Goal: Navigation & Orientation: Find specific page/section

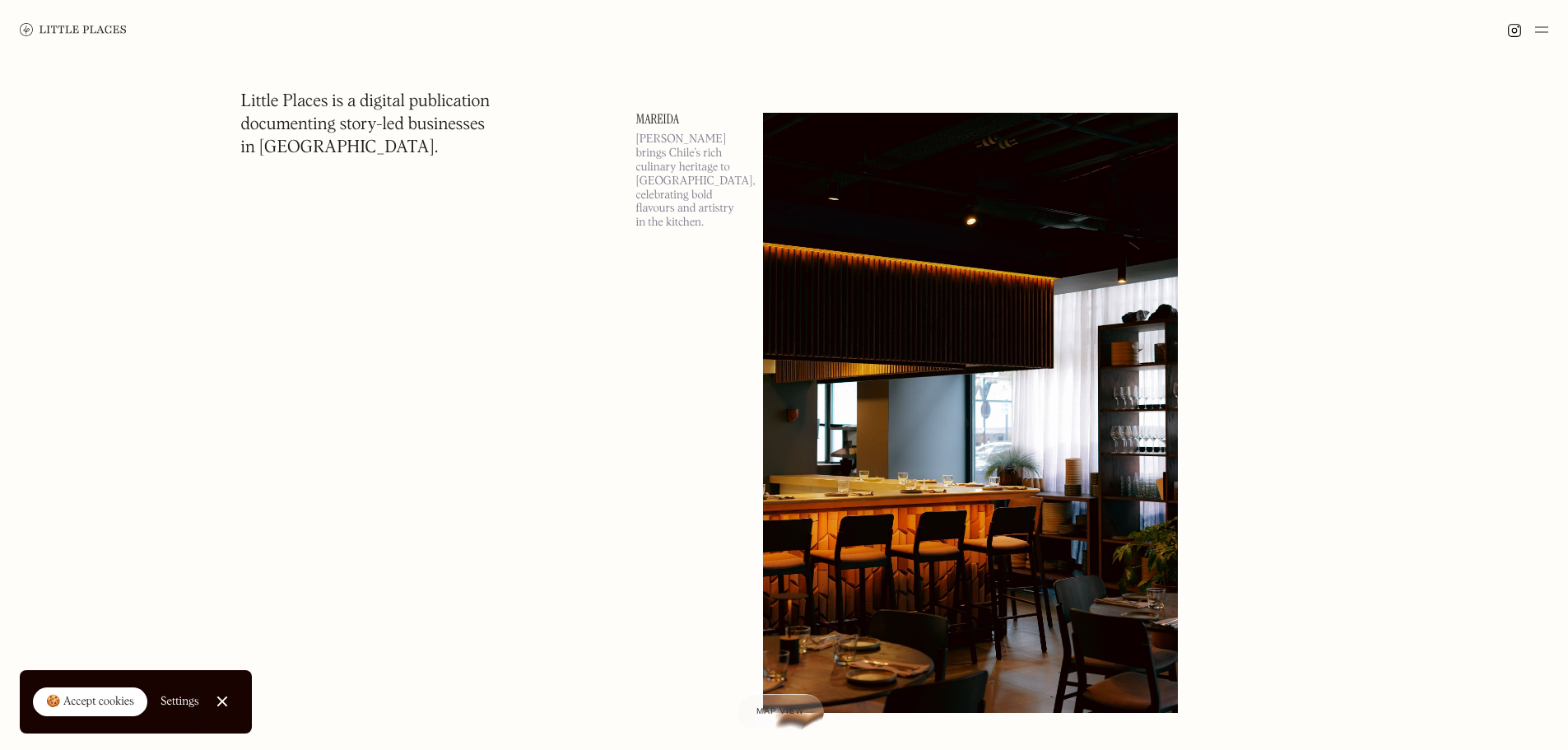
scroll to position [2142, 0]
click at [665, 117] on link "Mareida" at bounding box center [689, 120] width 107 height 14
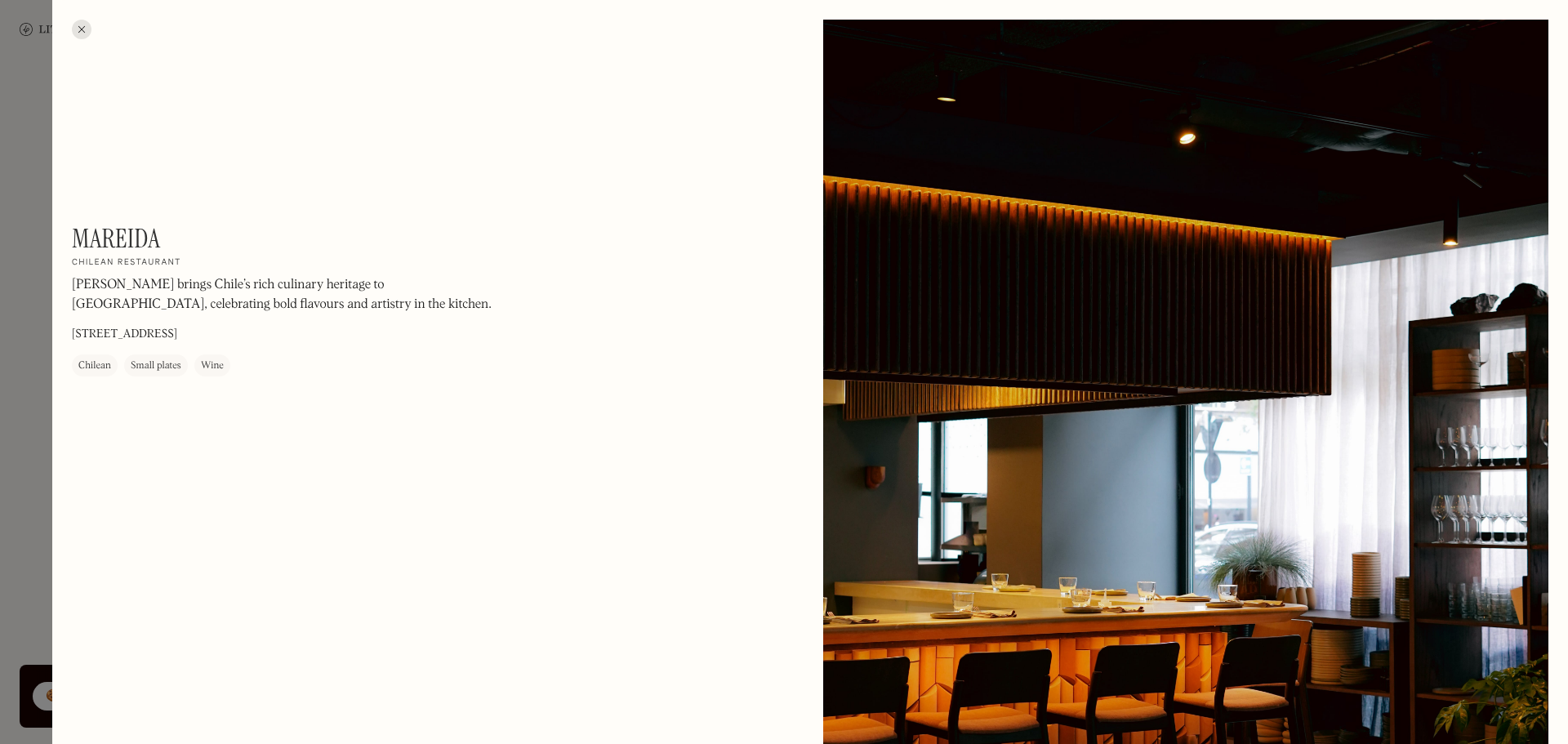
click at [79, 28] on div at bounding box center [81, 30] width 20 height 20
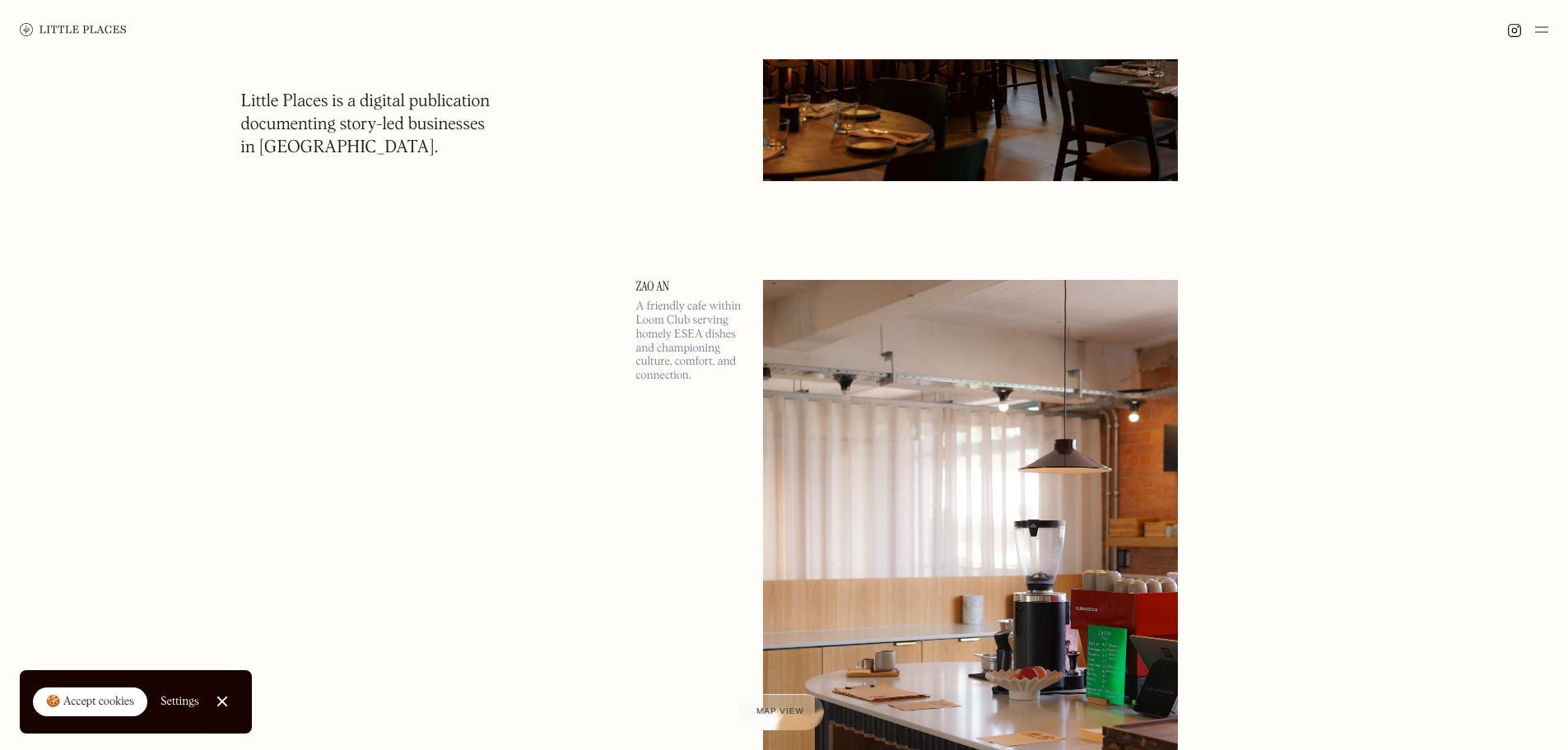
scroll to position [2718, 0]
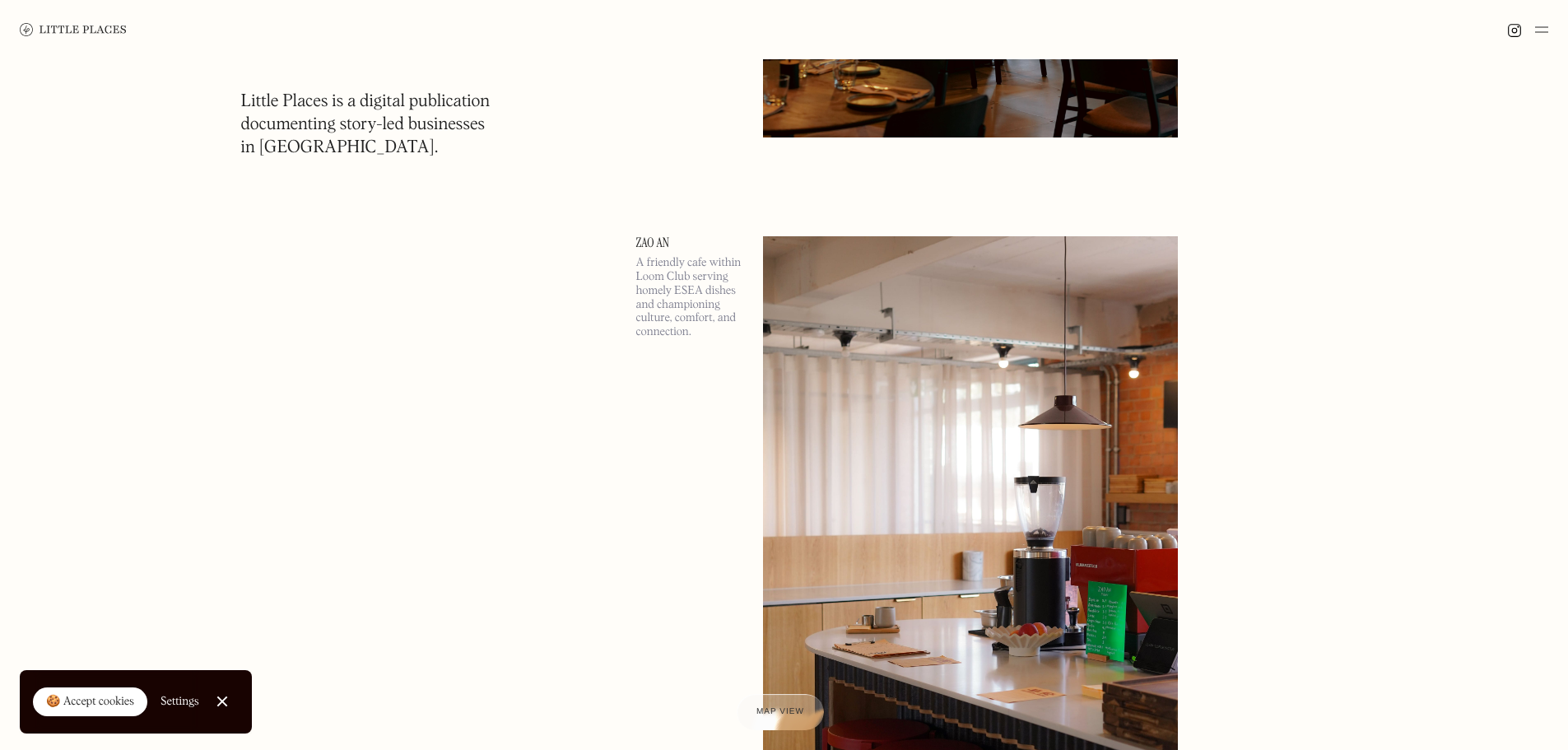
click at [659, 238] on link "Zao An" at bounding box center [689, 243] width 107 height 14
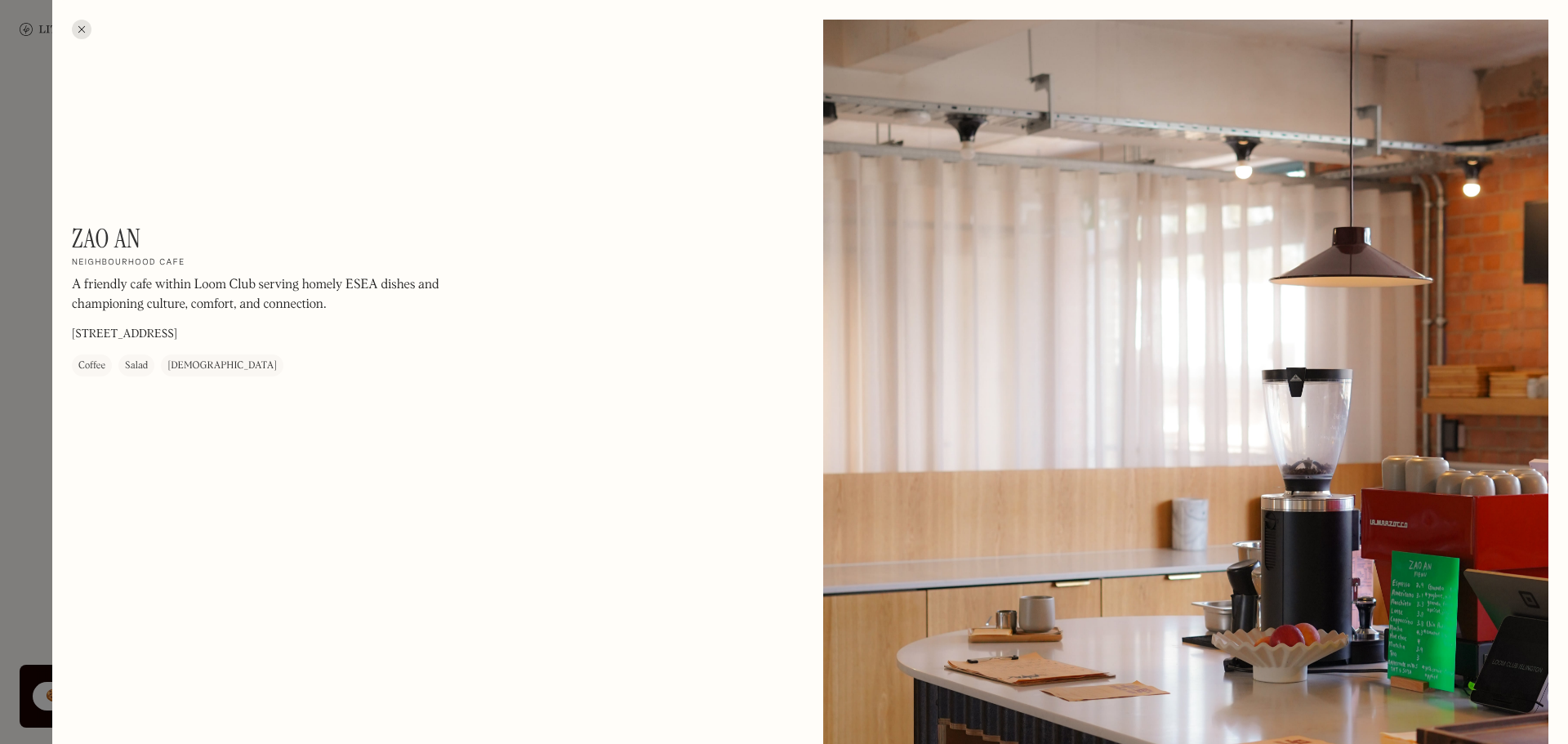
click at [81, 27] on div at bounding box center [81, 30] width 20 height 20
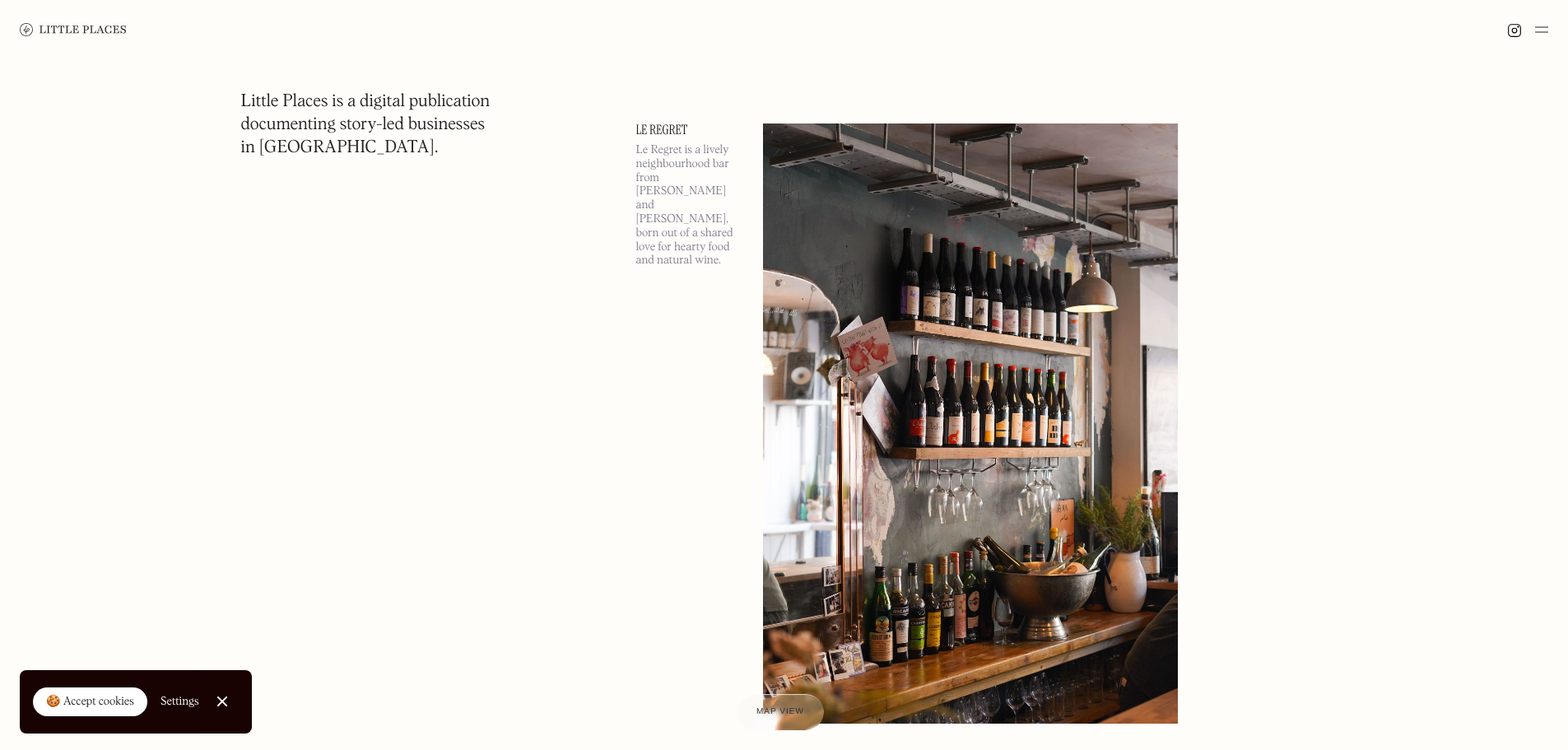
scroll to position [3542, 0]
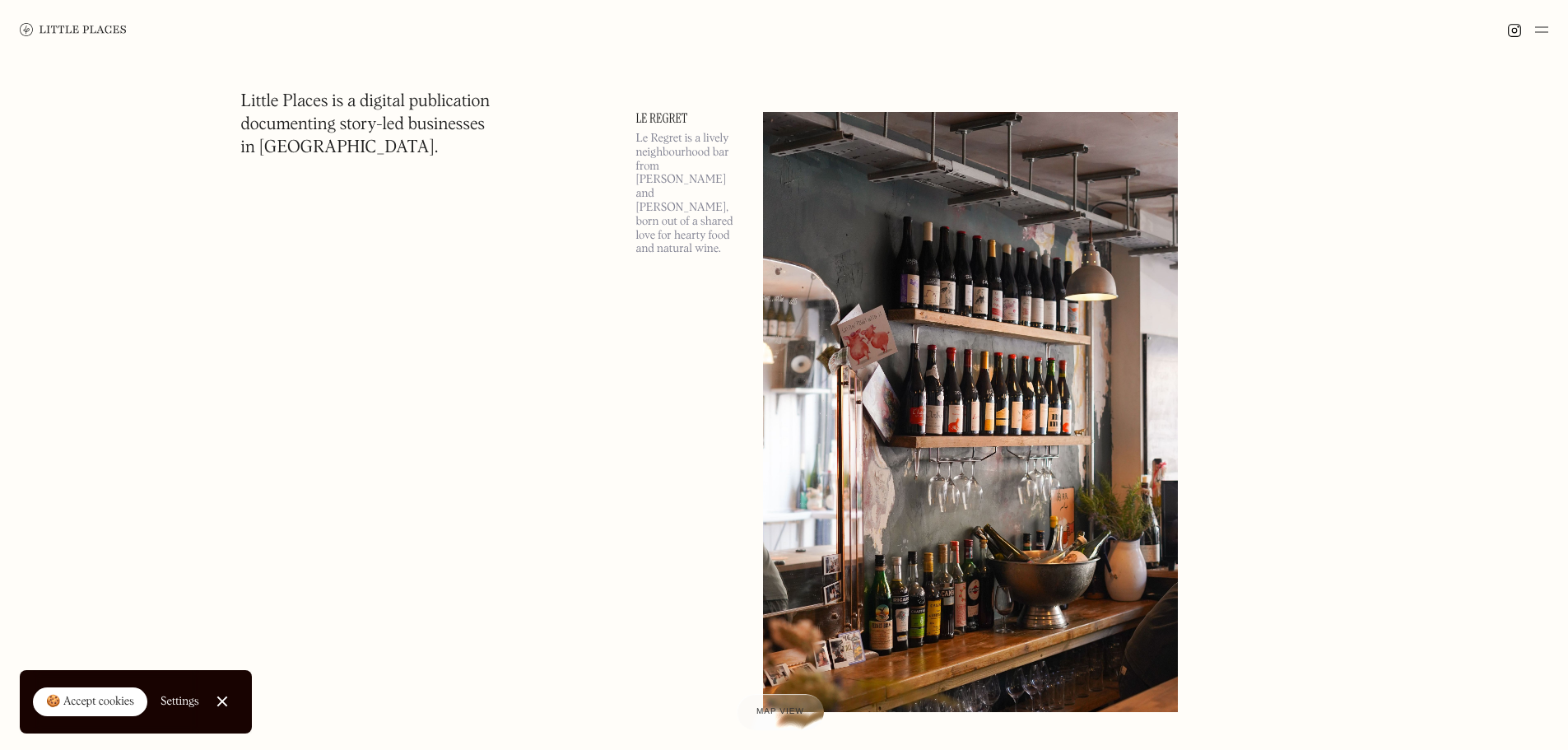
click at [673, 120] on link "Le Regret" at bounding box center [689, 118] width 107 height 14
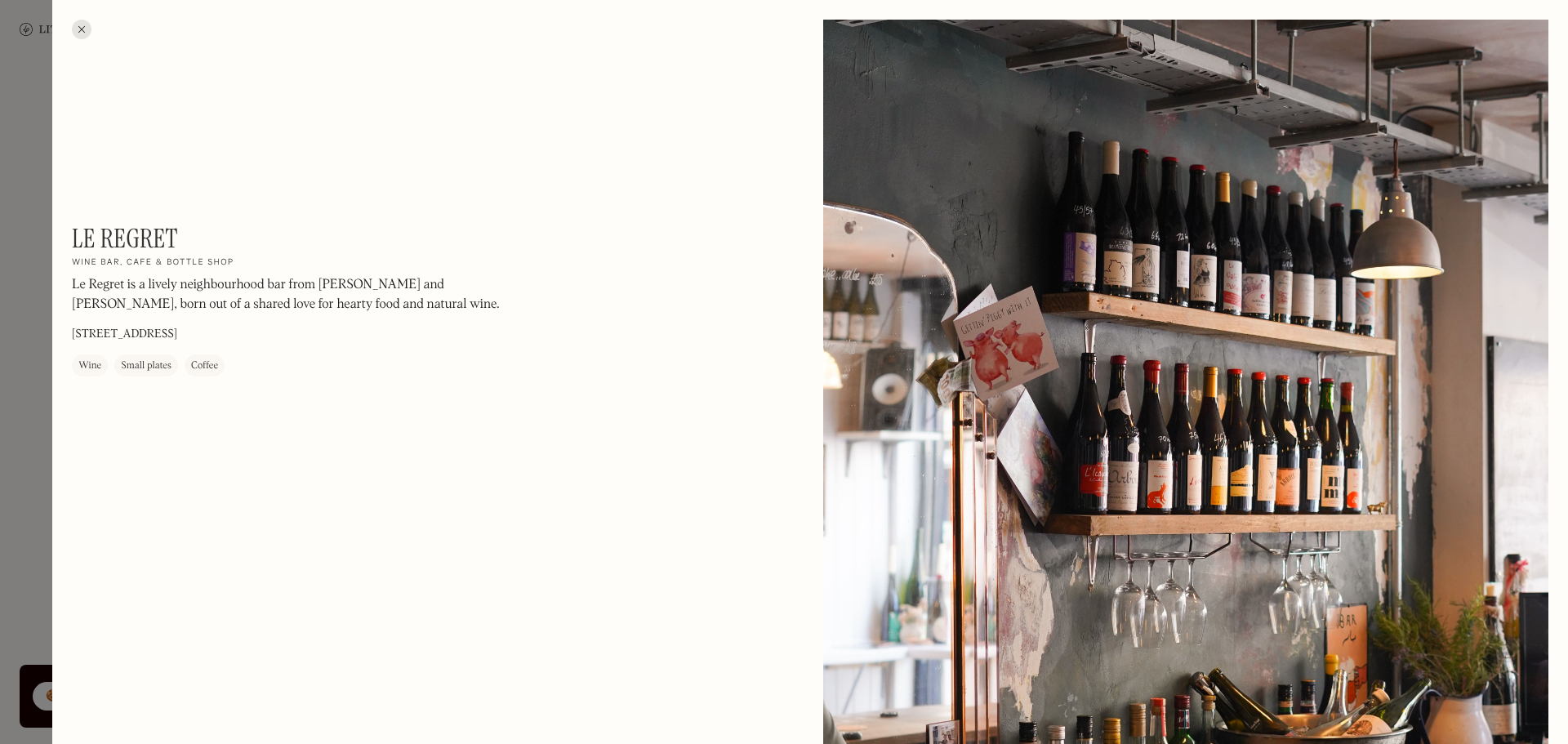
click at [85, 30] on div at bounding box center [81, 30] width 20 height 20
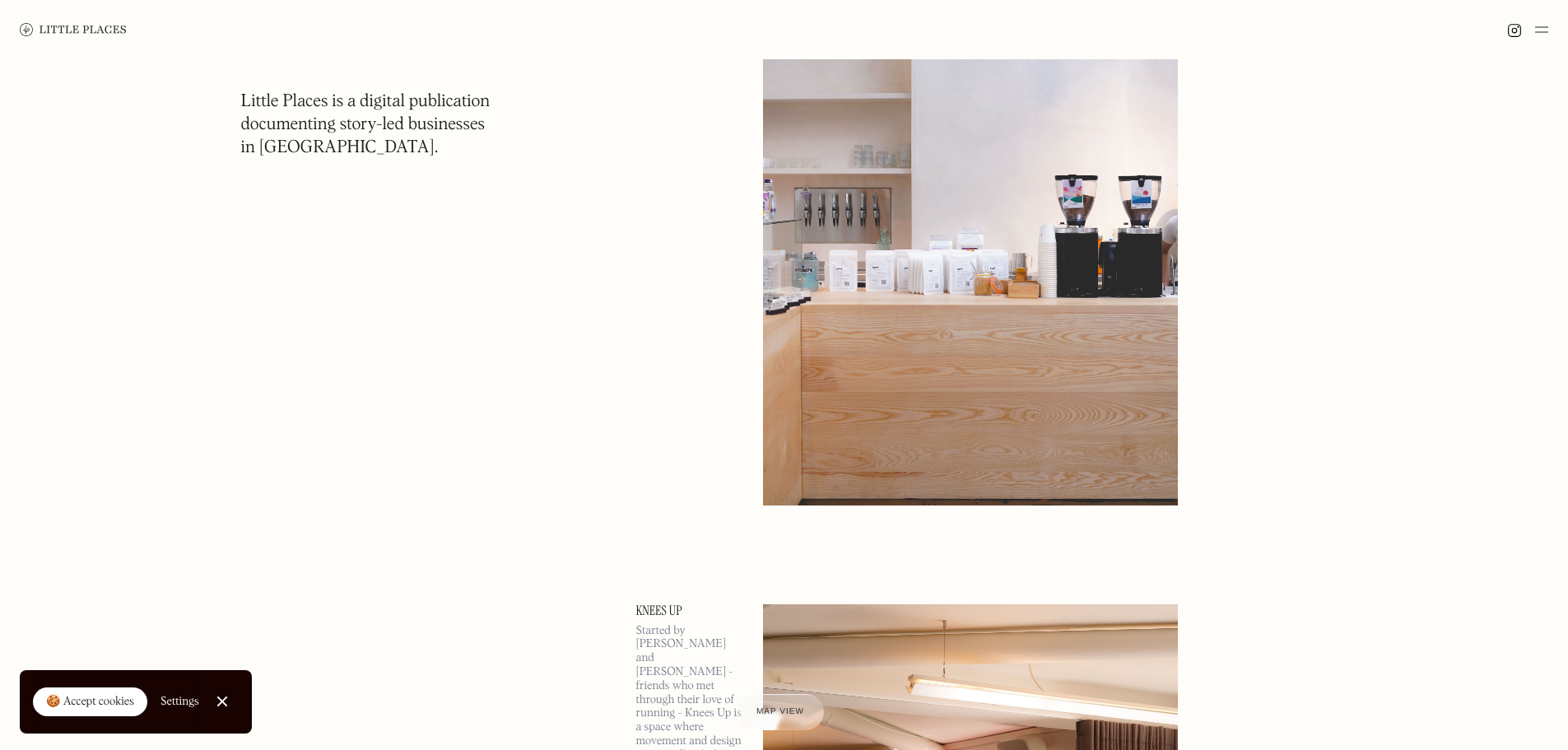
scroll to position [4200, 0]
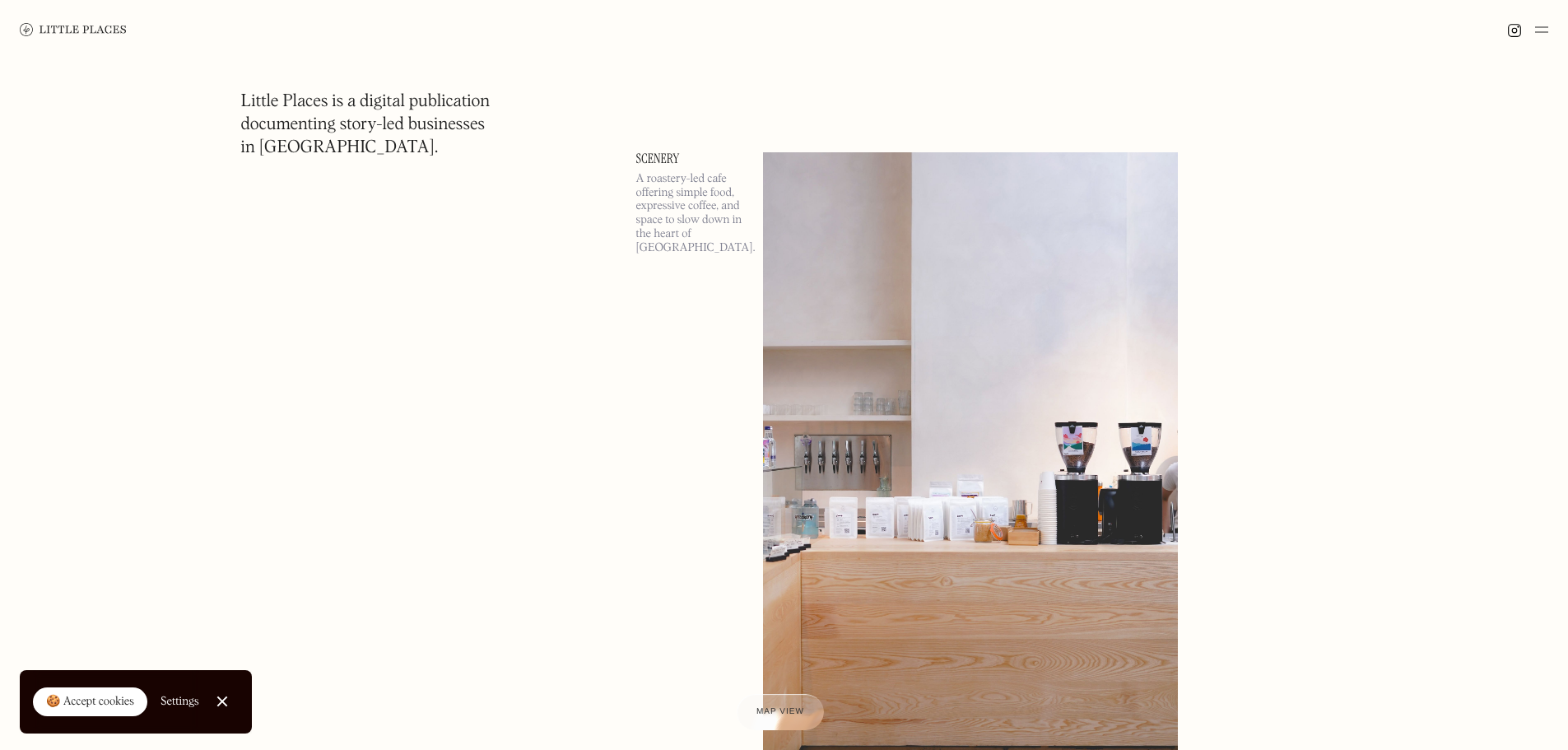
click at [667, 162] on link "Scenery" at bounding box center [689, 159] width 107 height 14
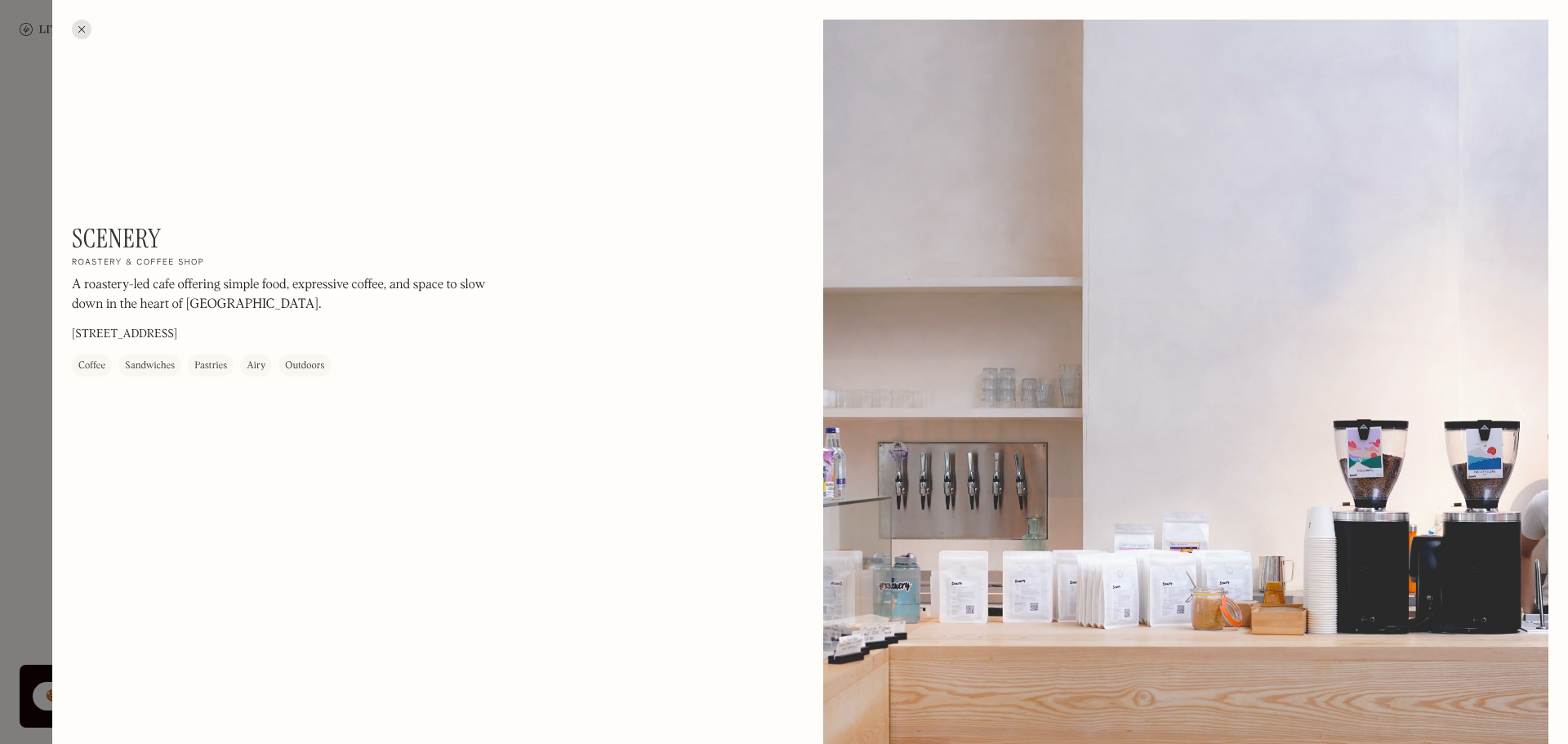
click at [27, 302] on div at bounding box center [784, 372] width 1568 height 744
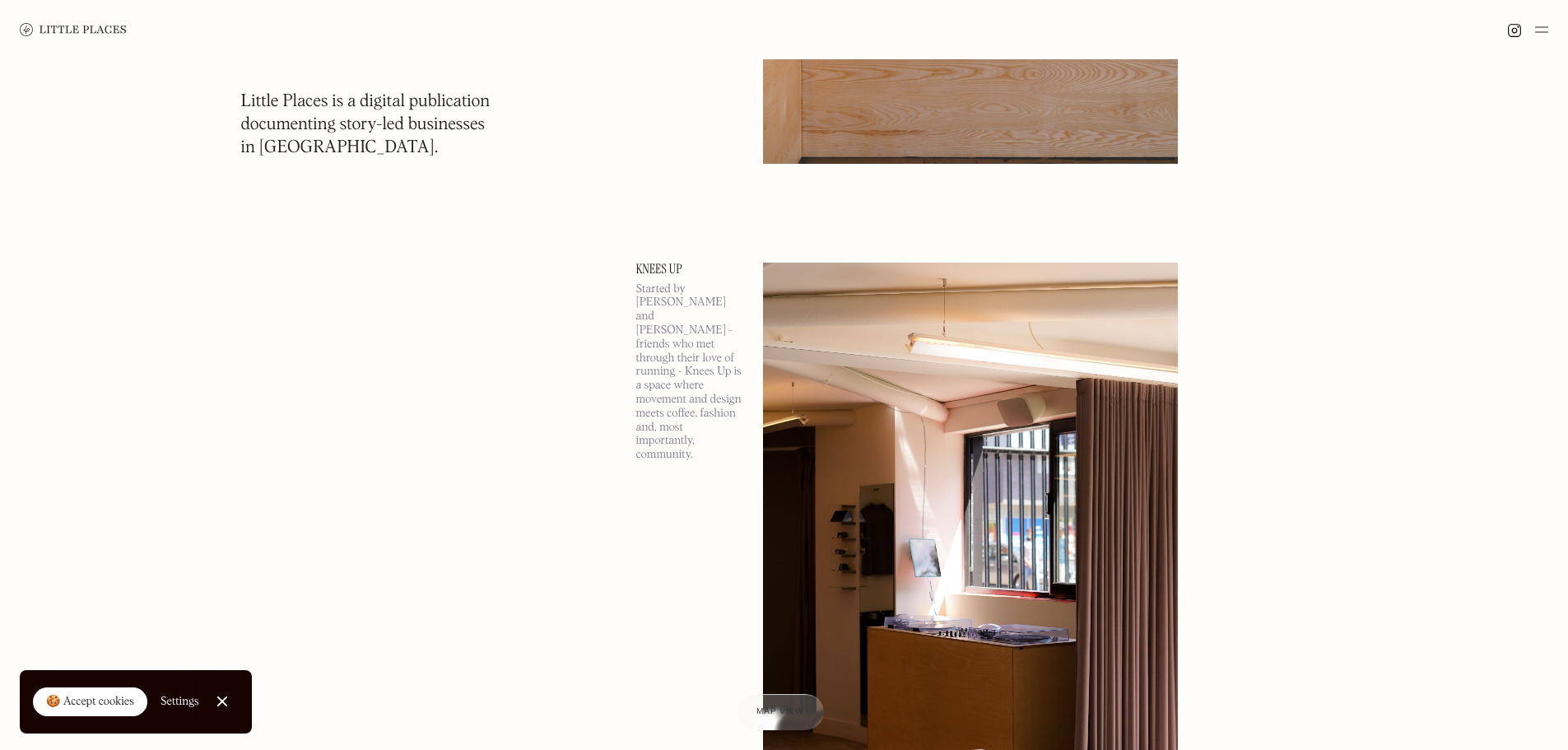
scroll to position [4941, 0]
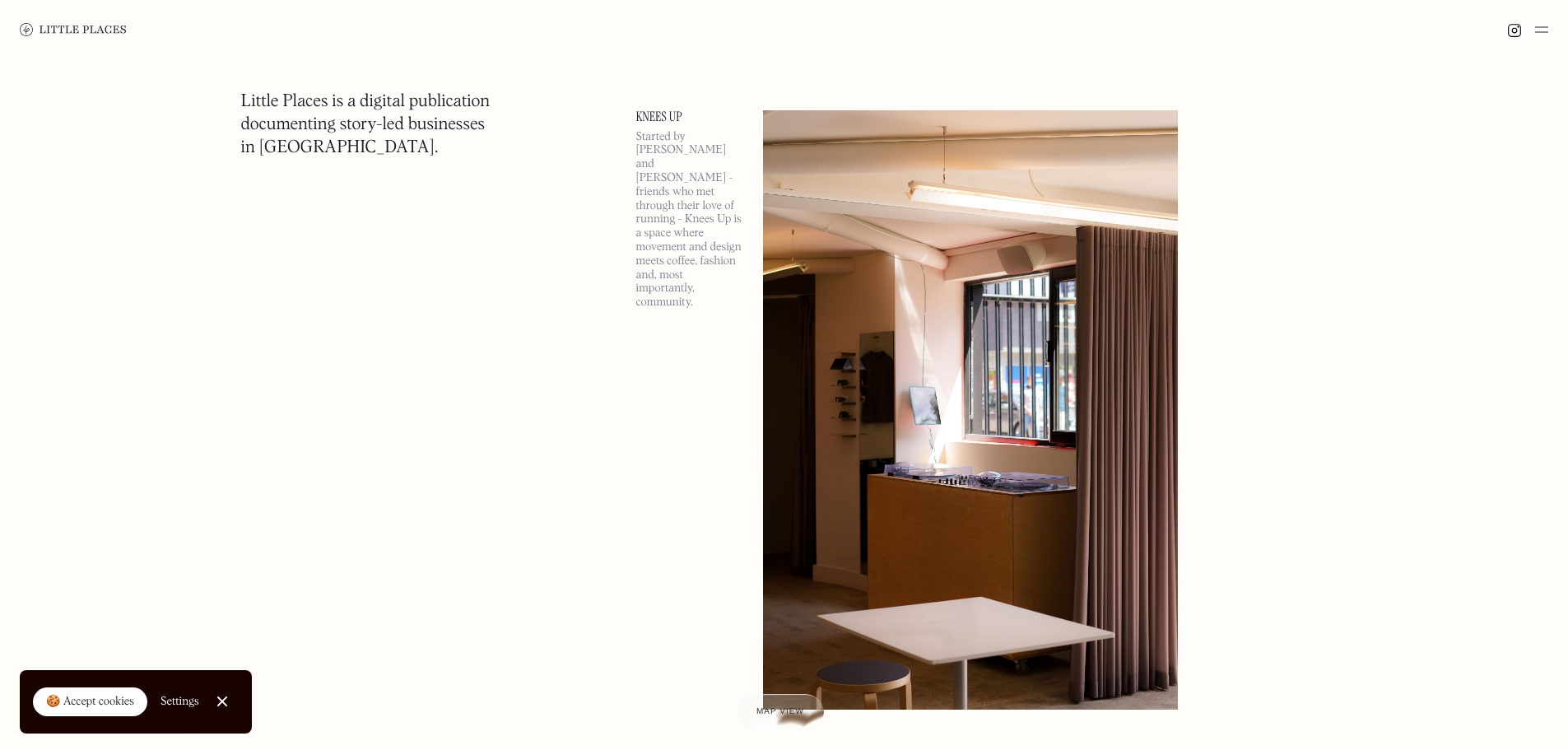
click at [655, 116] on link "Knees Up" at bounding box center [689, 116] width 107 height 14
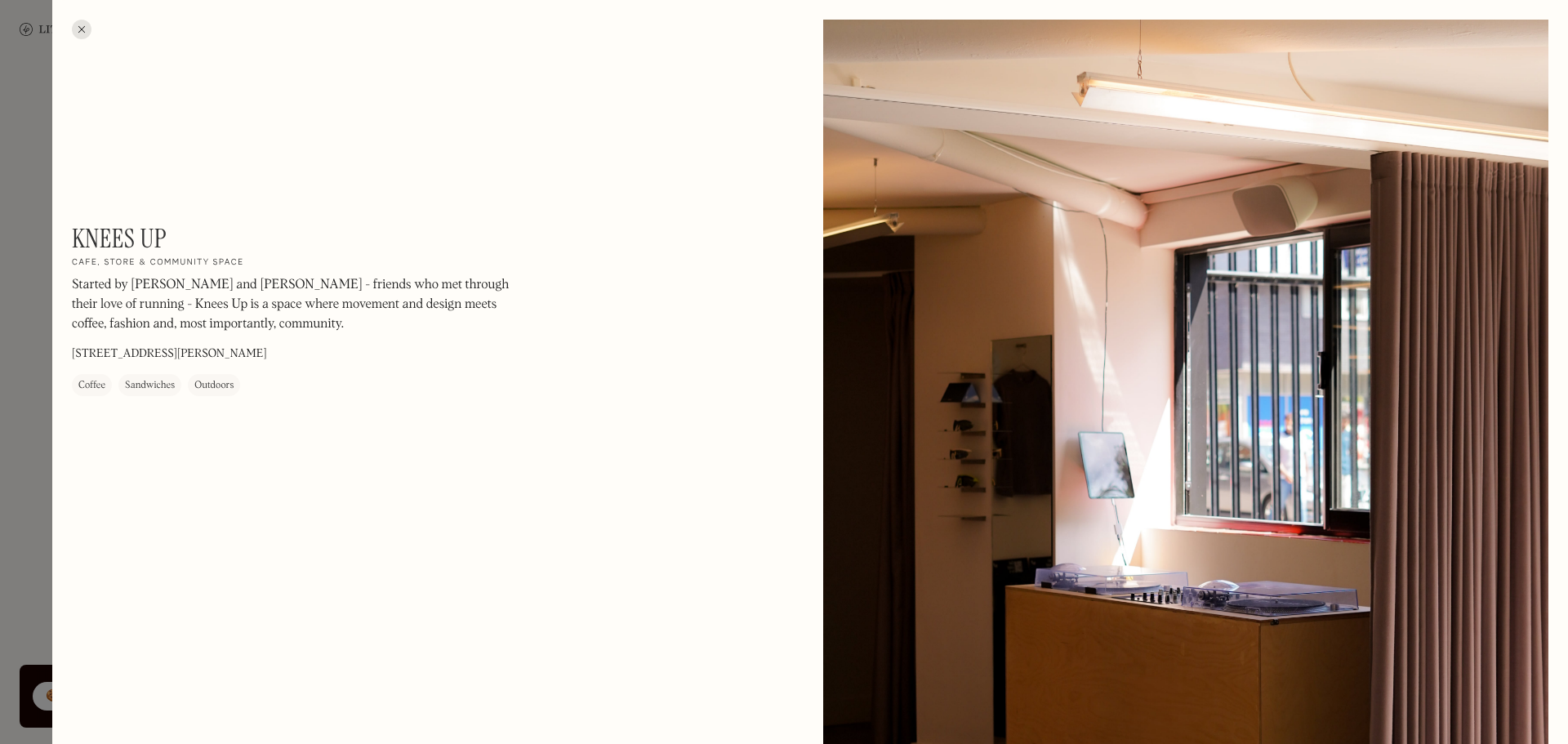
click at [85, 29] on div at bounding box center [81, 30] width 20 height 20
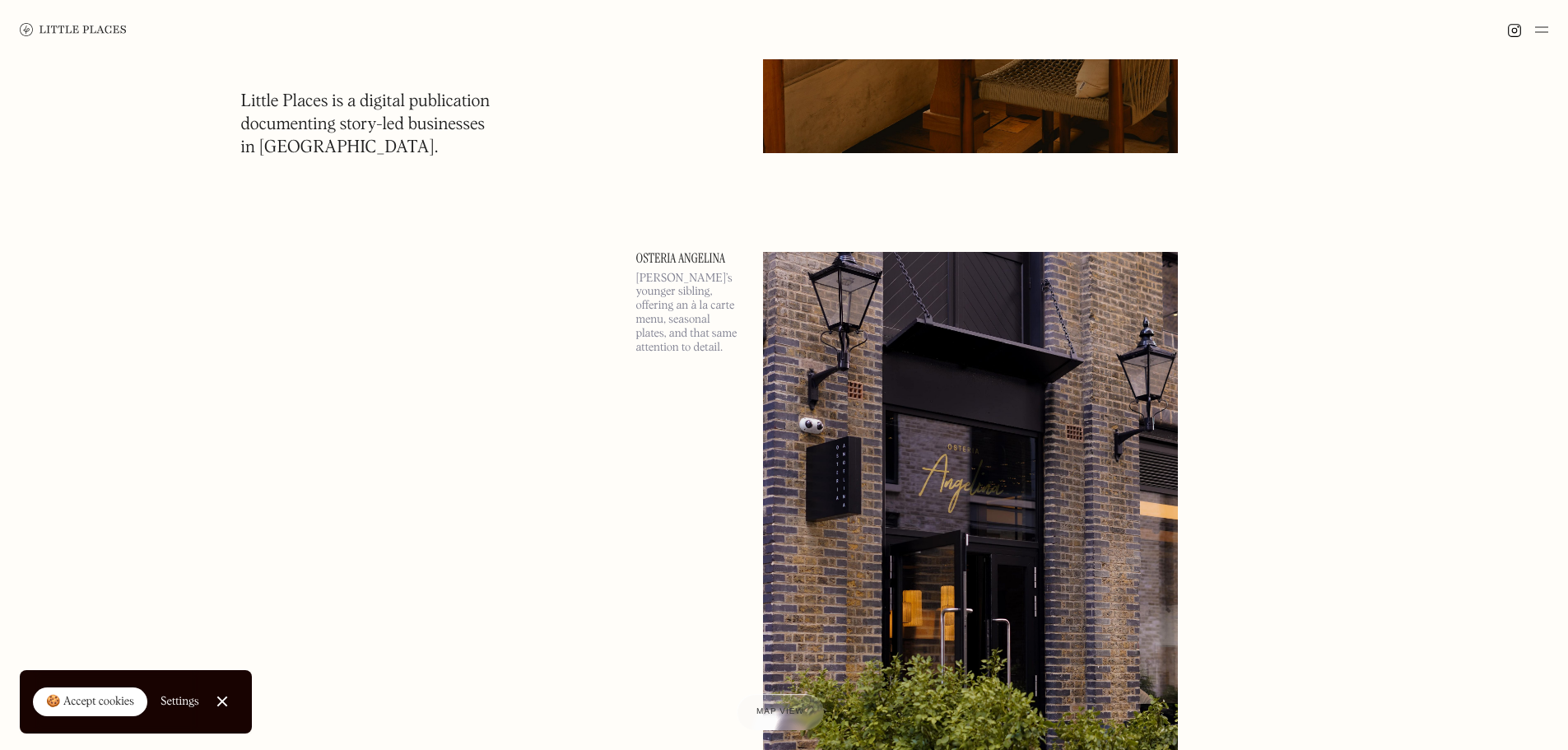
scroll to position [8319, 0]
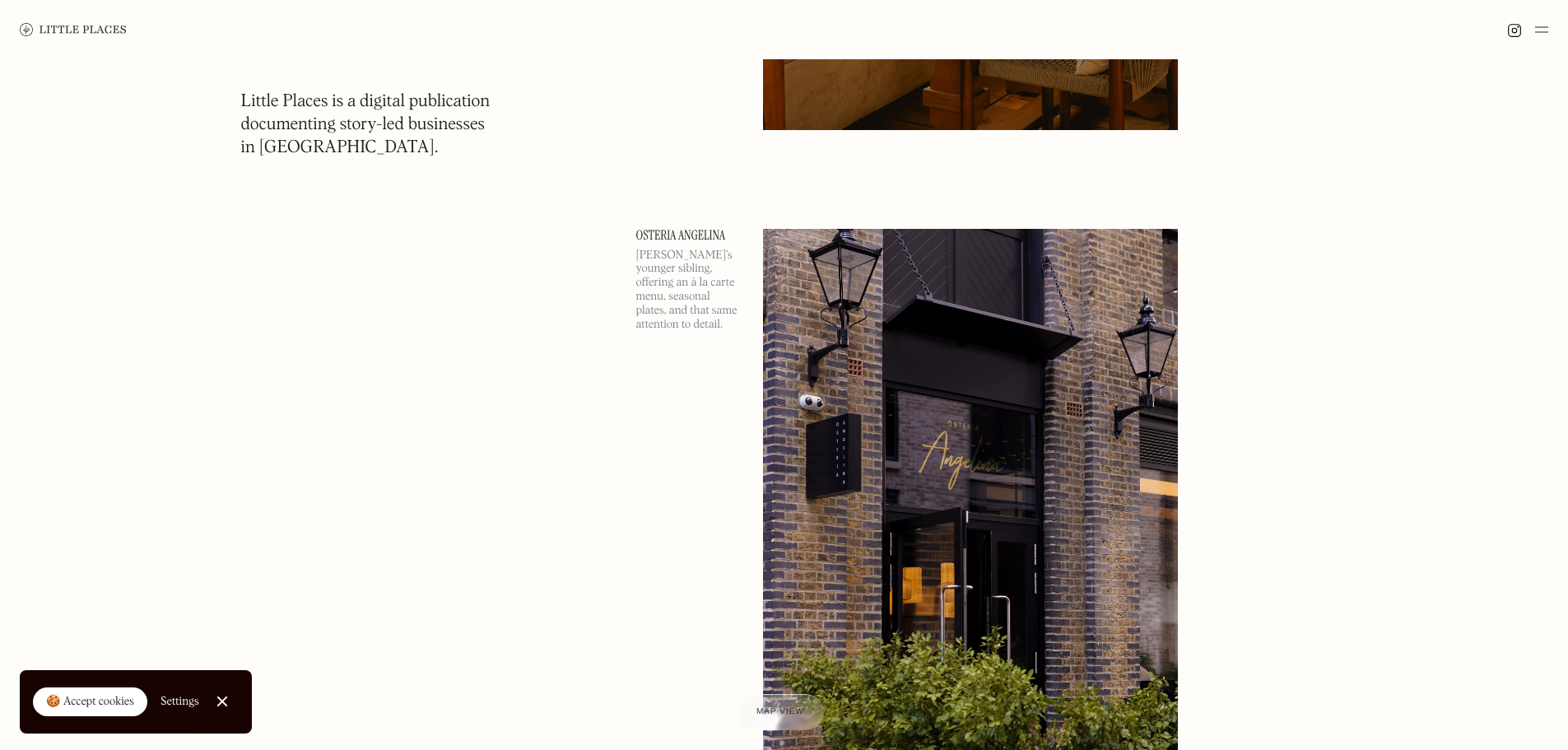
click at [669, 238] on link "Osteria Angelina" at bounding box center [689, 236] width 107 height 14
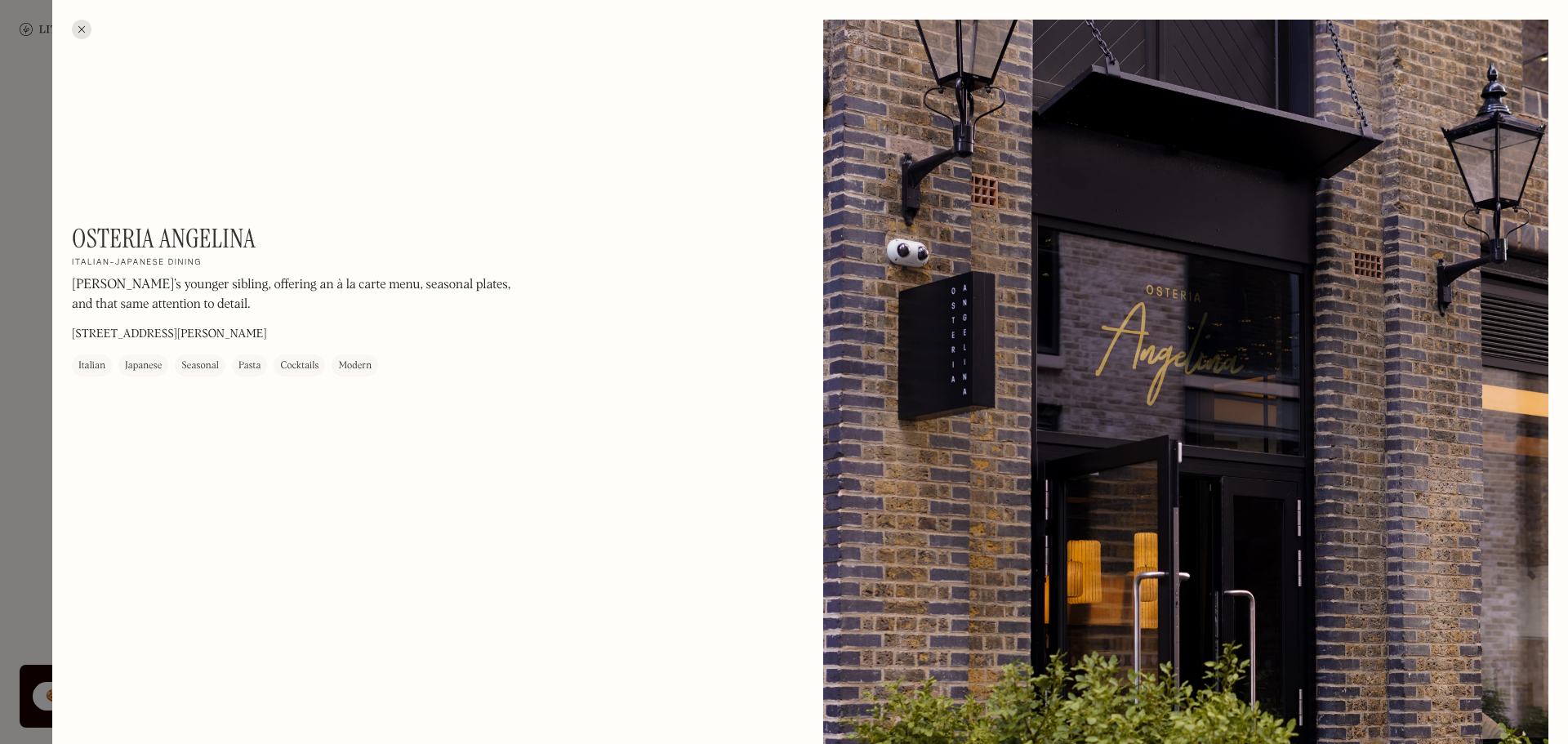
click at [84, 32] on div at bounding box center [81, 30] width 20 height 20
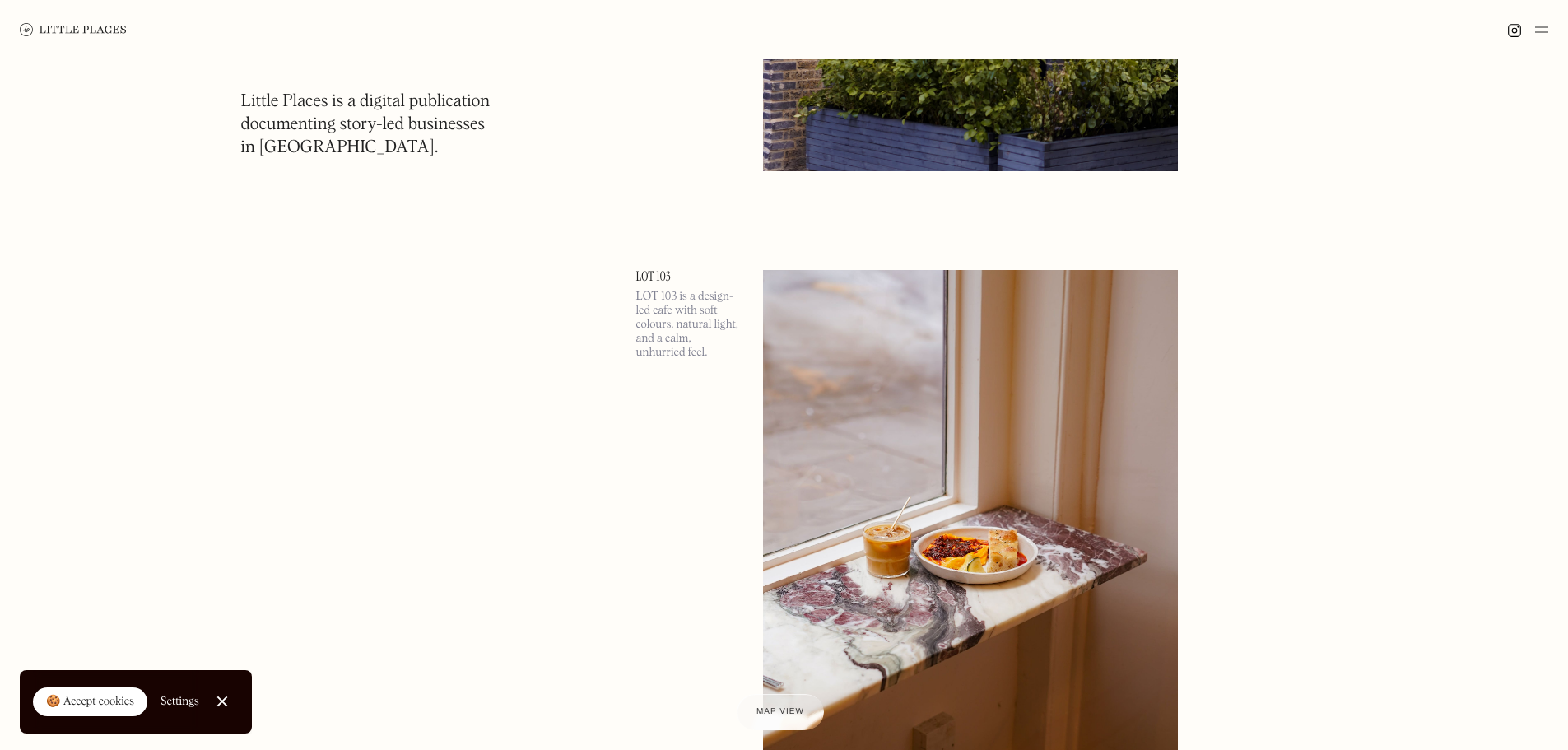
scroll to position [8977, 0]
click at [646, 274] on link "LOT 103" at bounding box center [689, 274] width 107 height 14
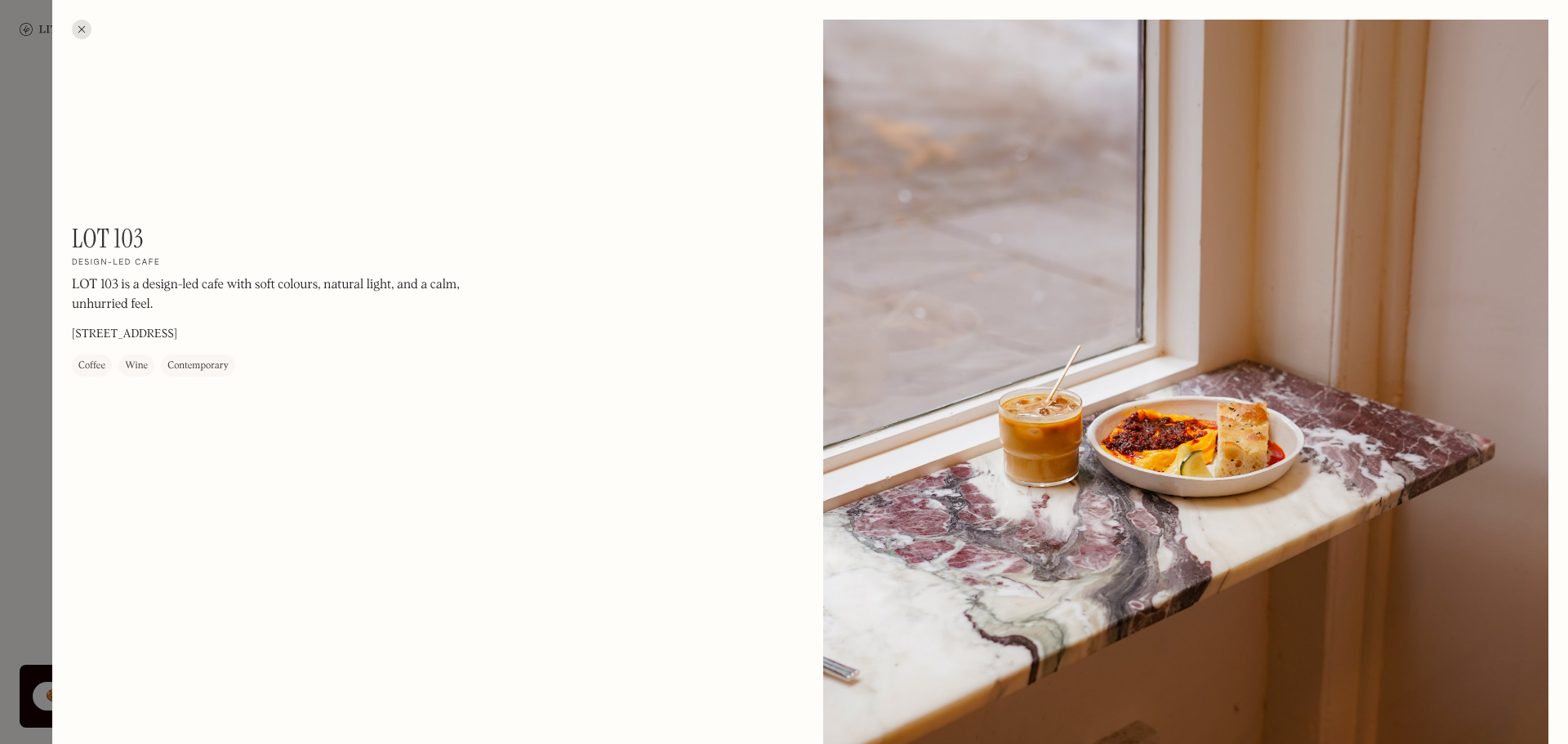
click at [78, 29] on div at bounding box center [81, 30] width 20 height 20
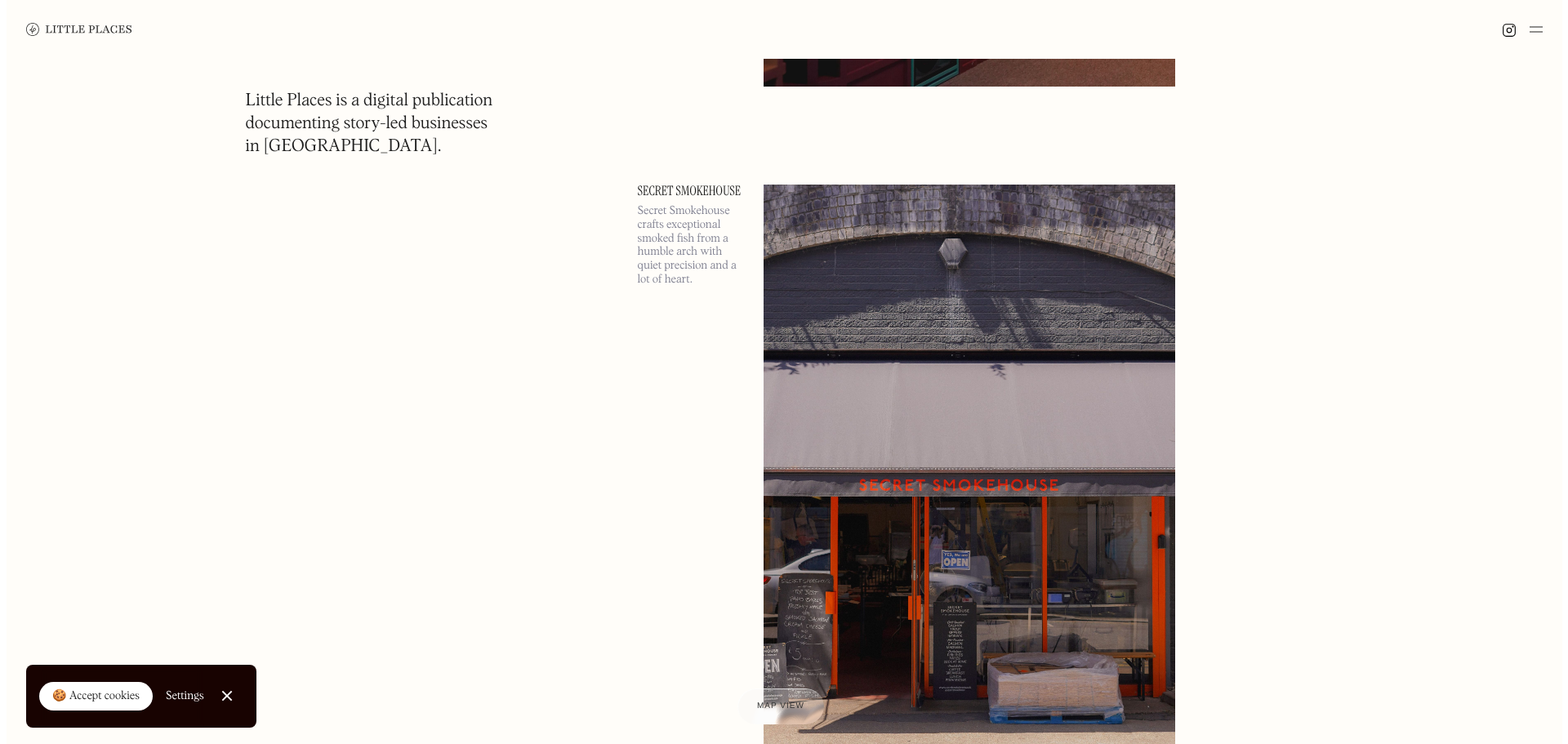
scroll to position [10376, 0]
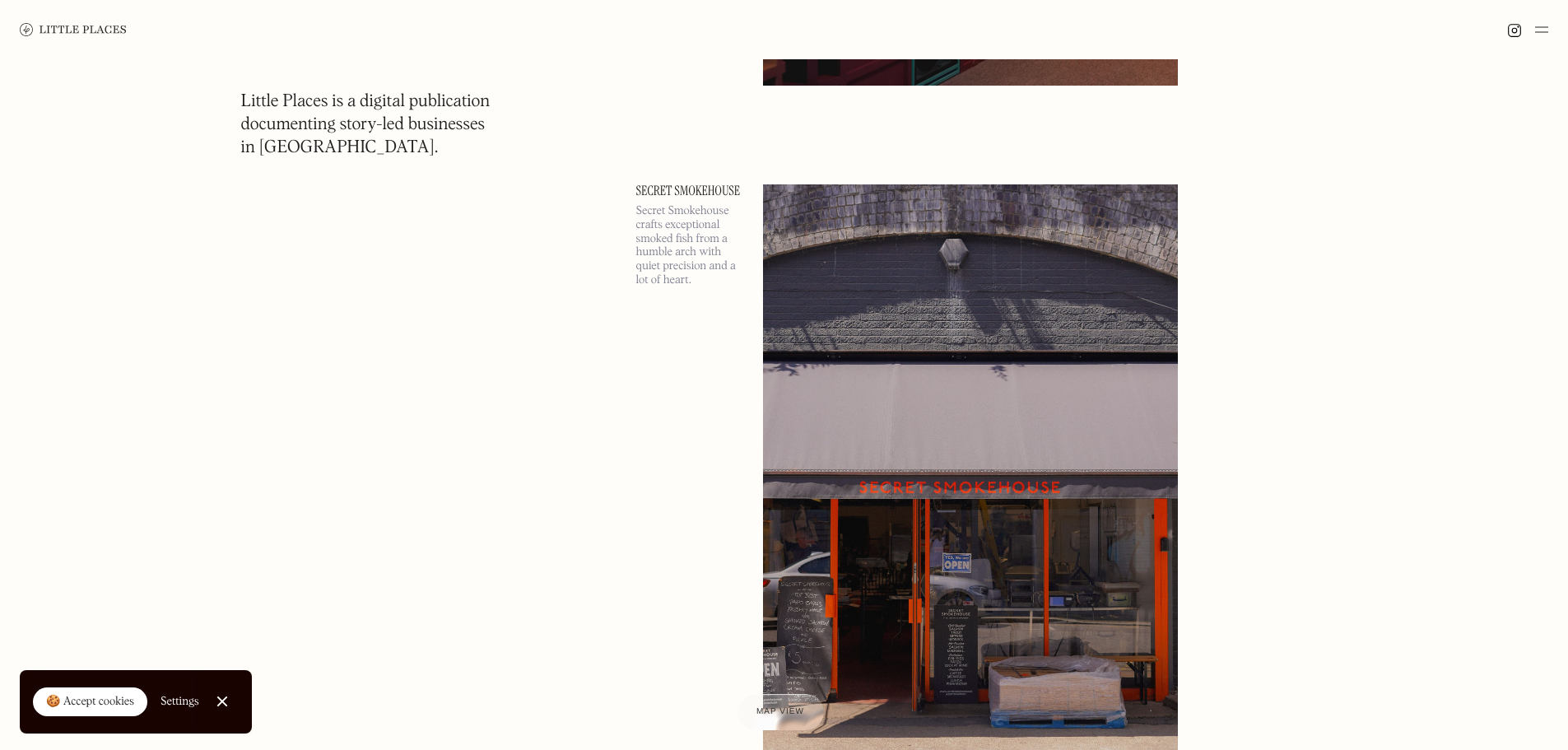
click at [701, 184] on link "Secret Smokehouse" at bounding box center [689, 190] width 107 height 14
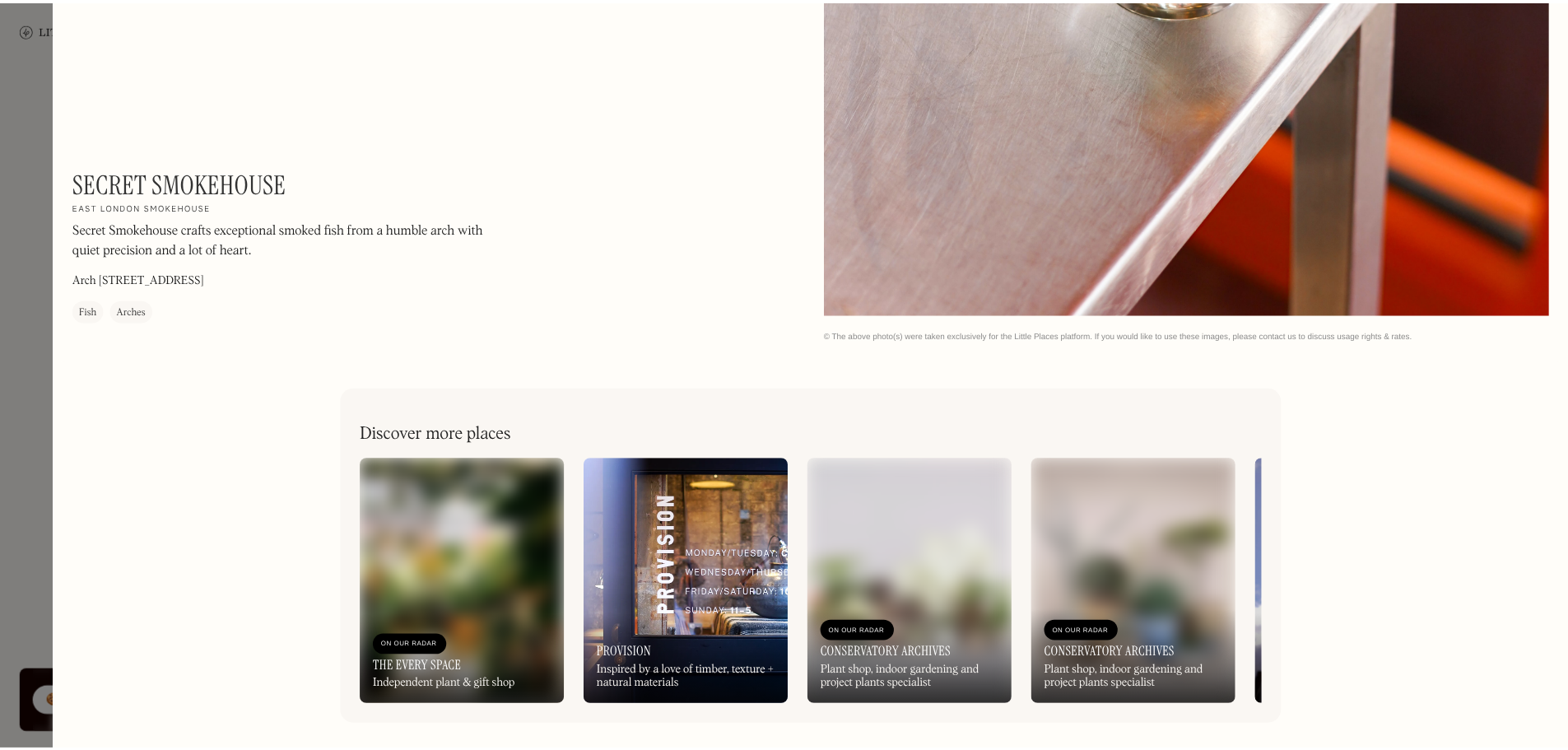
scroll to position [2477, 0]
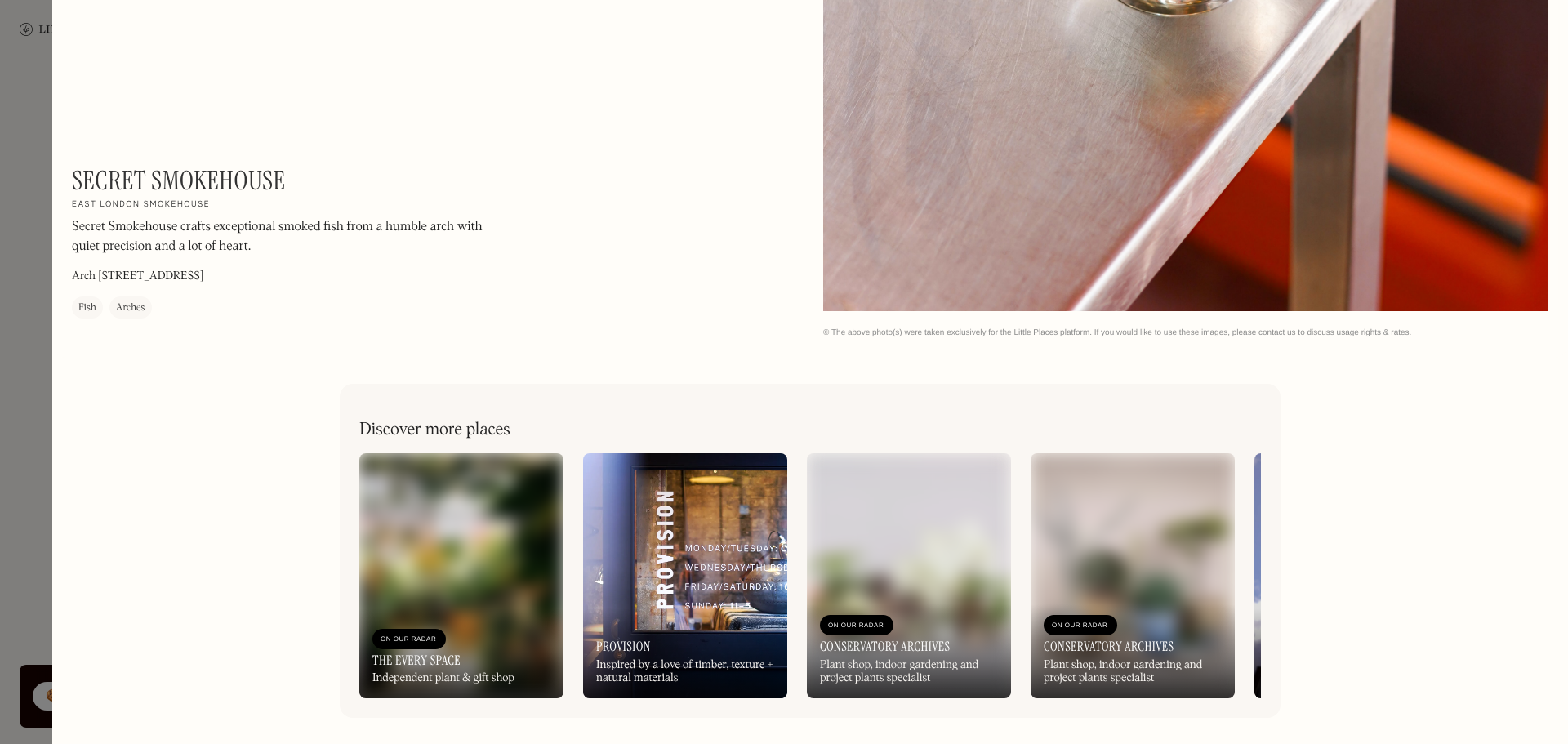
click at [22, 204] on div at bounding box center [784, 372] width 1568 height 744
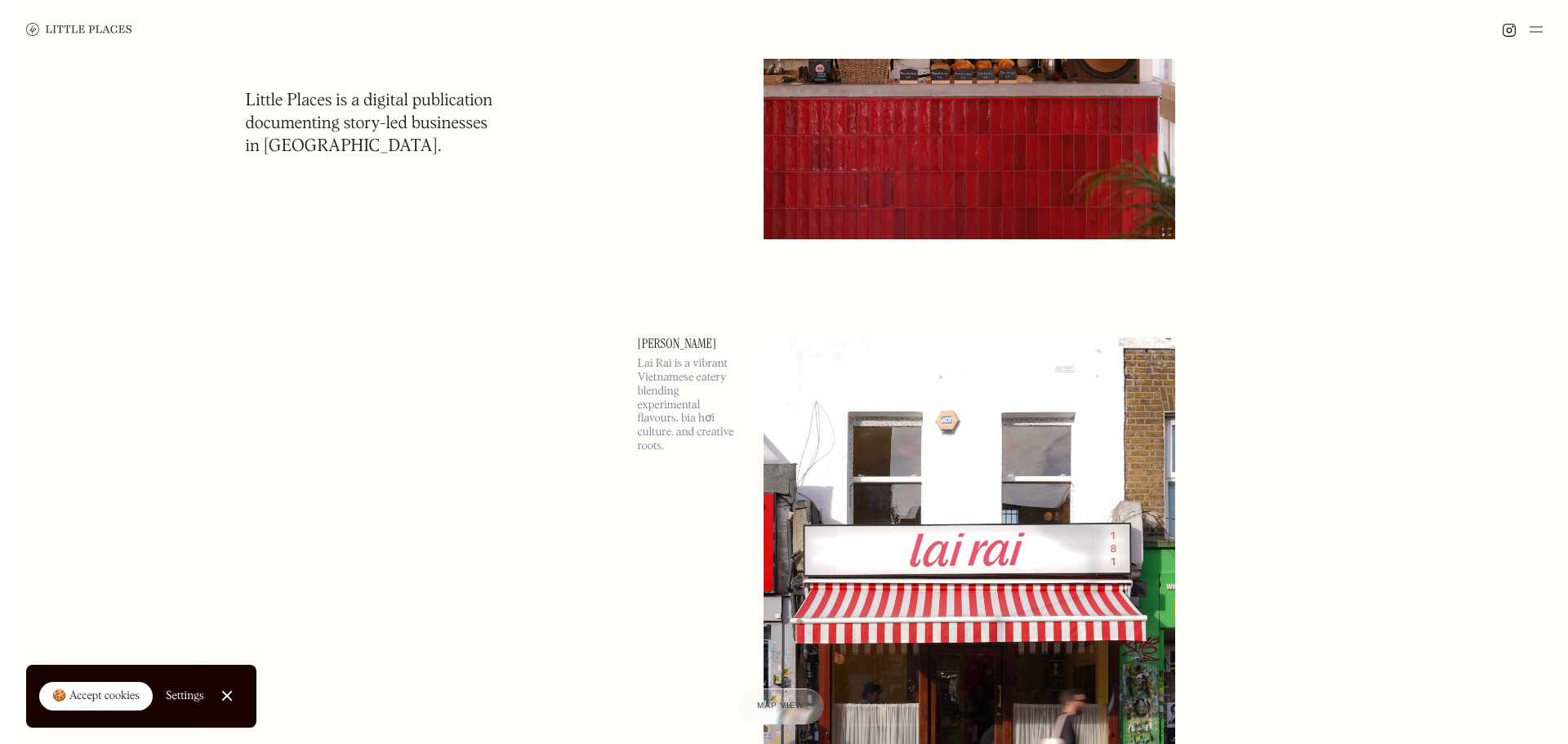
scroll to position [13235, 0]
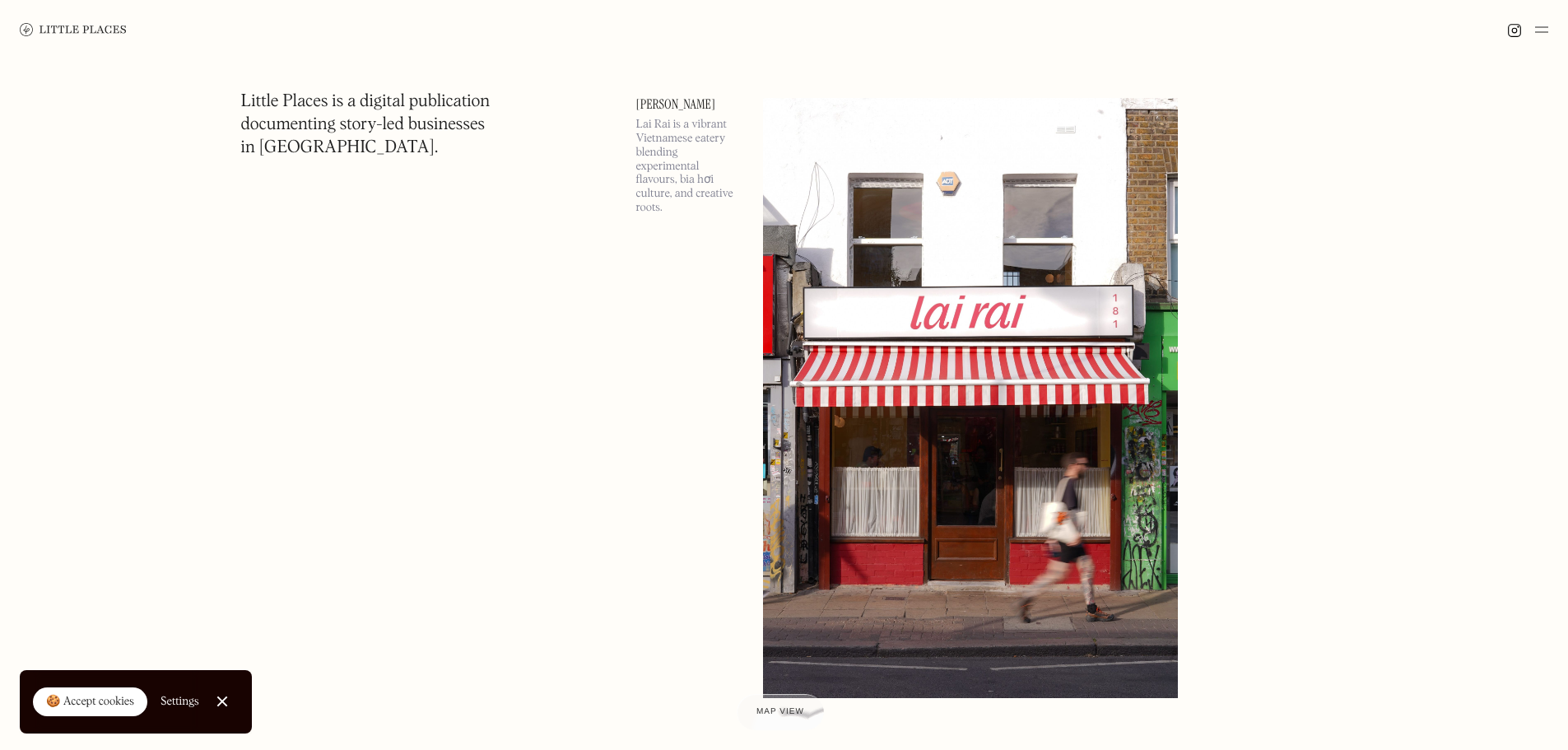
click at [653, 105] on link "[PERSON_NAME]" at bounding box center [689, 105] width 107 height 14
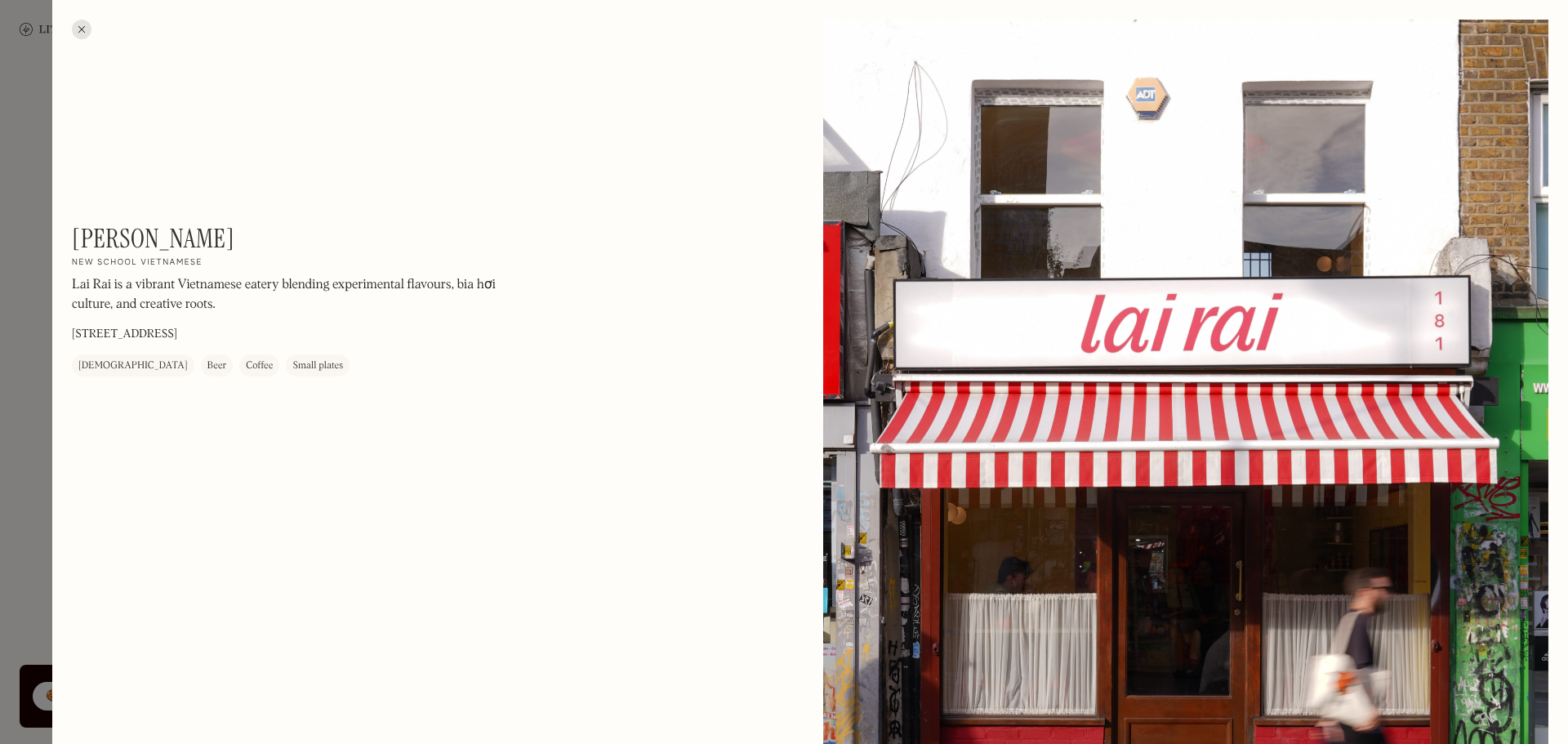
click at [82, 25] on div at bounding box center [81, 30] width 20 height 20
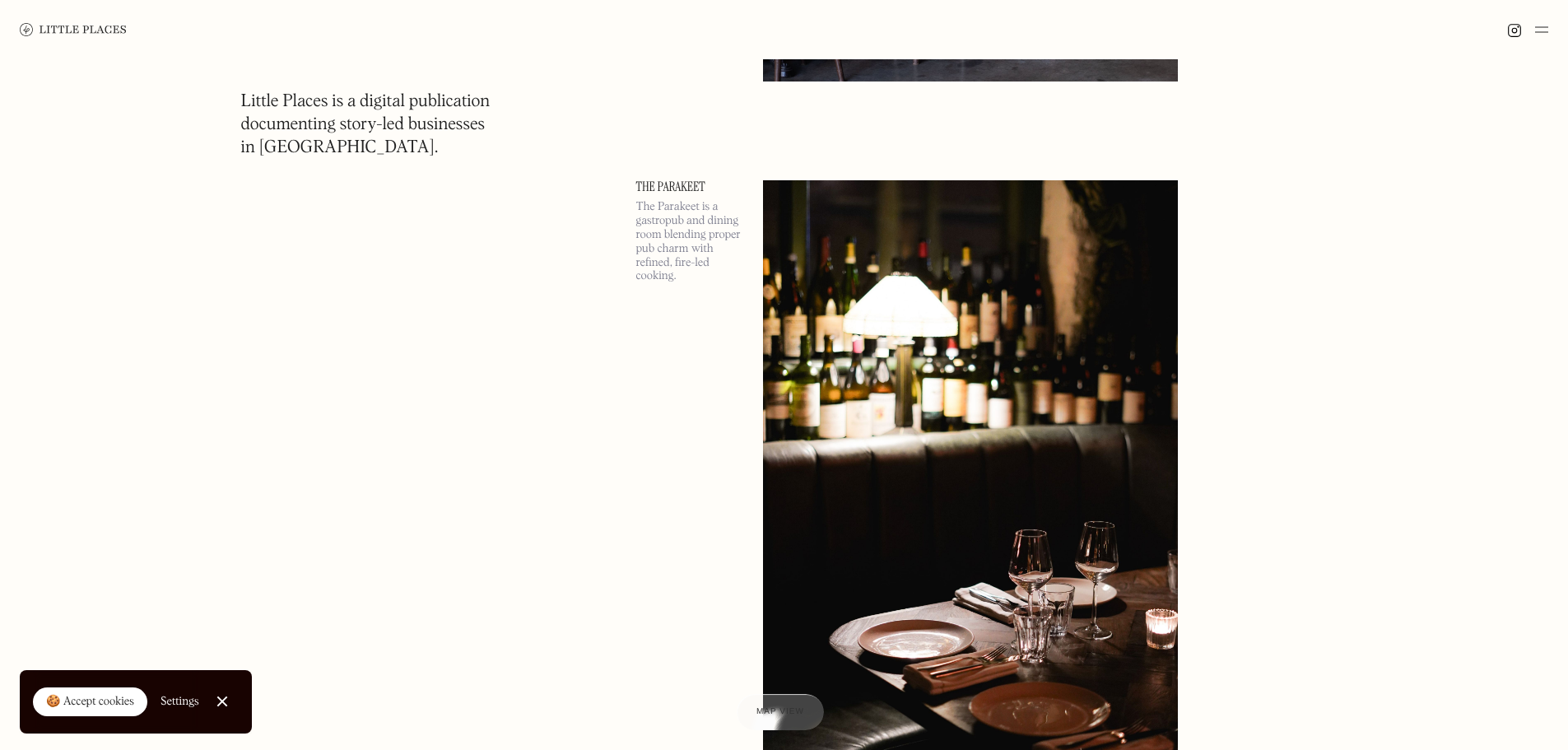
scroll to position [16060, 0]
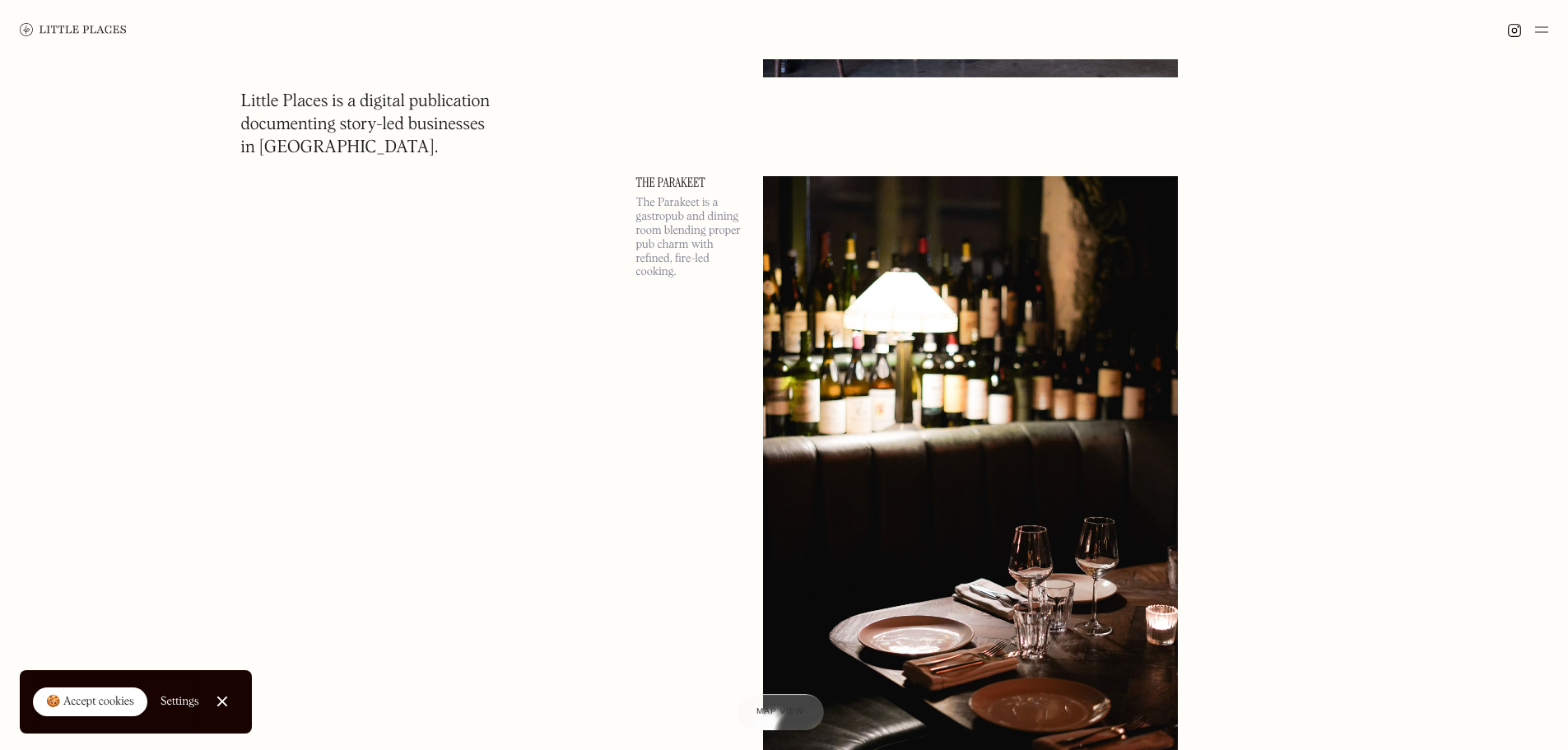
click at [666, 189] on link "The Parakeet" at bounding box center [689, 182] width 107 height 14
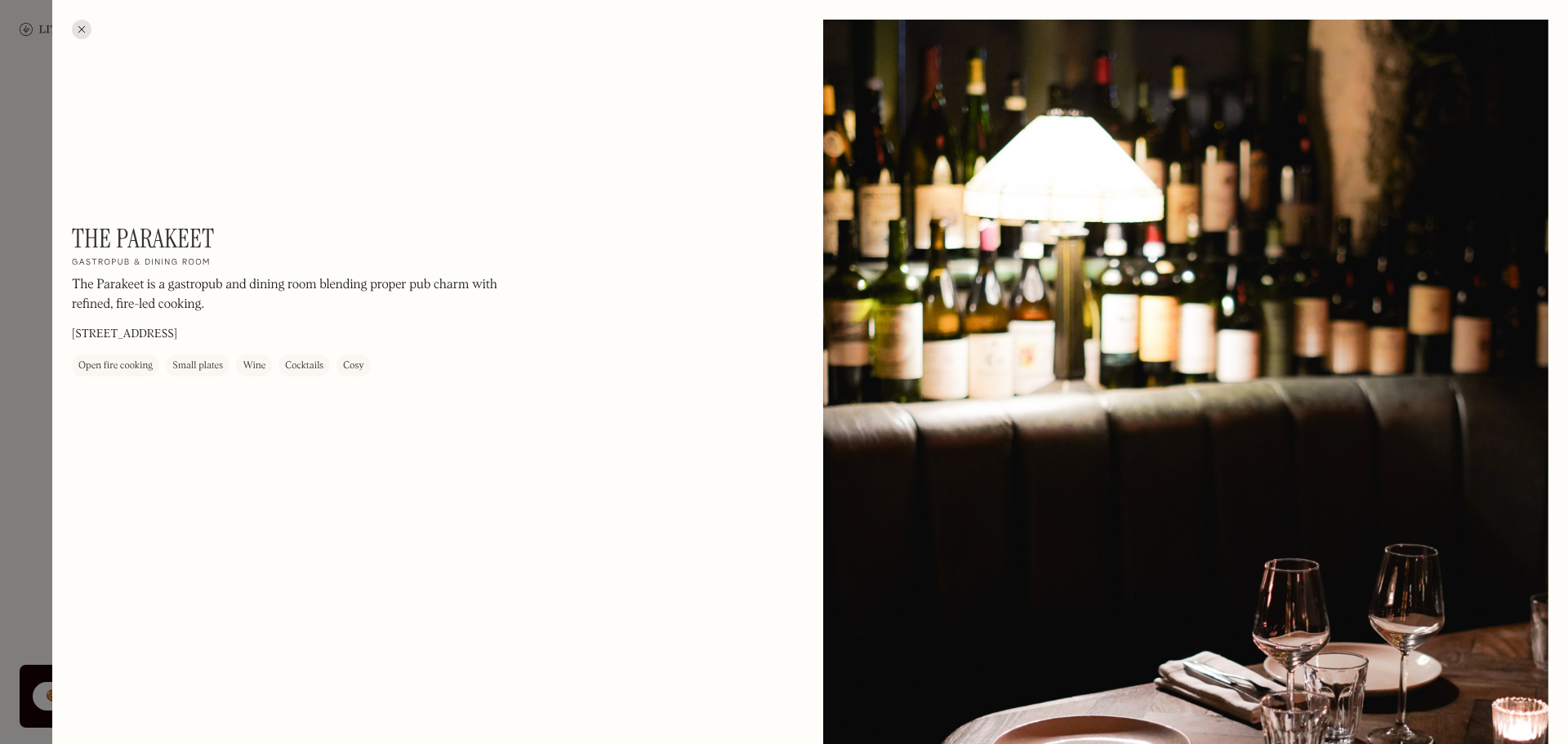
click at [84, 30] on div at bounding box center [81, 30] width 20 height 20
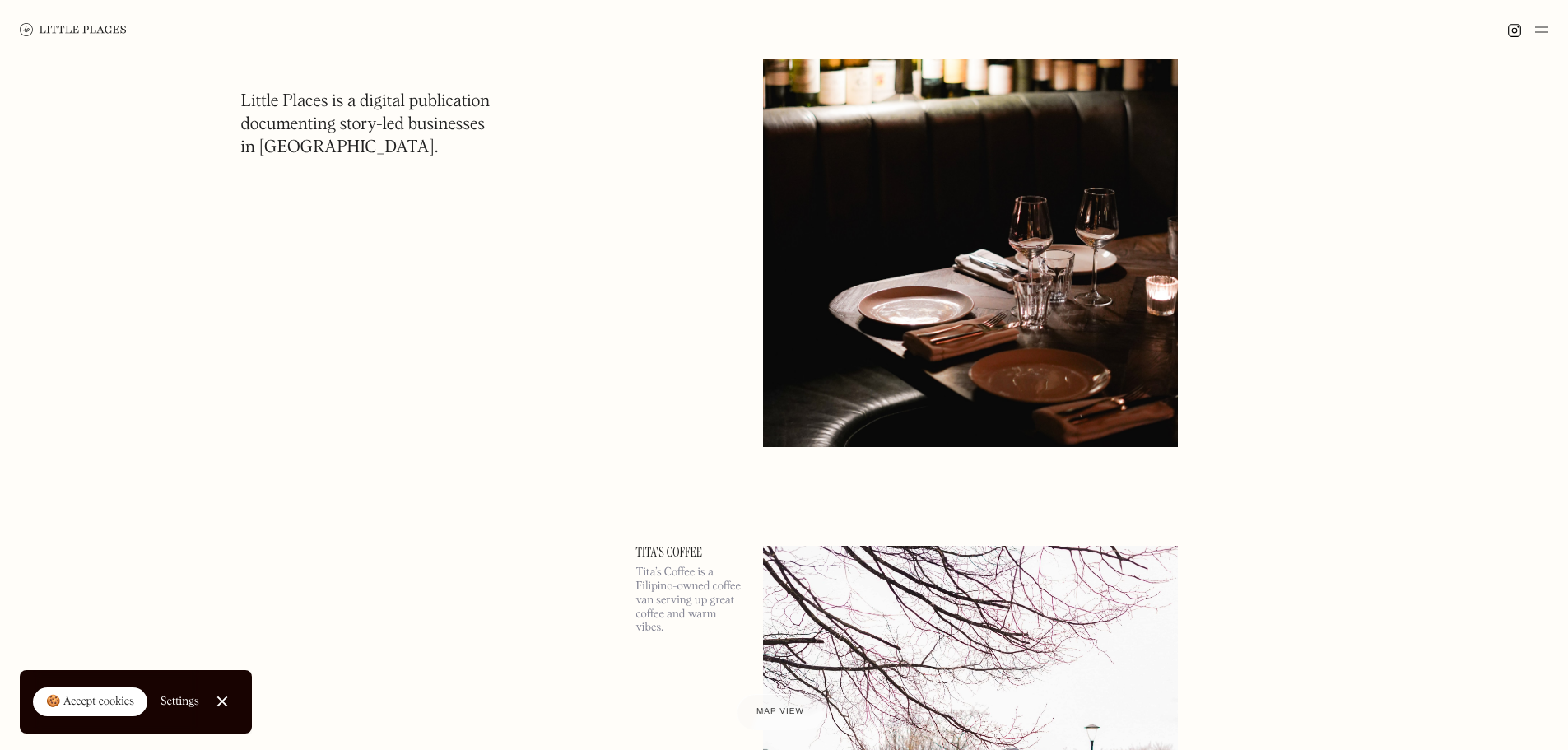
scroll to position [16636, 0]
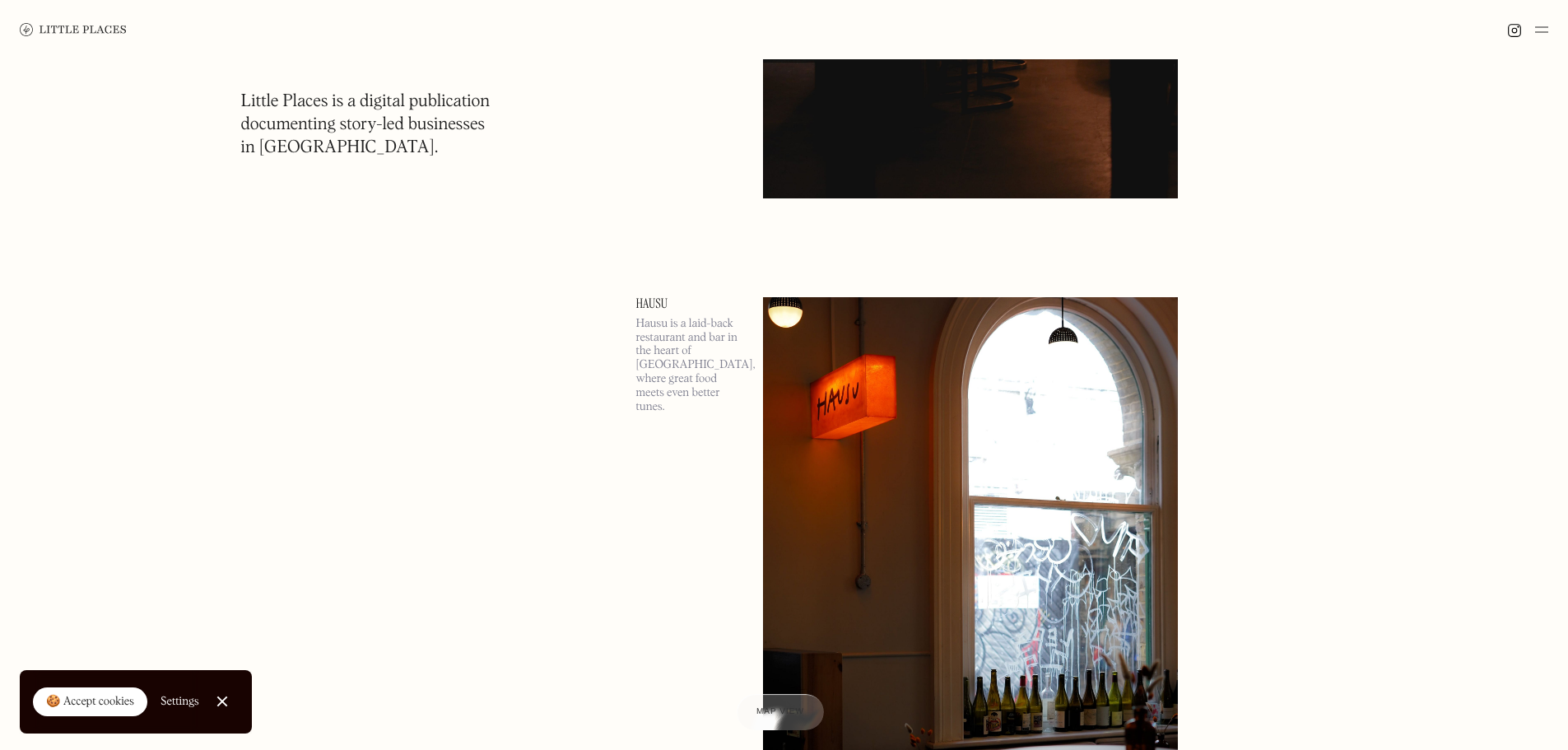
scroll to position [18201, 0]
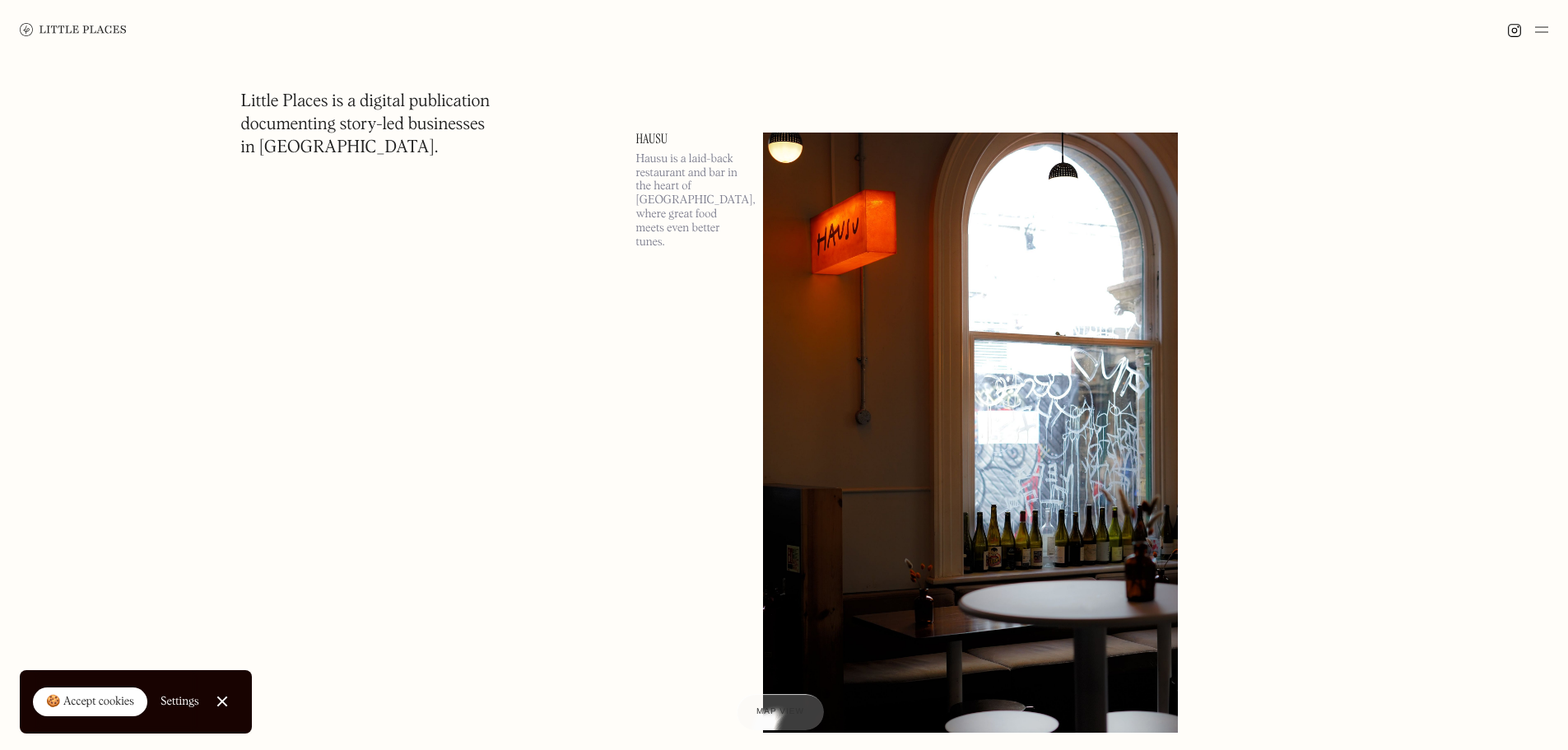
click at [656, 133] on link "Hausu" at bounding box center [689, 139] width 107 height 14
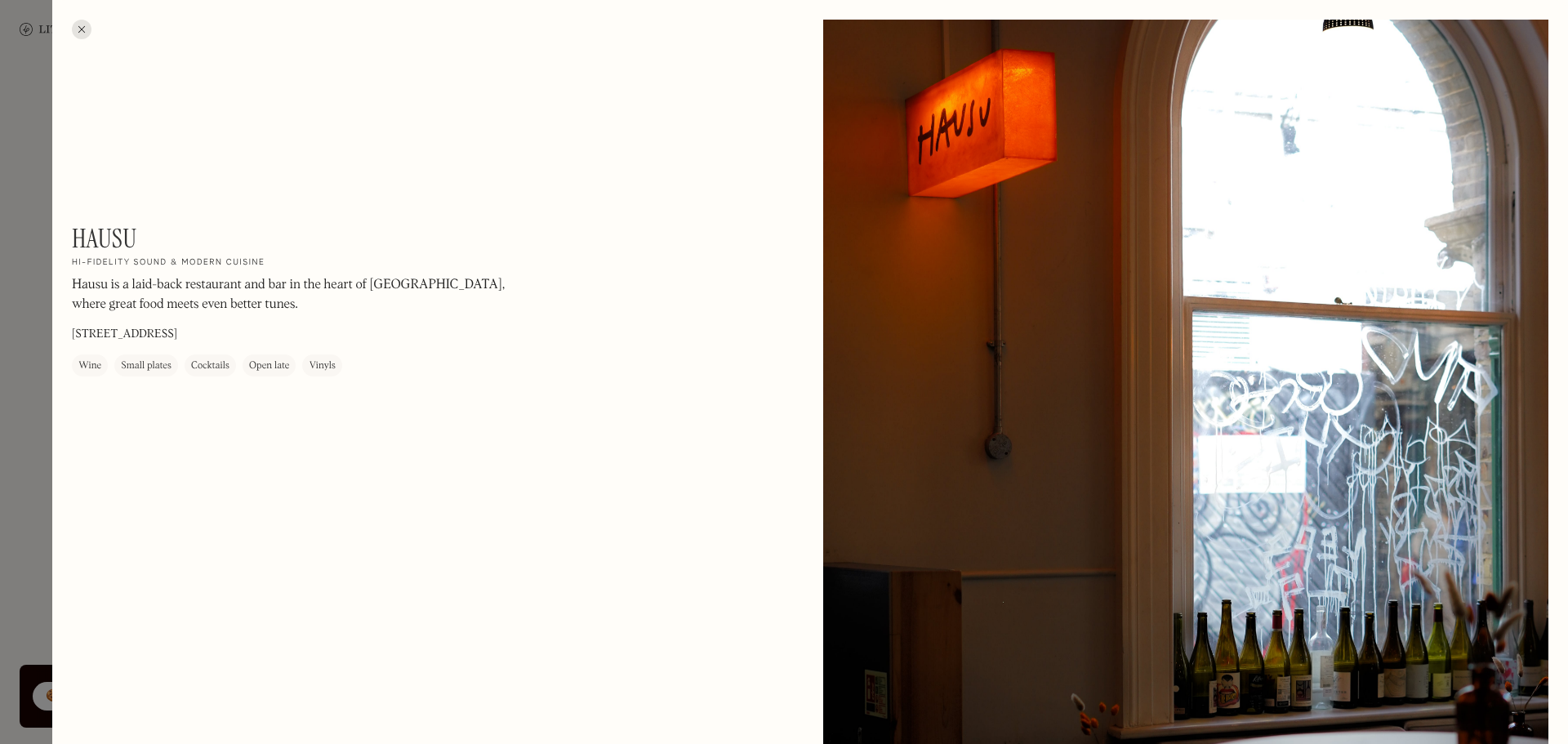
click at [82, 33] on div at bounding box center [81, 30] width 20 height 20
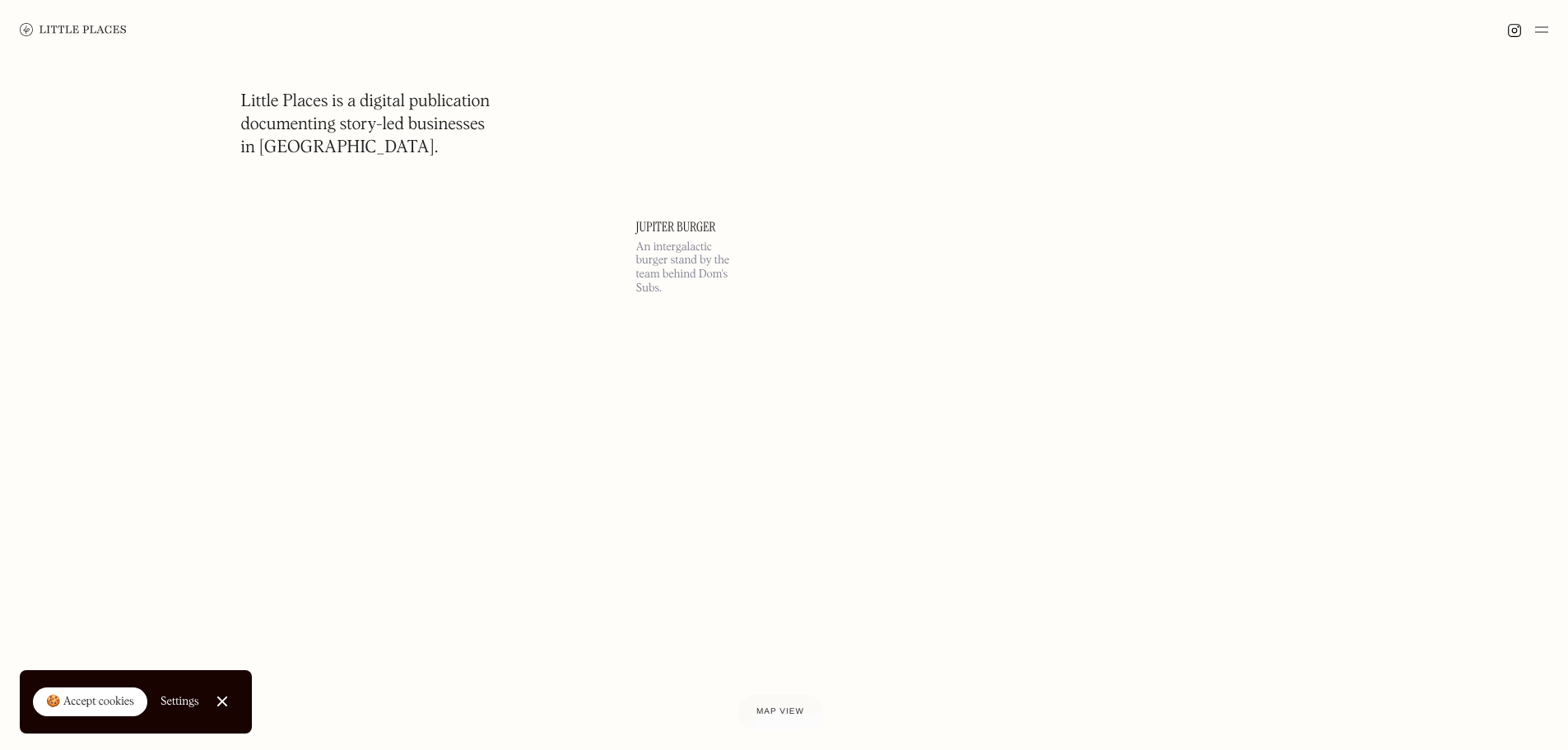
scroll to position [23144, 0]
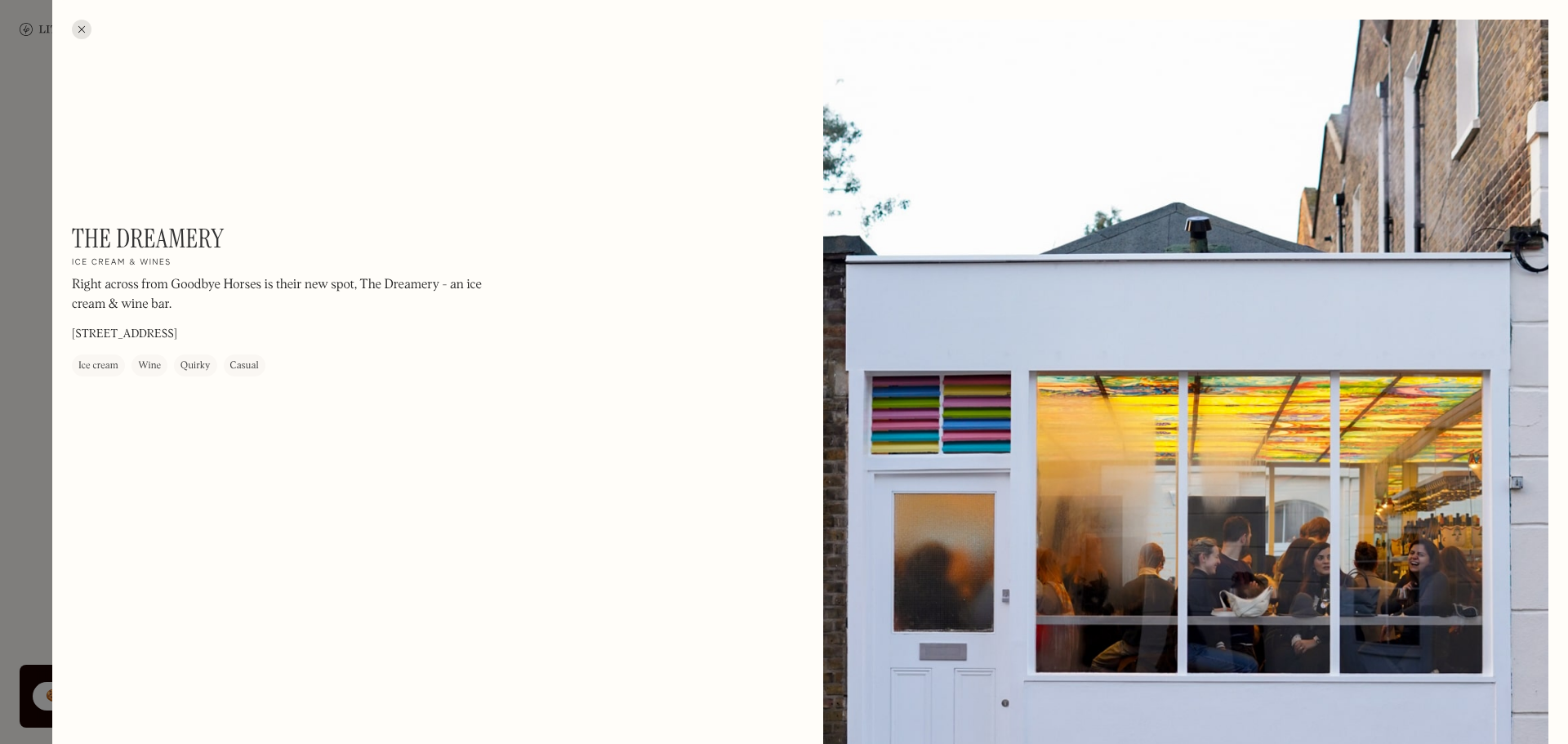
click at [81, 23] on div at bounding box center [81, 30] width 20 height 20
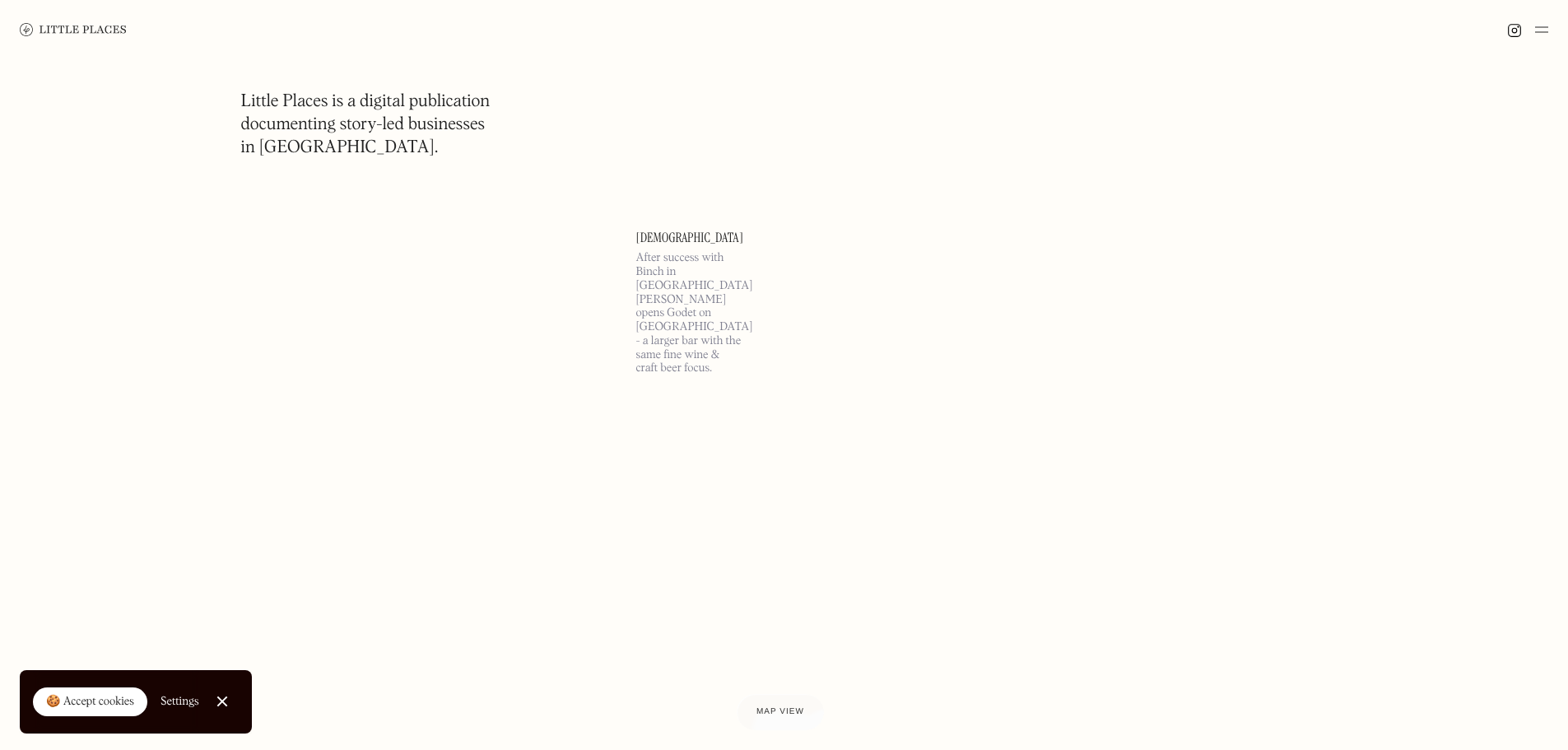
scroll to position [33521, 0]
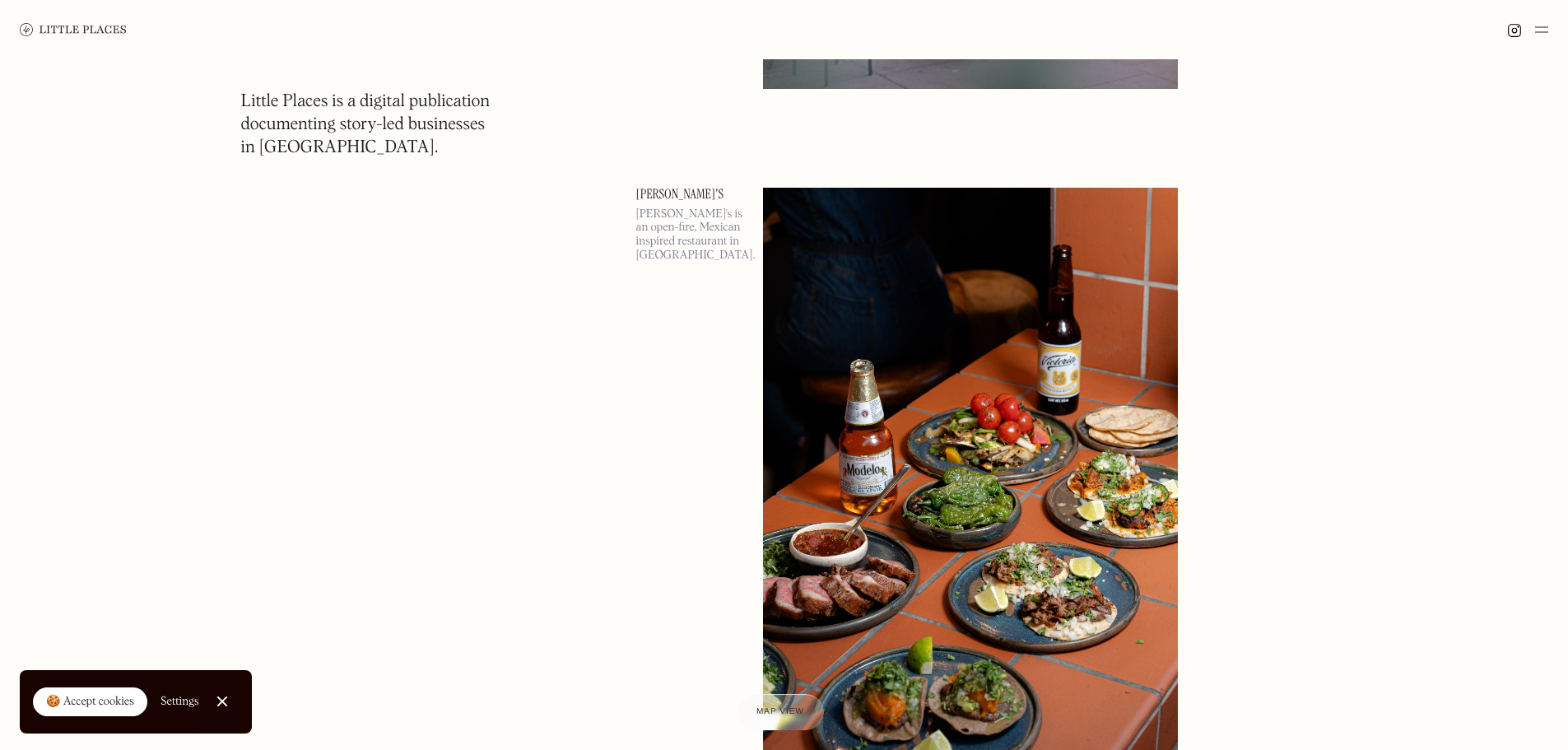
scroll to position [35662, 0]
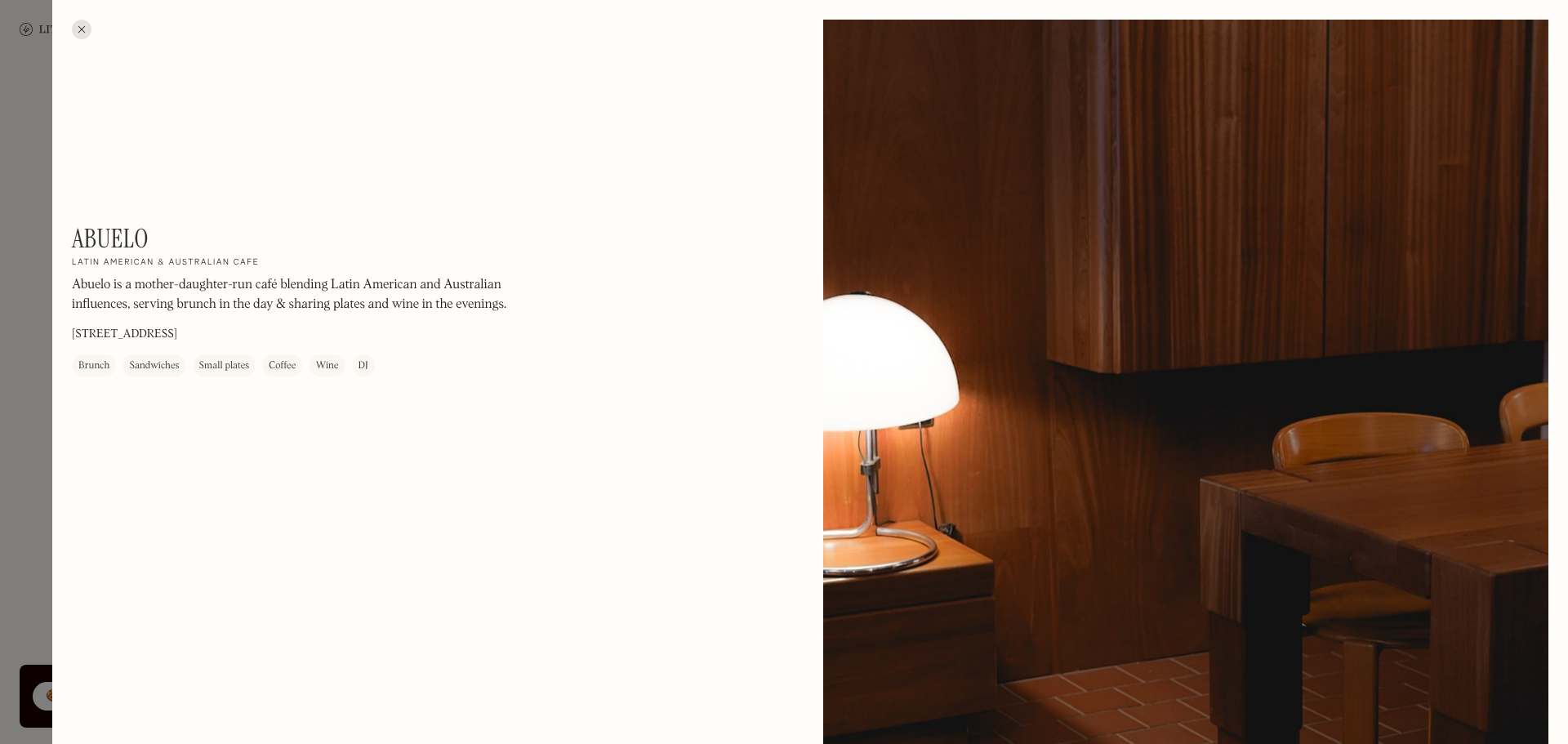
click at [84, 29] on div at bounding box center [81, 30] width 20 height 20
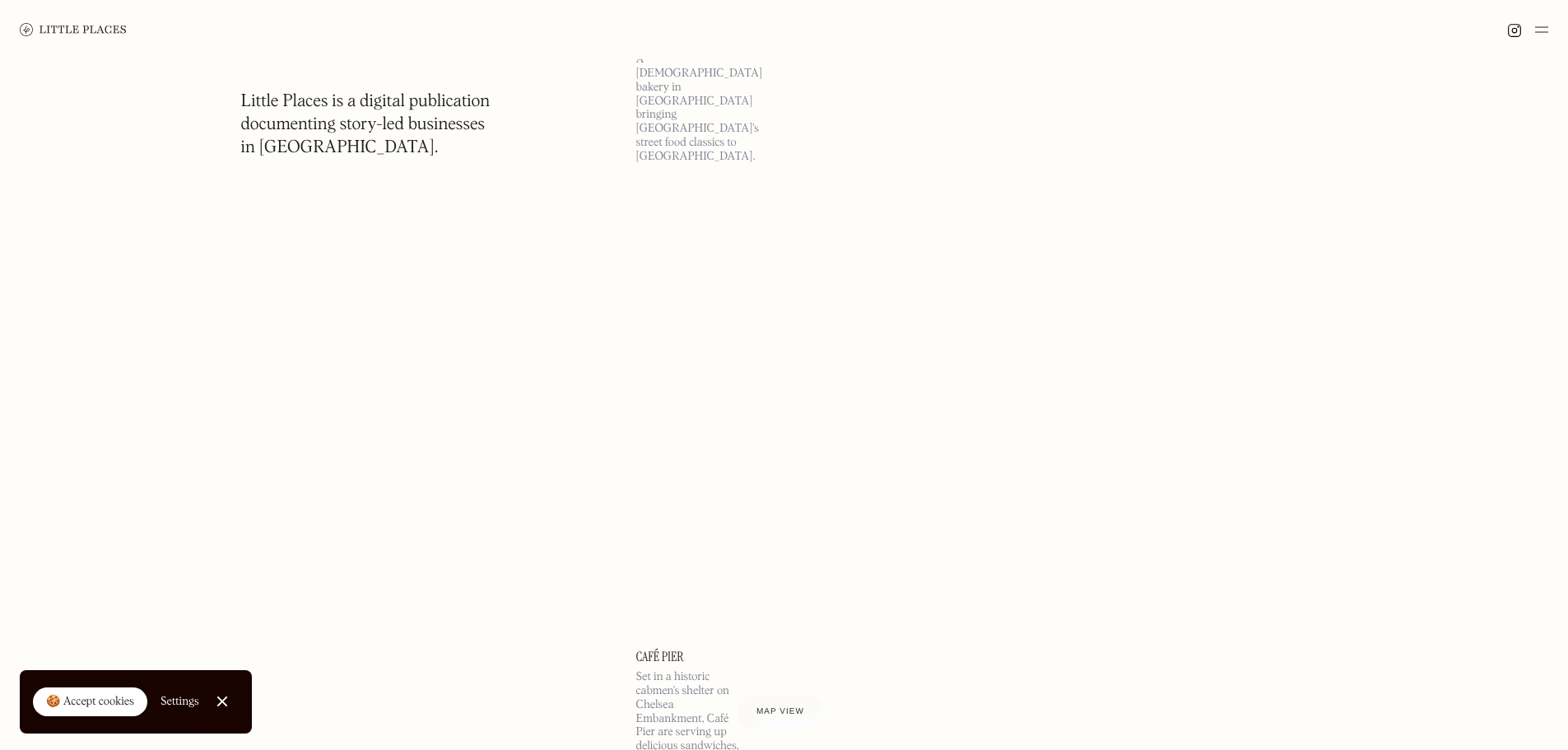
scroll to position [37144, 0]
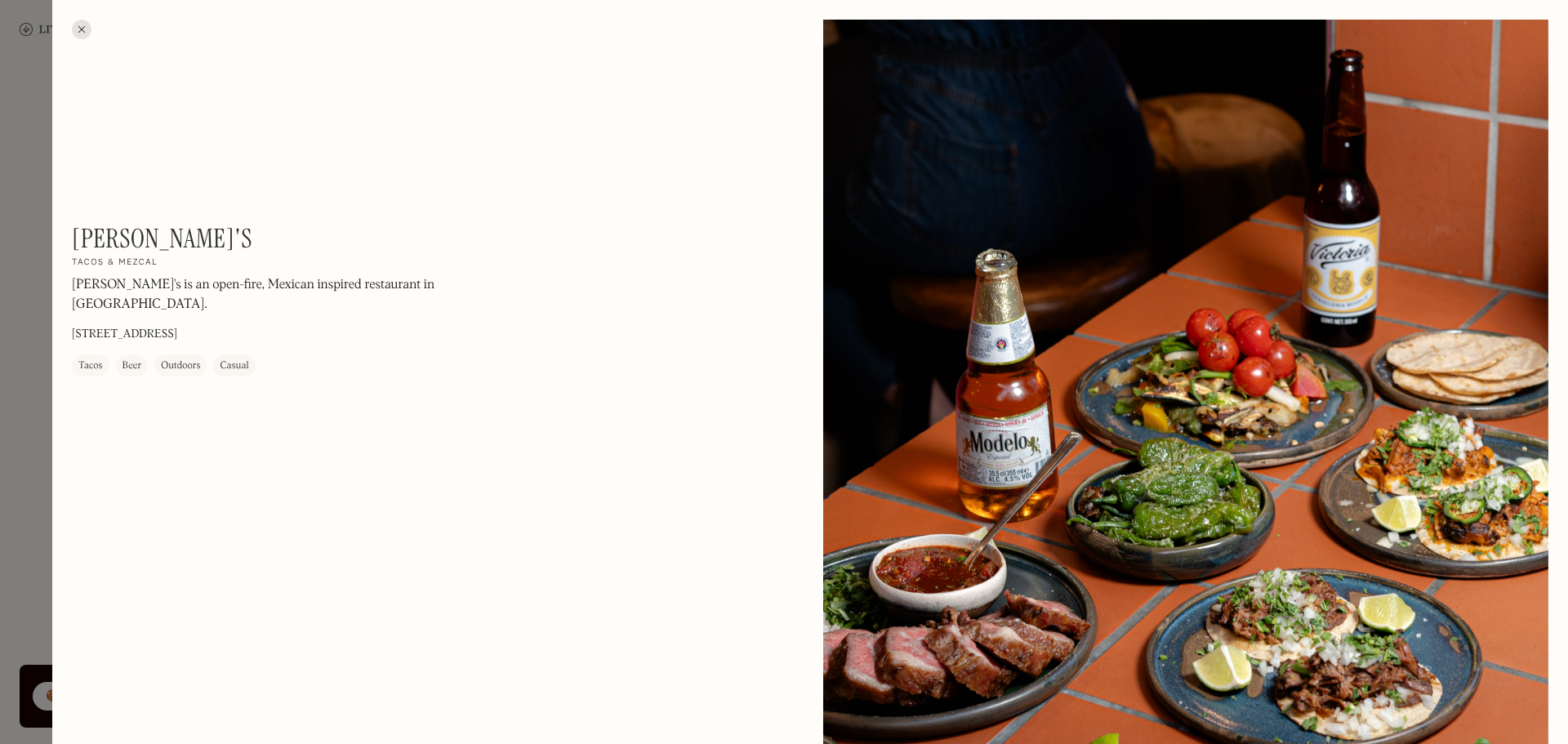
click at [80, 26] on div at bounding box center [81, 30] width 20 height 20
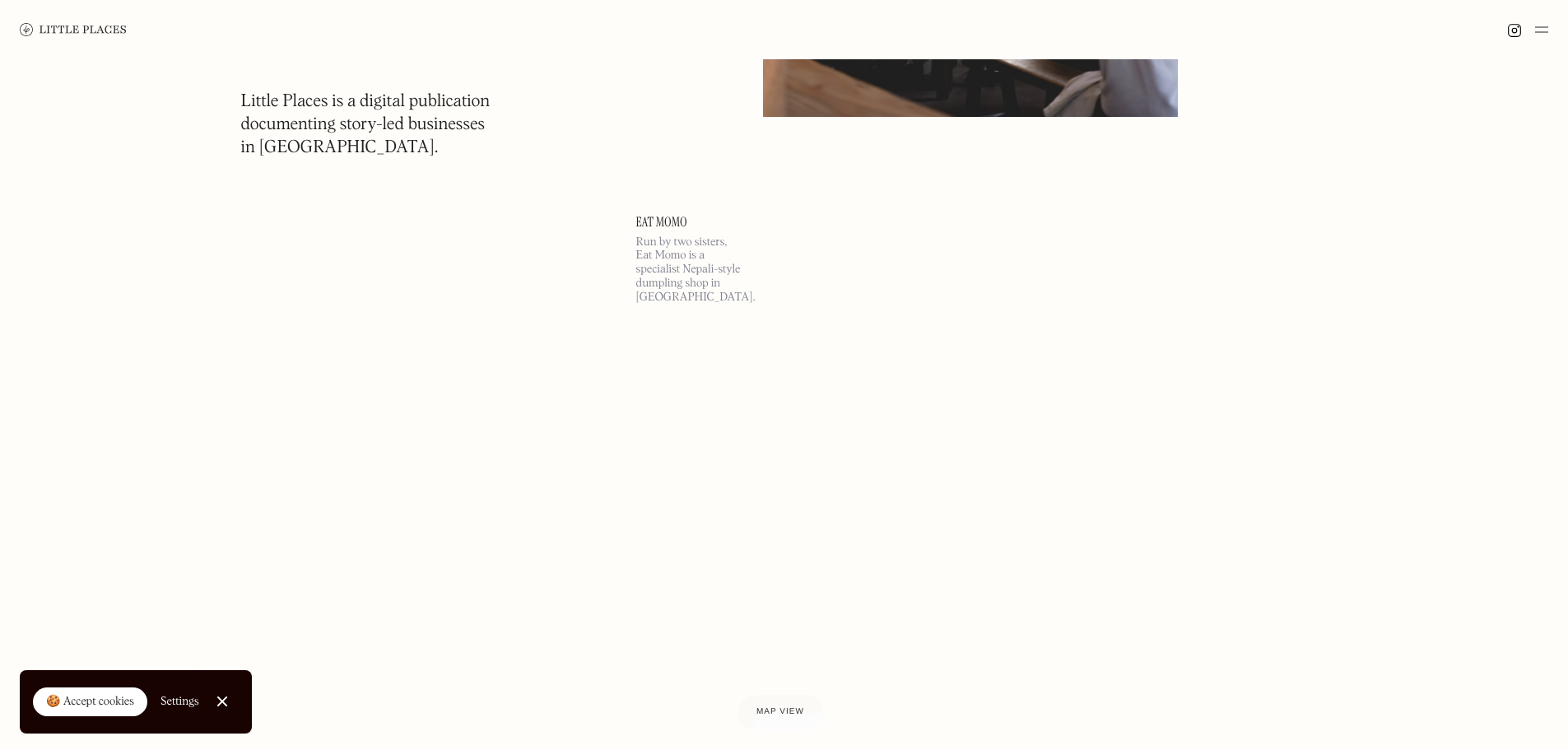
scroll to position [40439, 0]
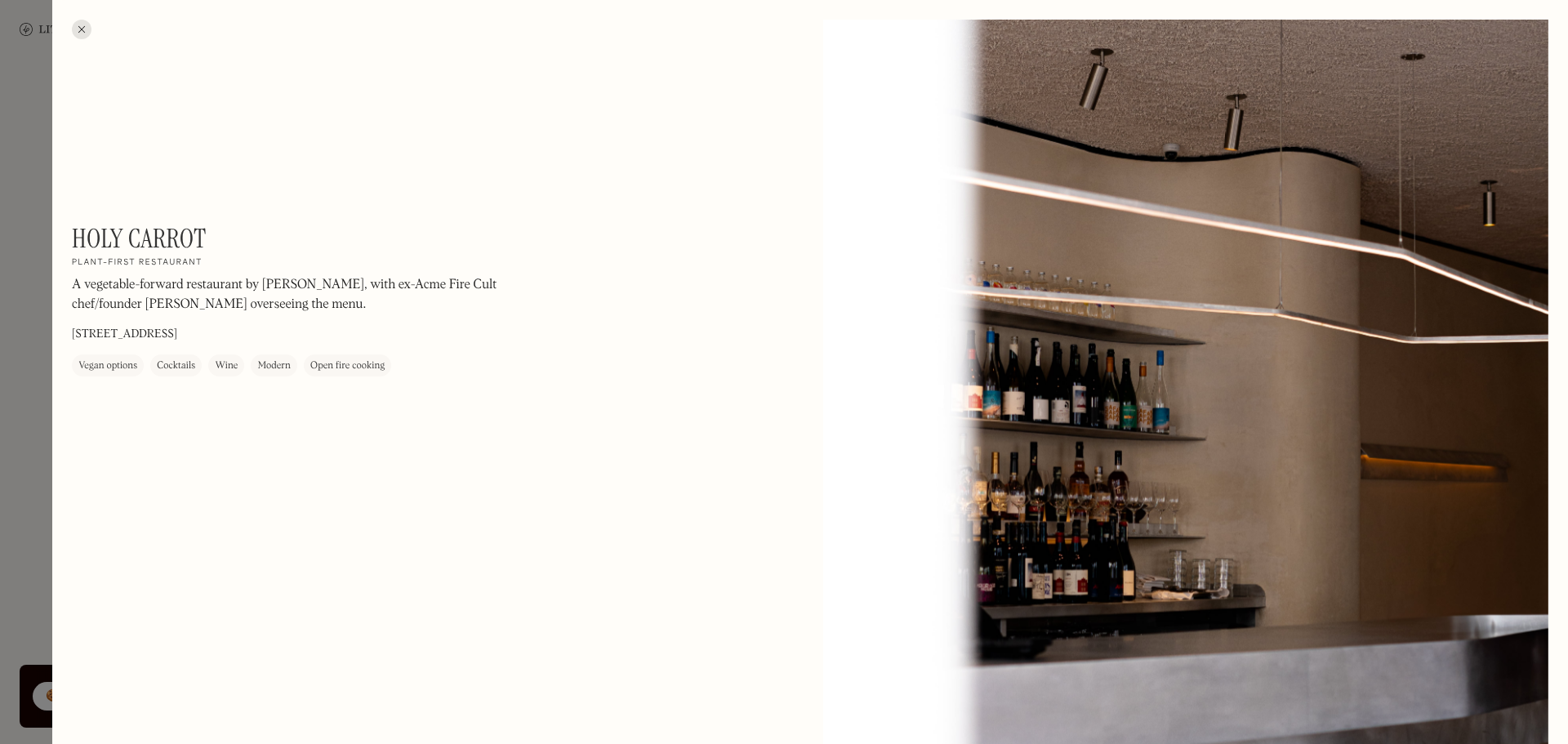
click at [83, 28] on div at bounding box center [81, 30] width 20 height 20
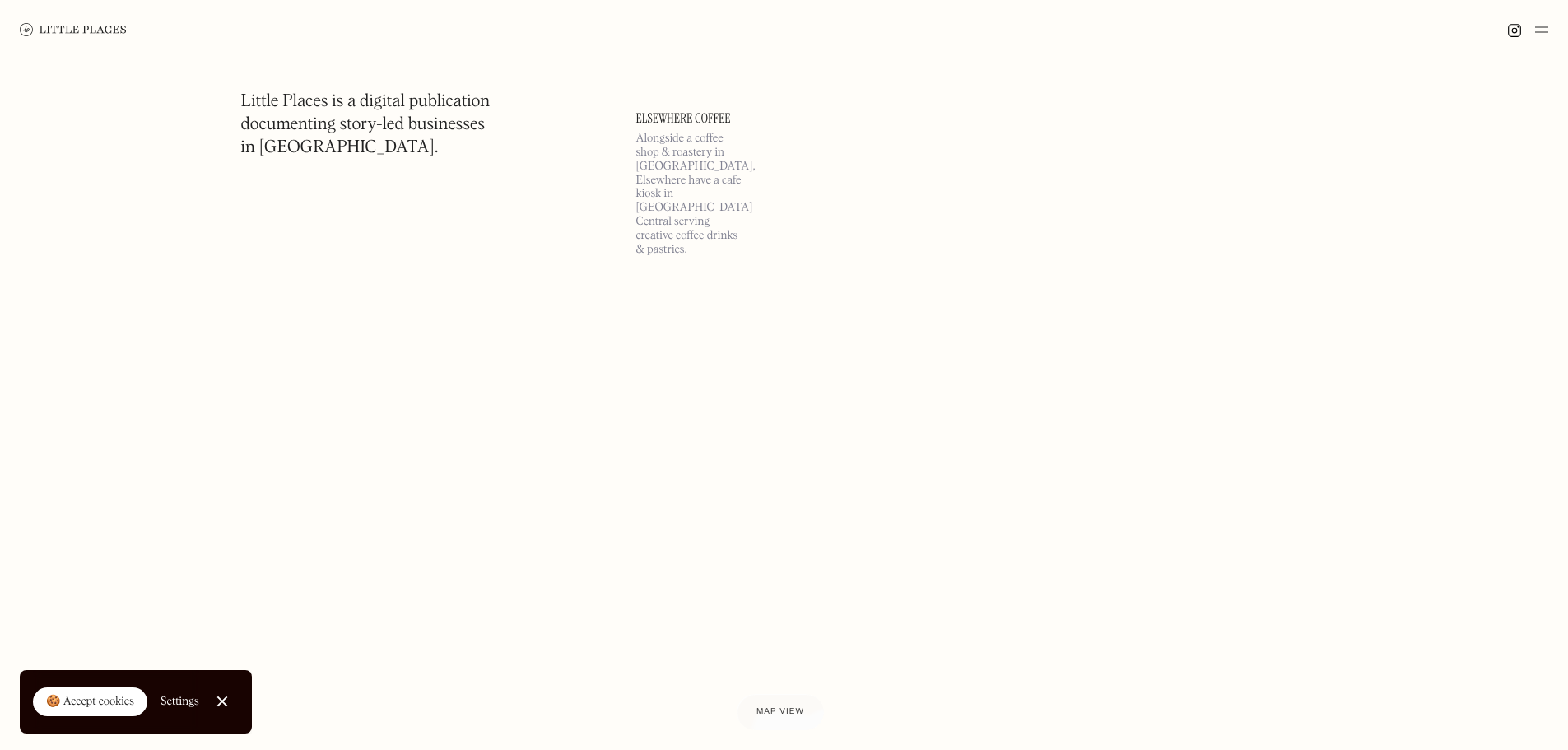
scroll to position [41263, 0]
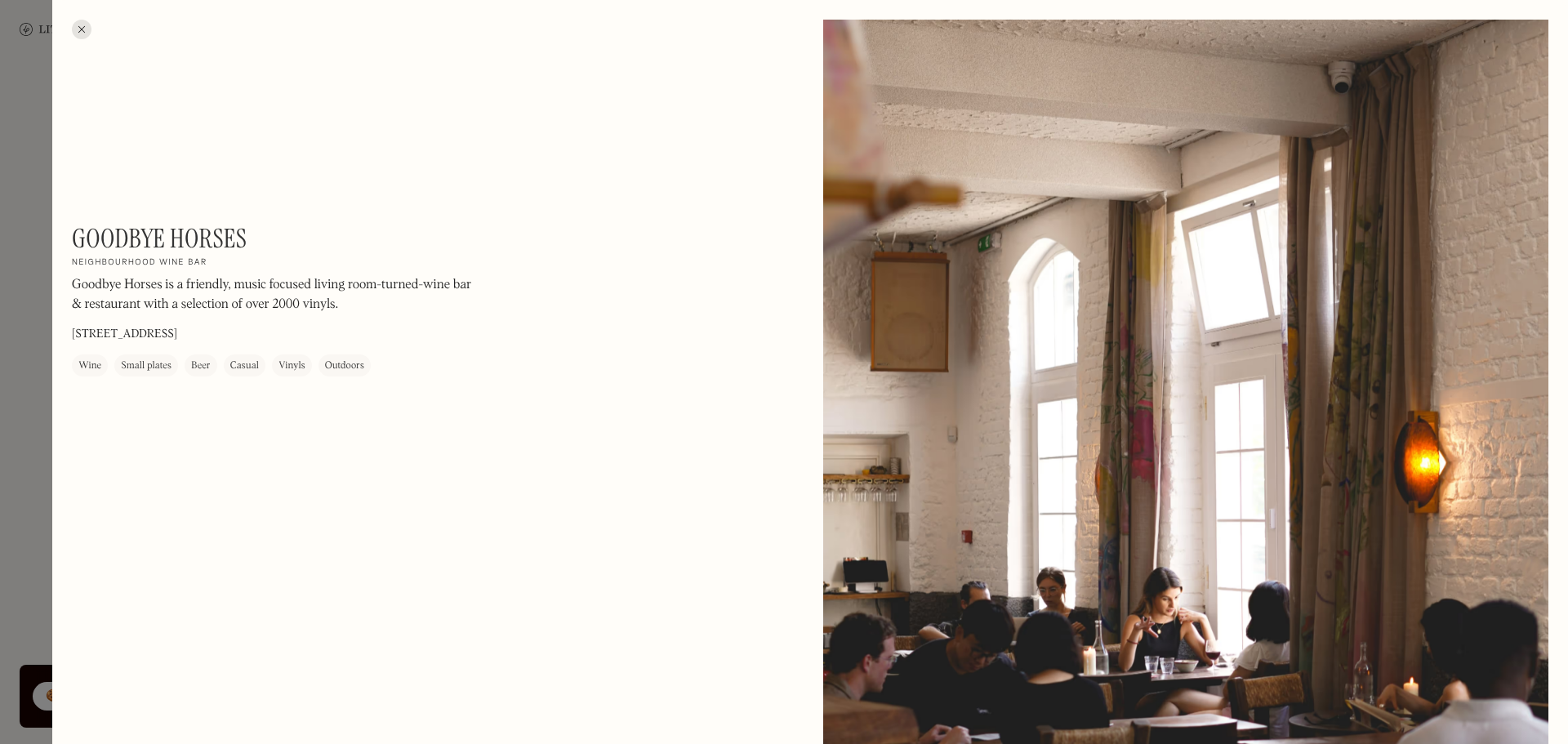
click at [80, 33] on div at bounding box center [81, 30] width 20 height 20
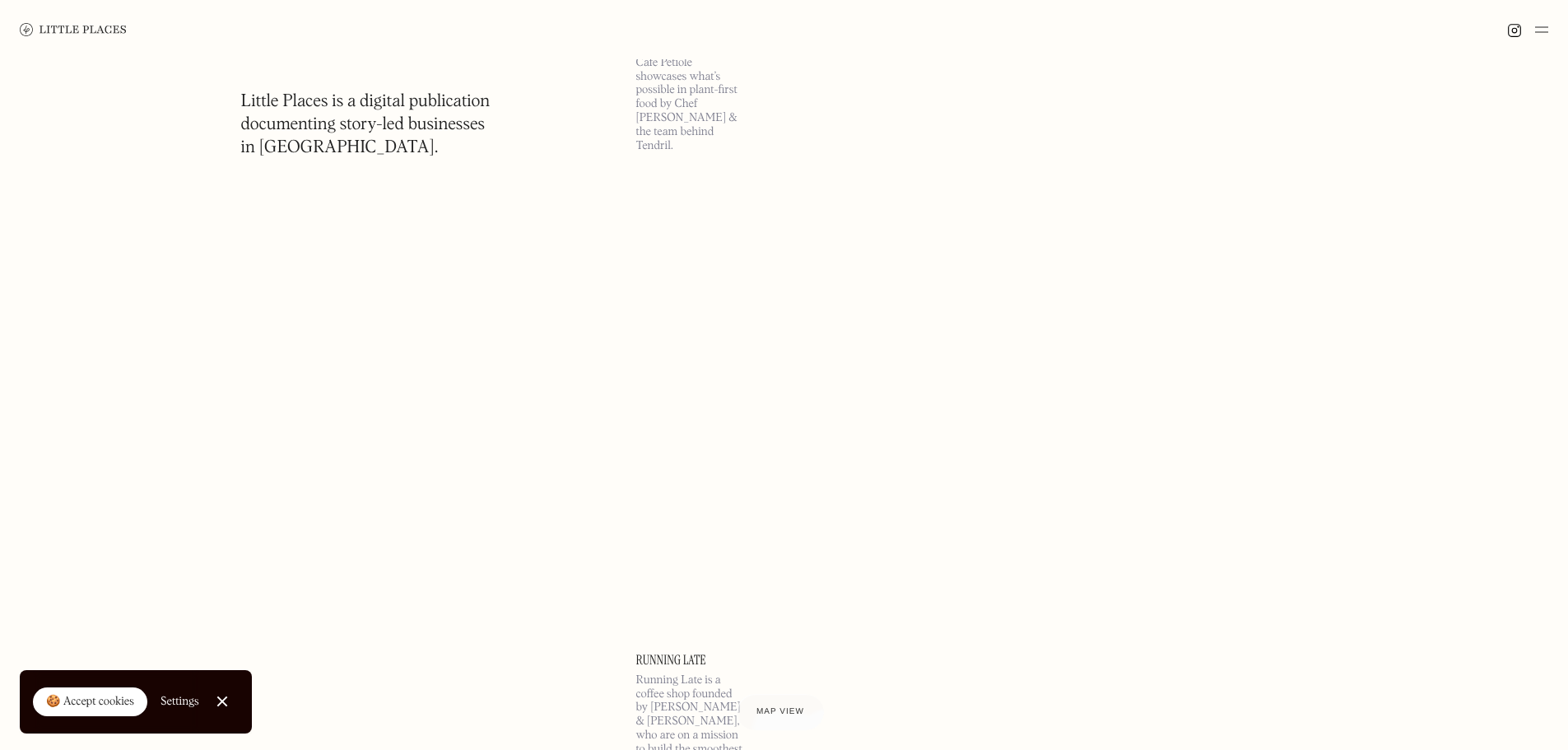
scroll to position [43321, 0]
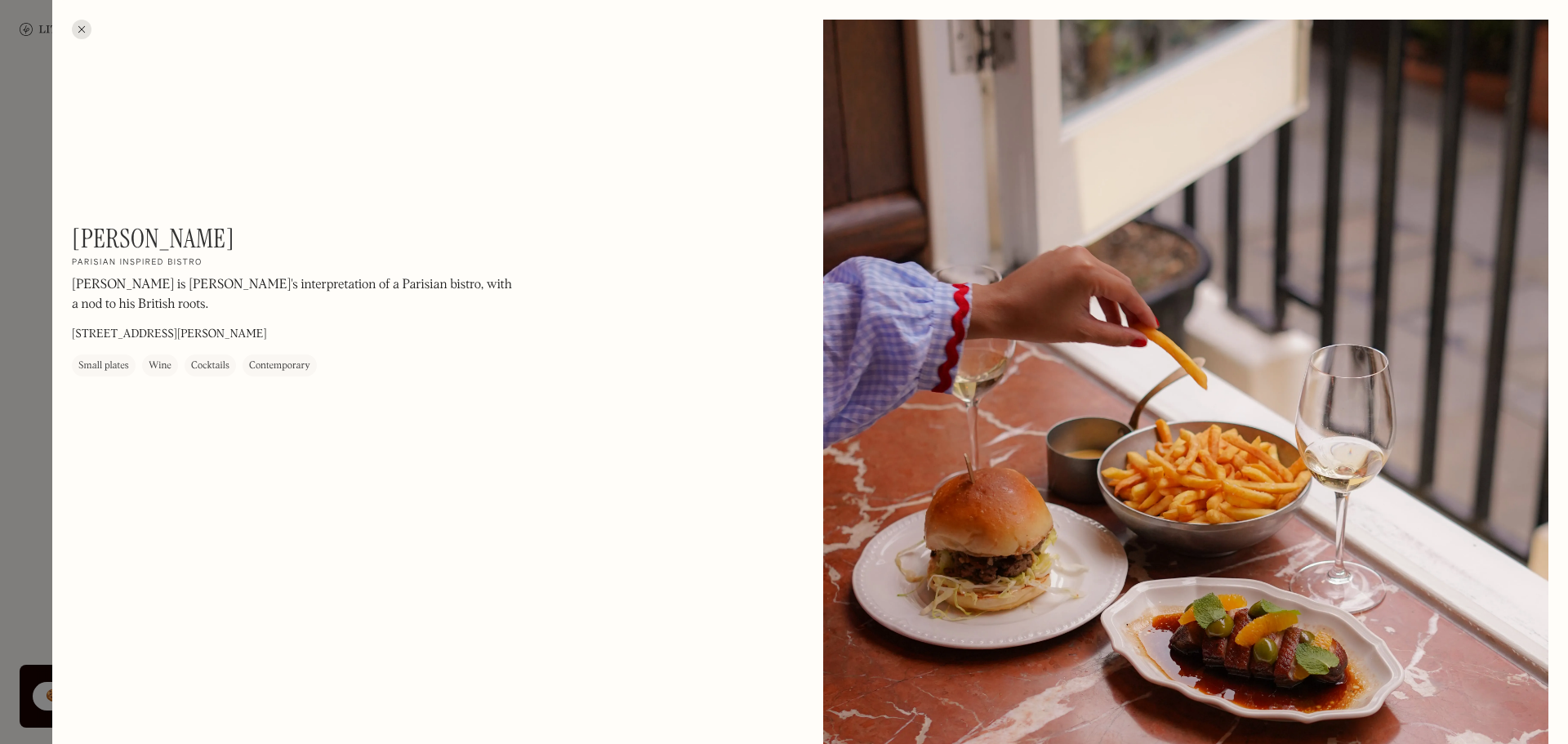
click at [82, 33] on div at bounding box center [81, 30] width 20 height 20
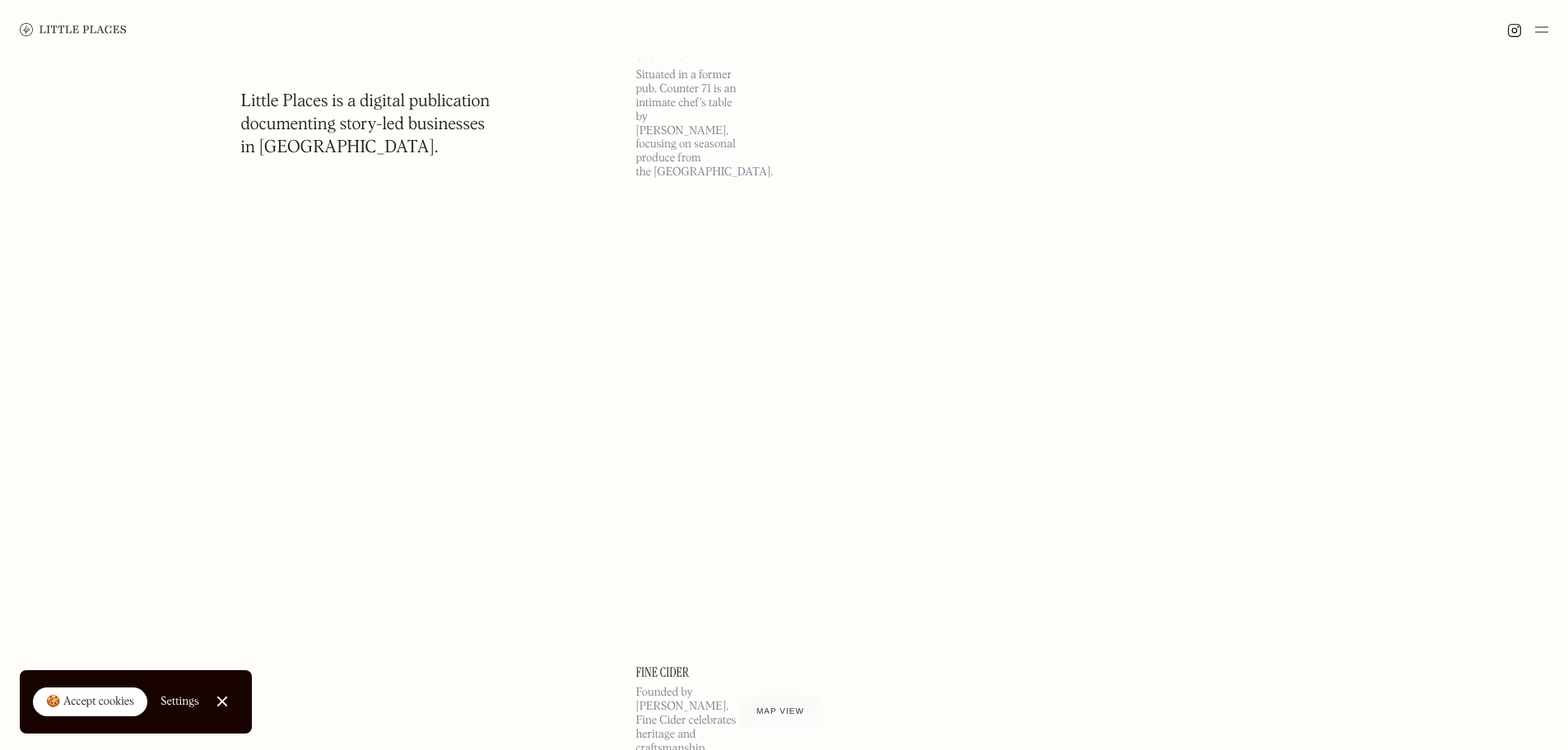
scroll to position [44721, 0]
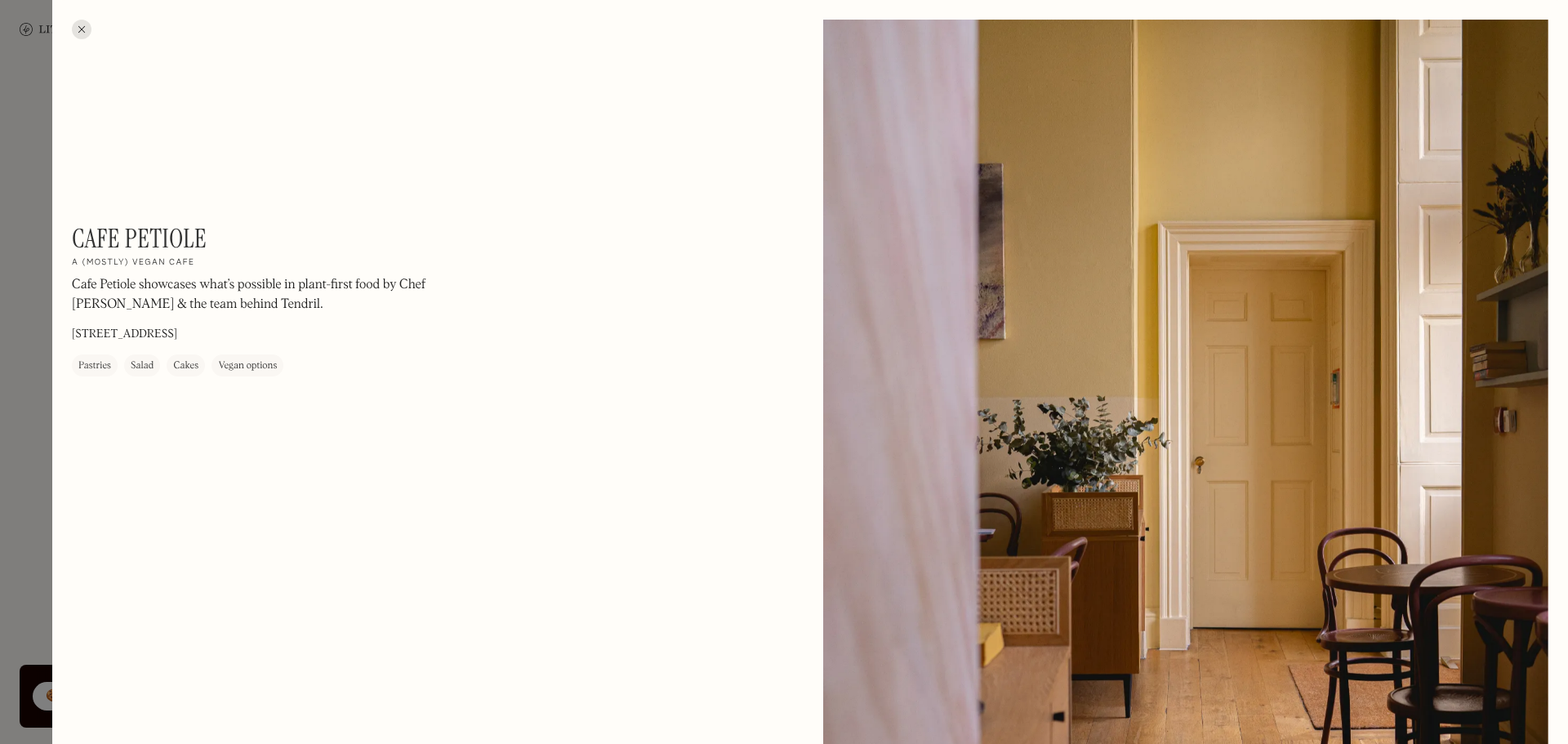
click at [85, 30] on div at bounding box center [81, 30] width 20 height 20
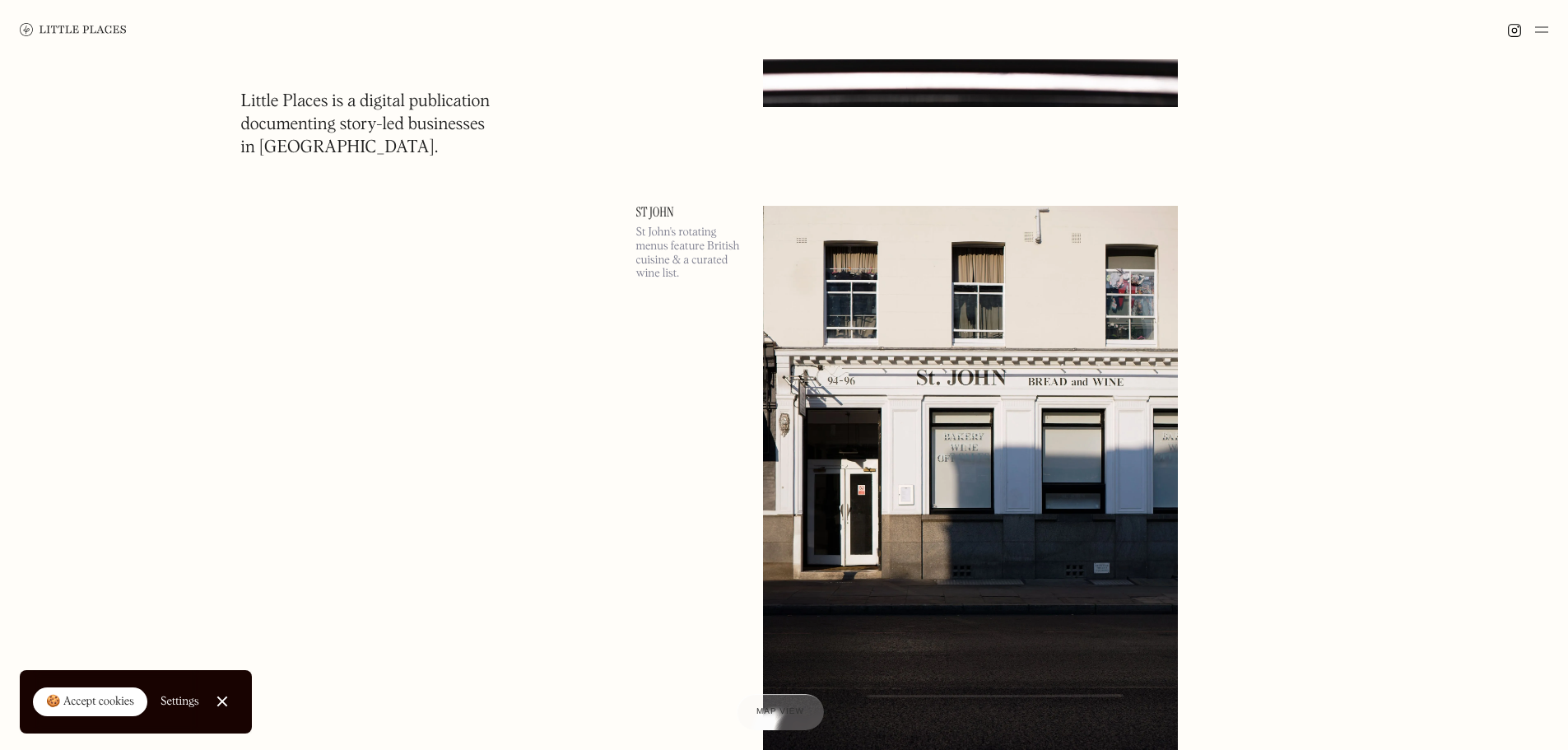
scroll to position [46204, 0]
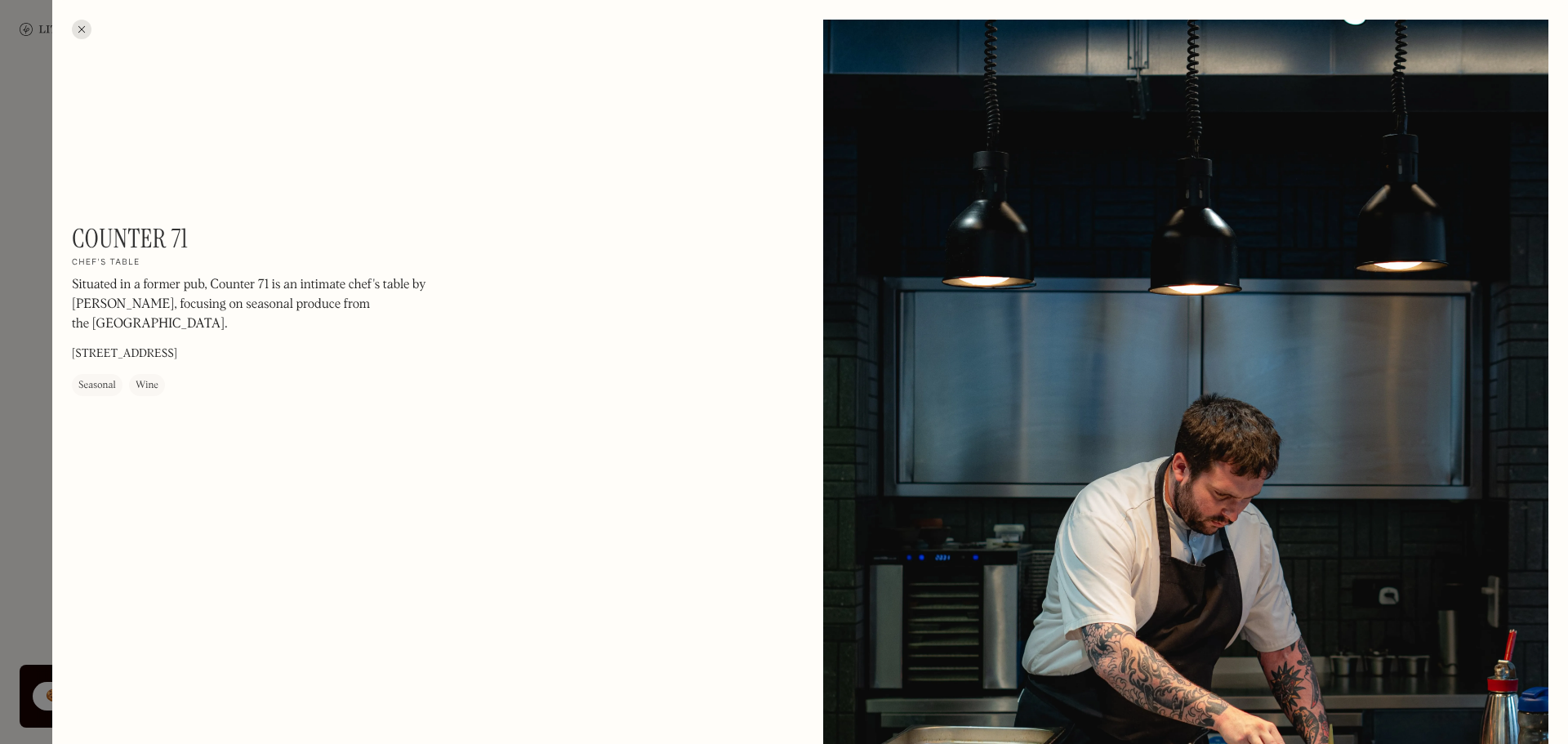
click at [75, 28] on div at bounding box center [81, 30] width 20 height 20
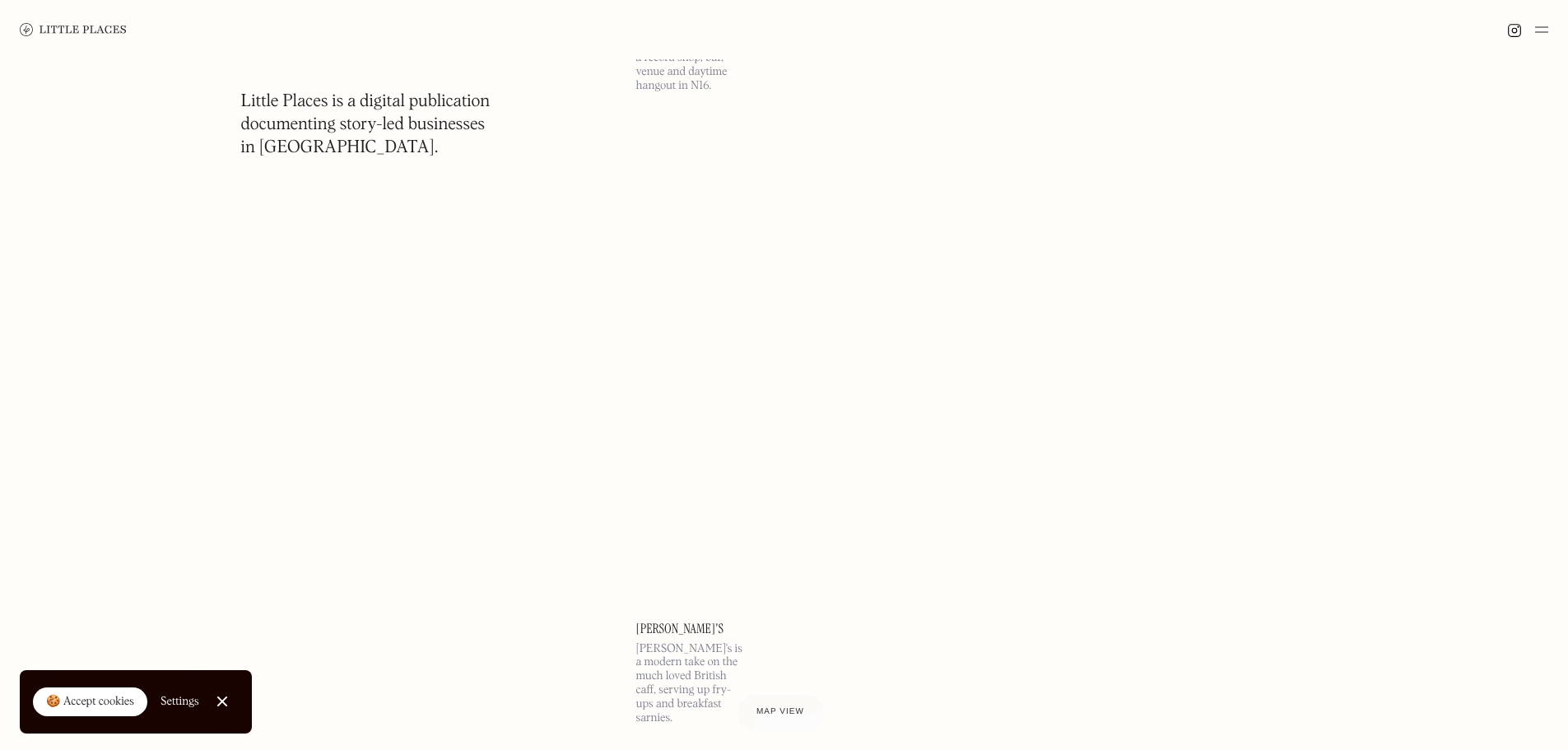
scroll to position [48181, 0]
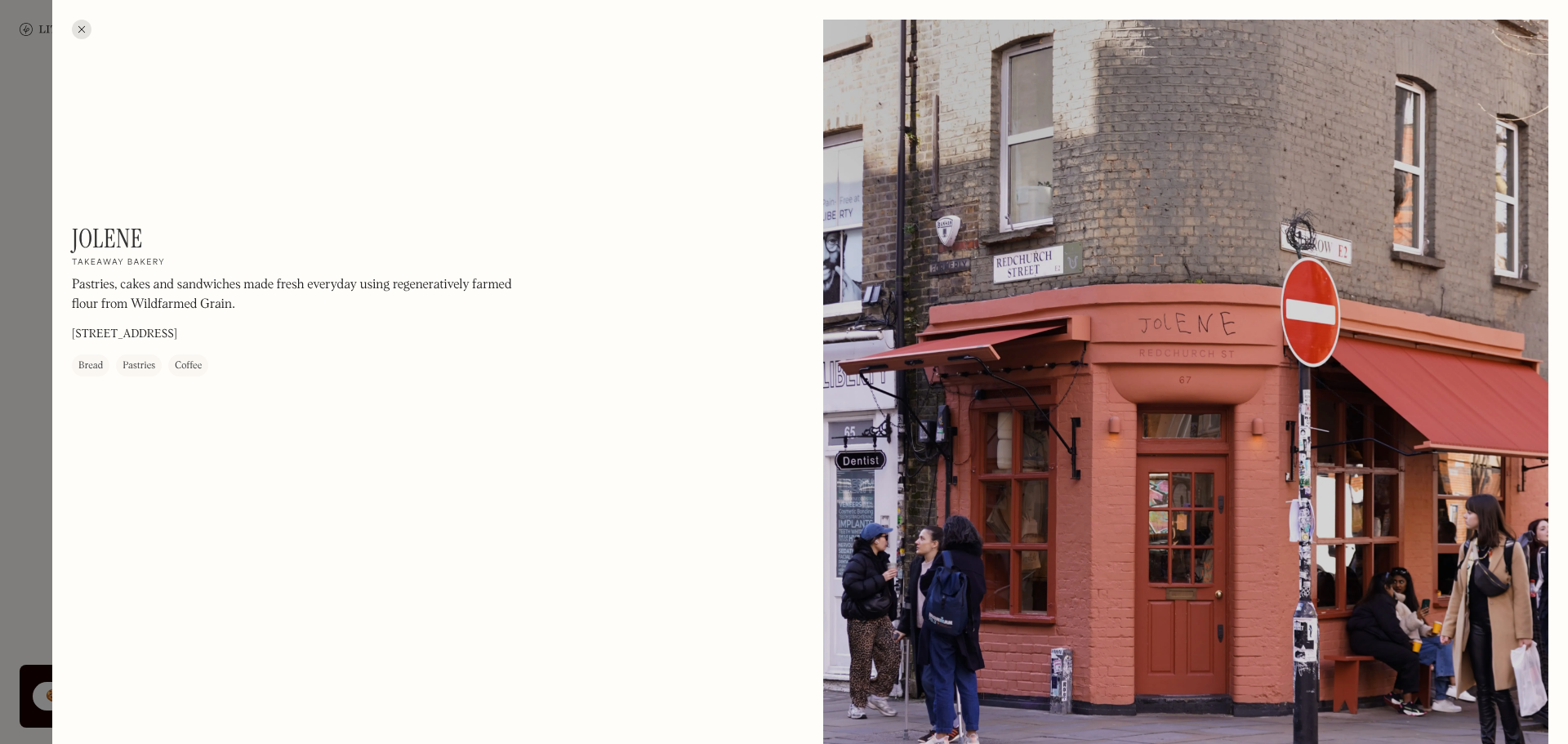
click at [82, 30] on div at bounding box center [81, 30] width 20 height 20
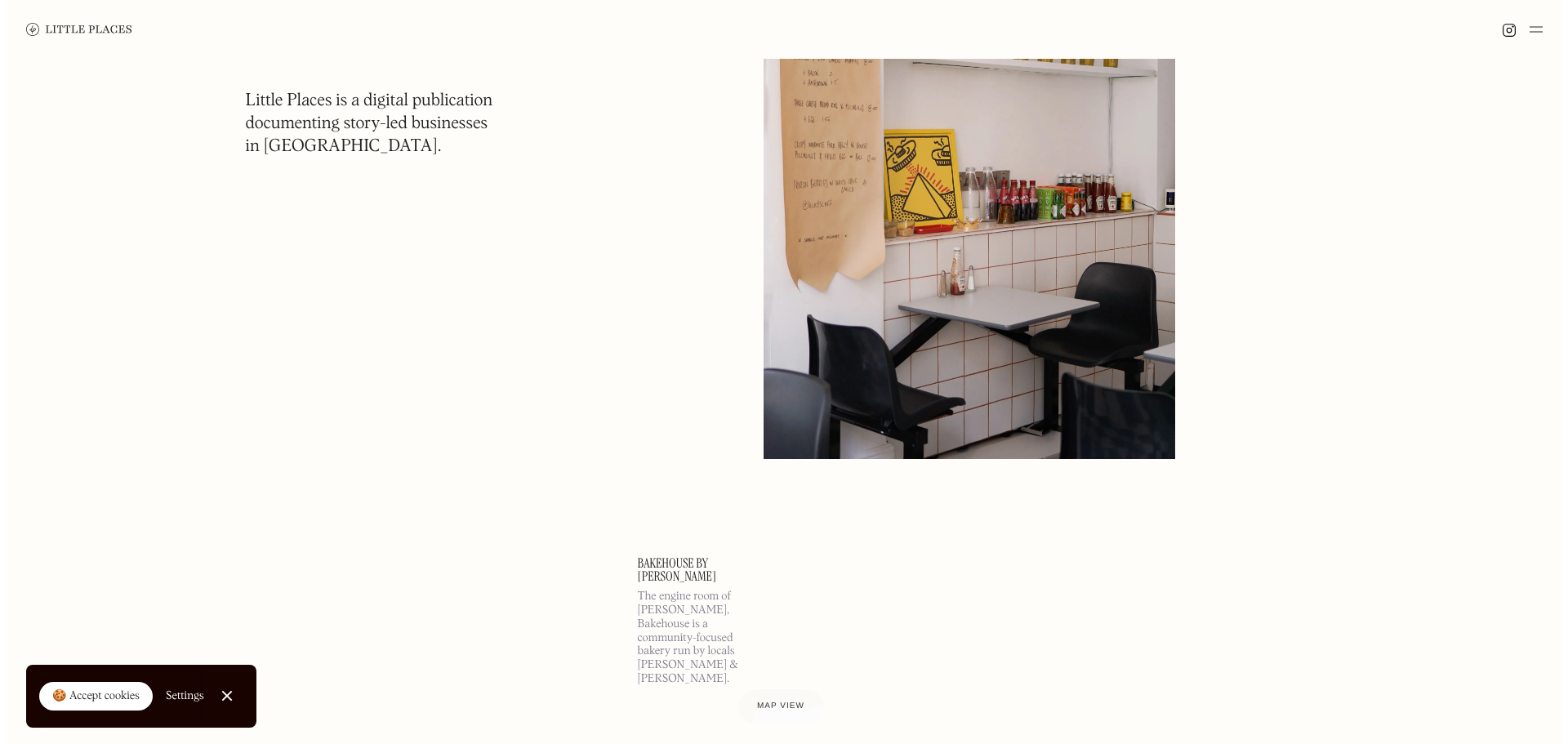
scroll to position [48612, 0]
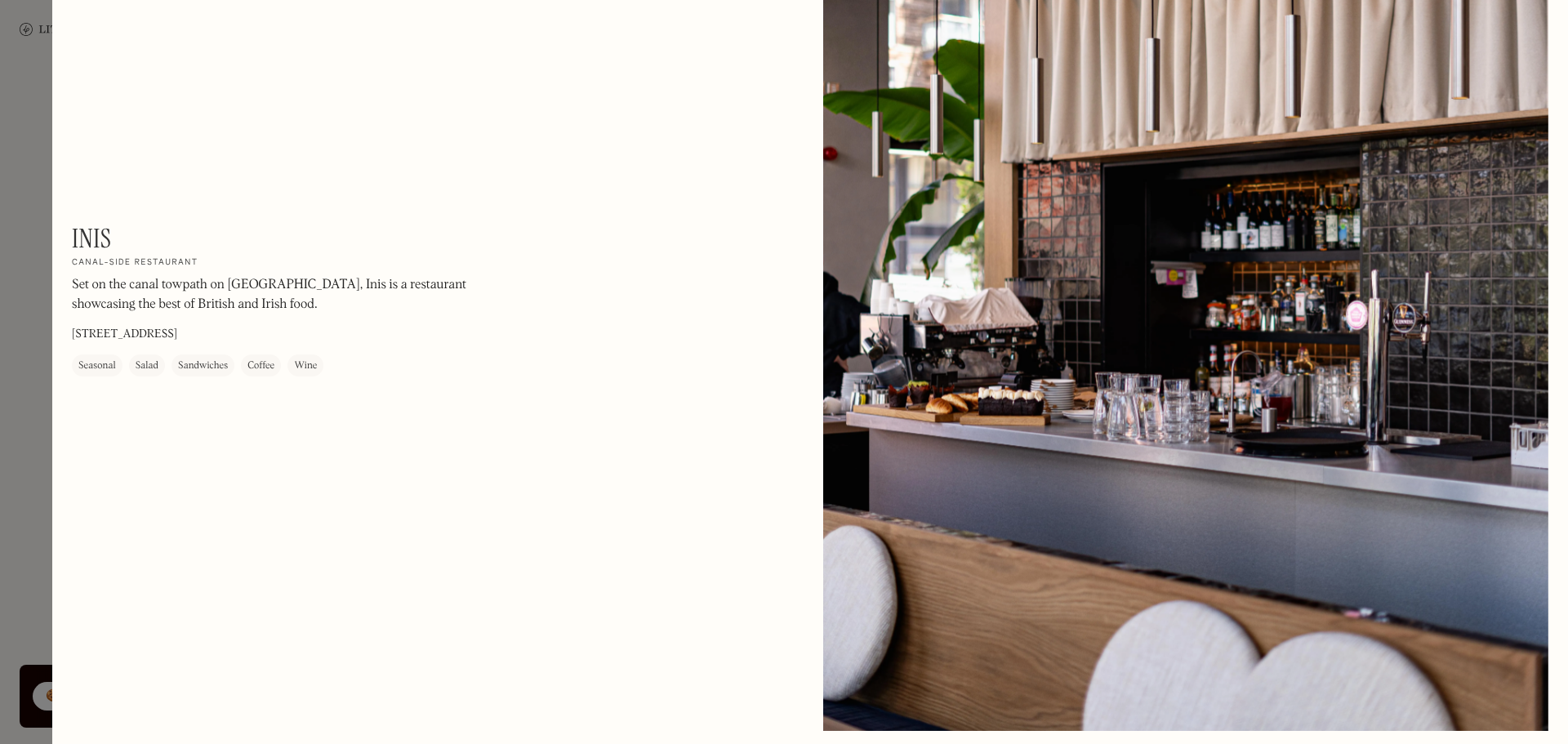
scroll to position [245, 0]
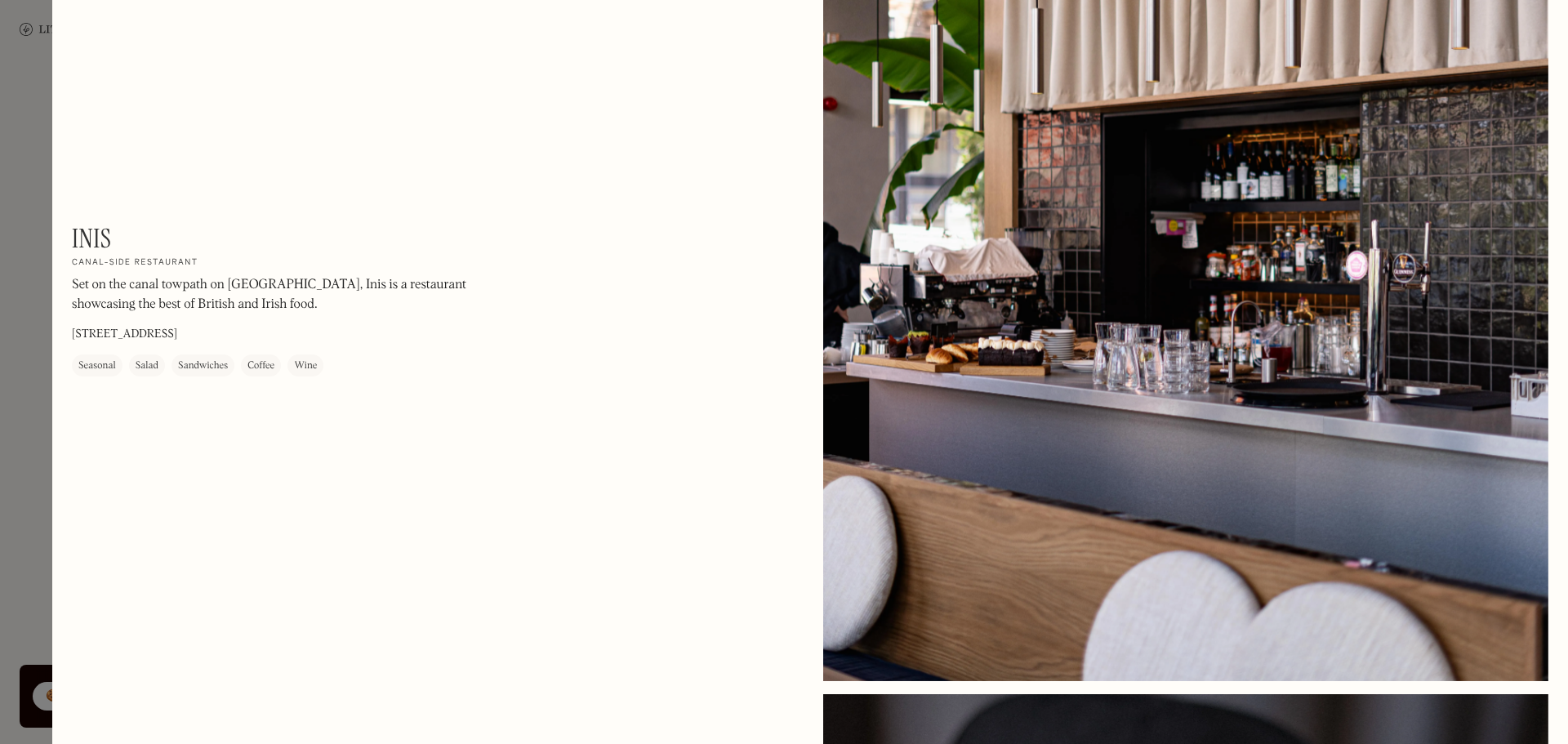
click at [153, 327] on p "[STREET_ADDRESS]" at bounding box center [124, 335] width 106 height 17
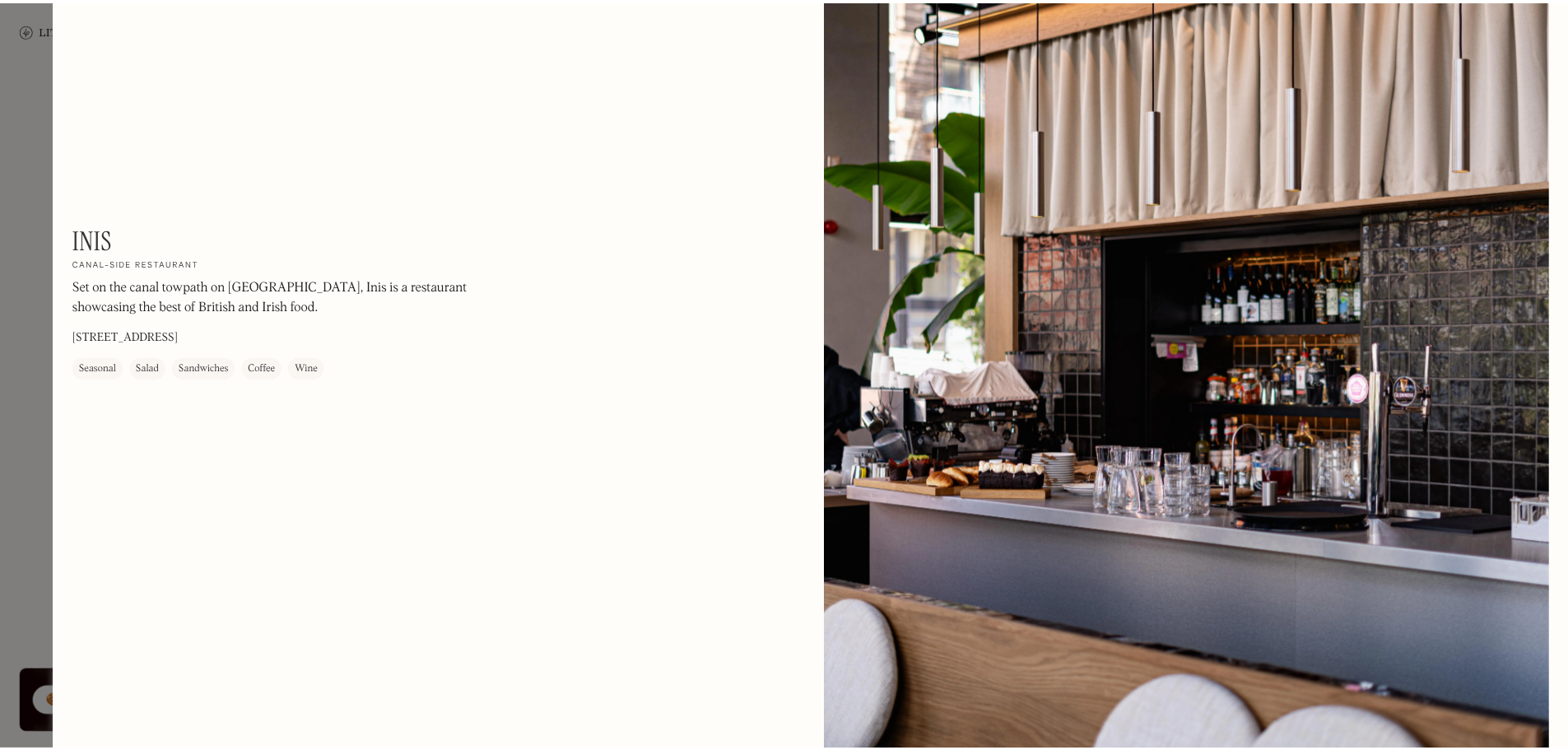
scroll to position [0, 0]
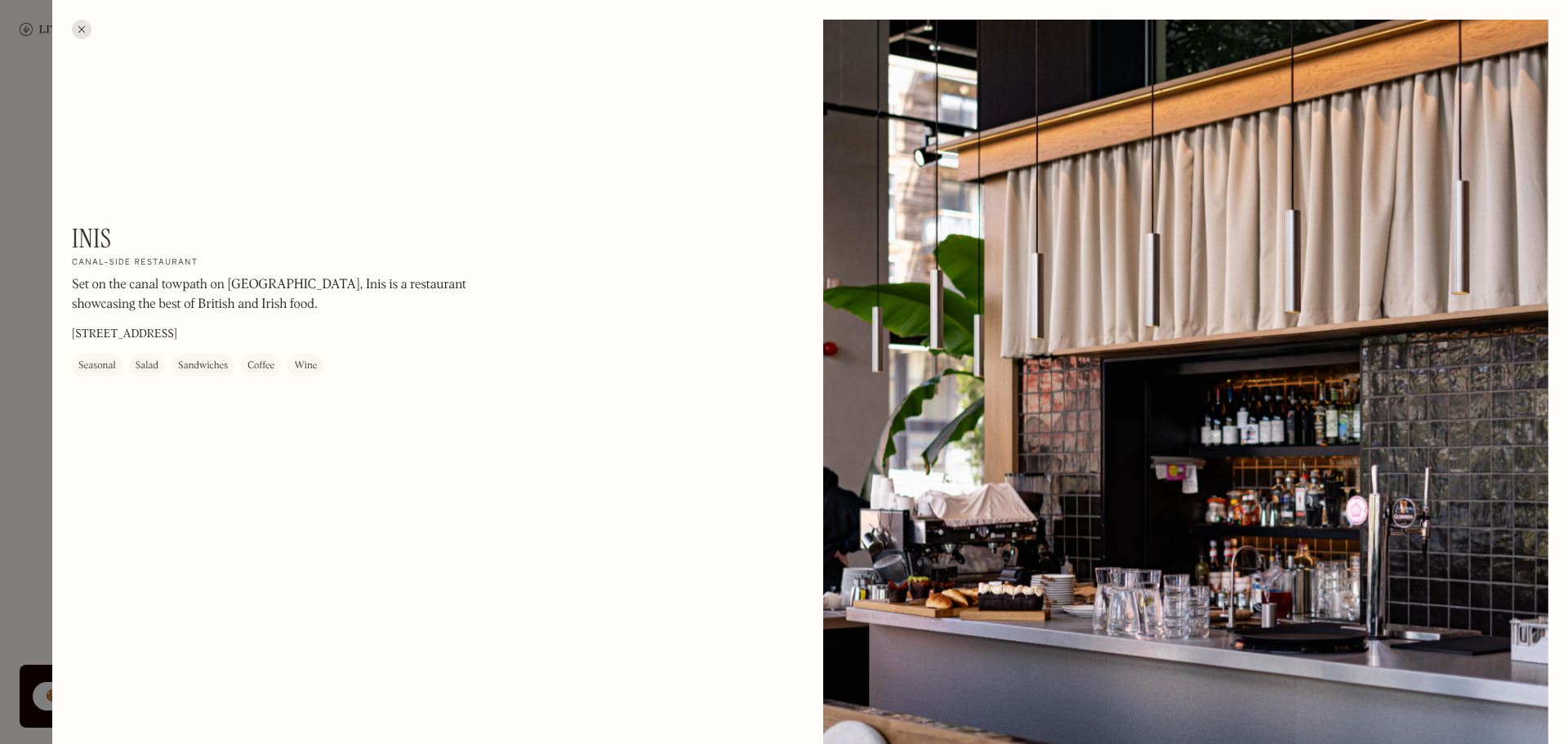
click at [84, 30] on div at bounding box center [81, 30] width 20 height 20
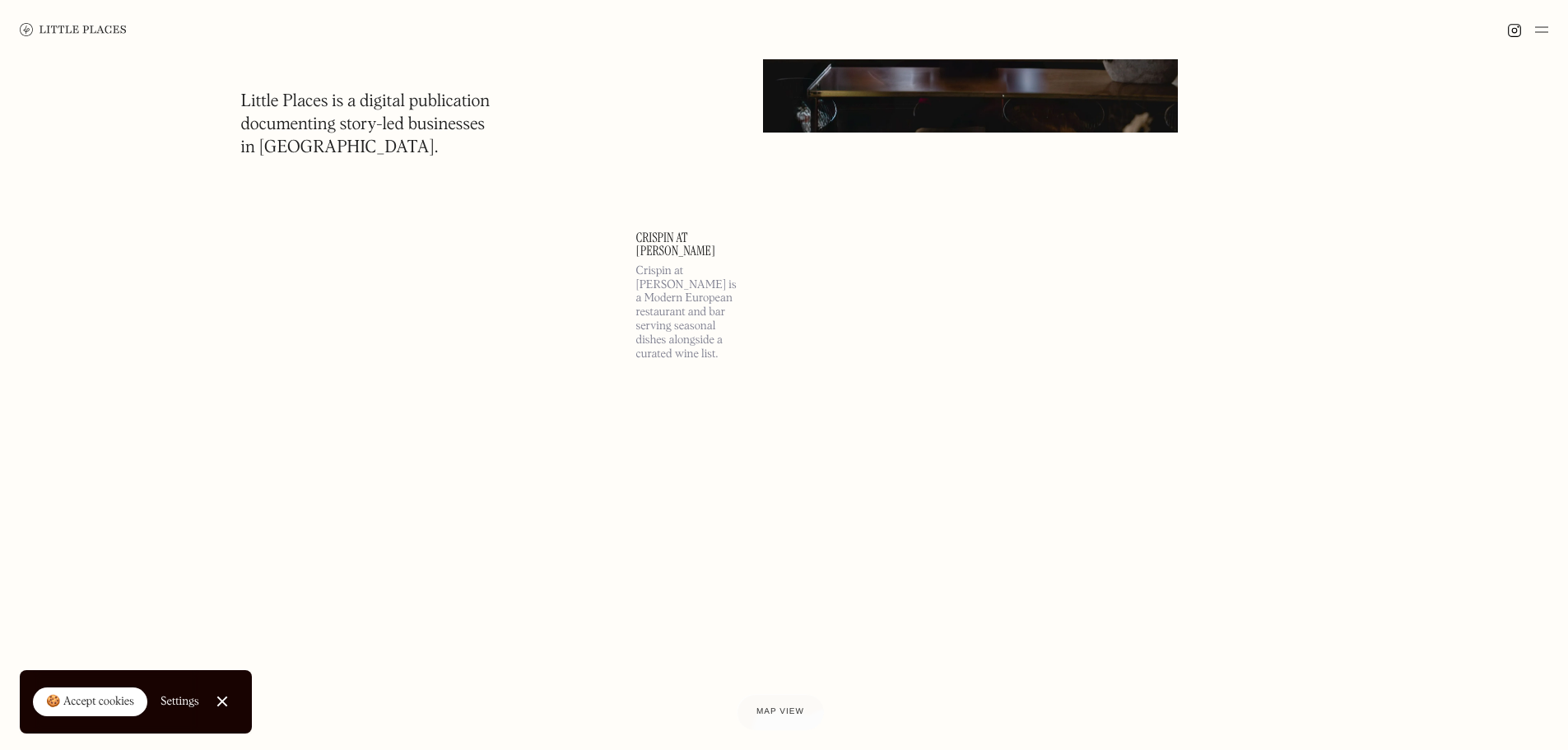
scroll to position [51640, 0]
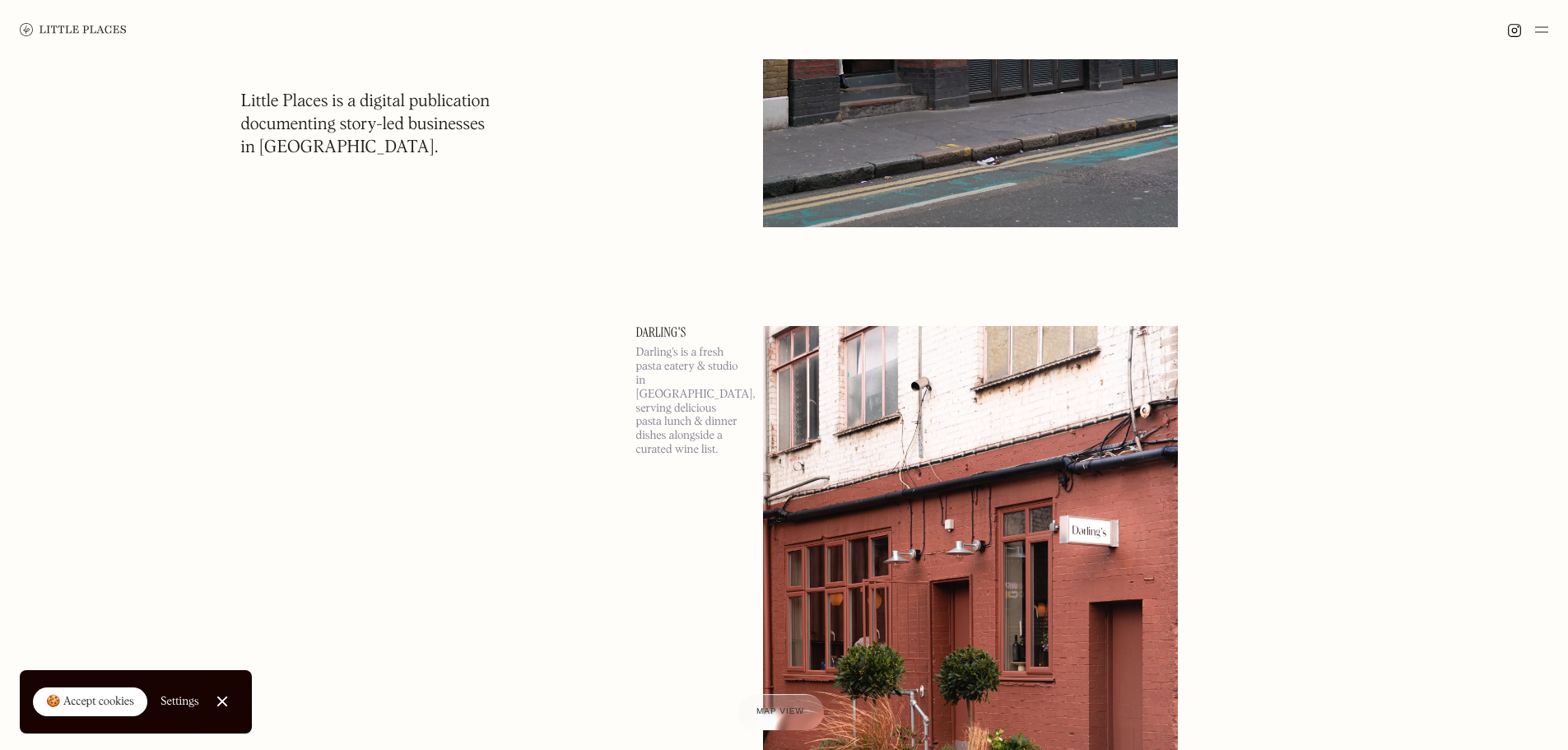
scroll to position [53863, 0]
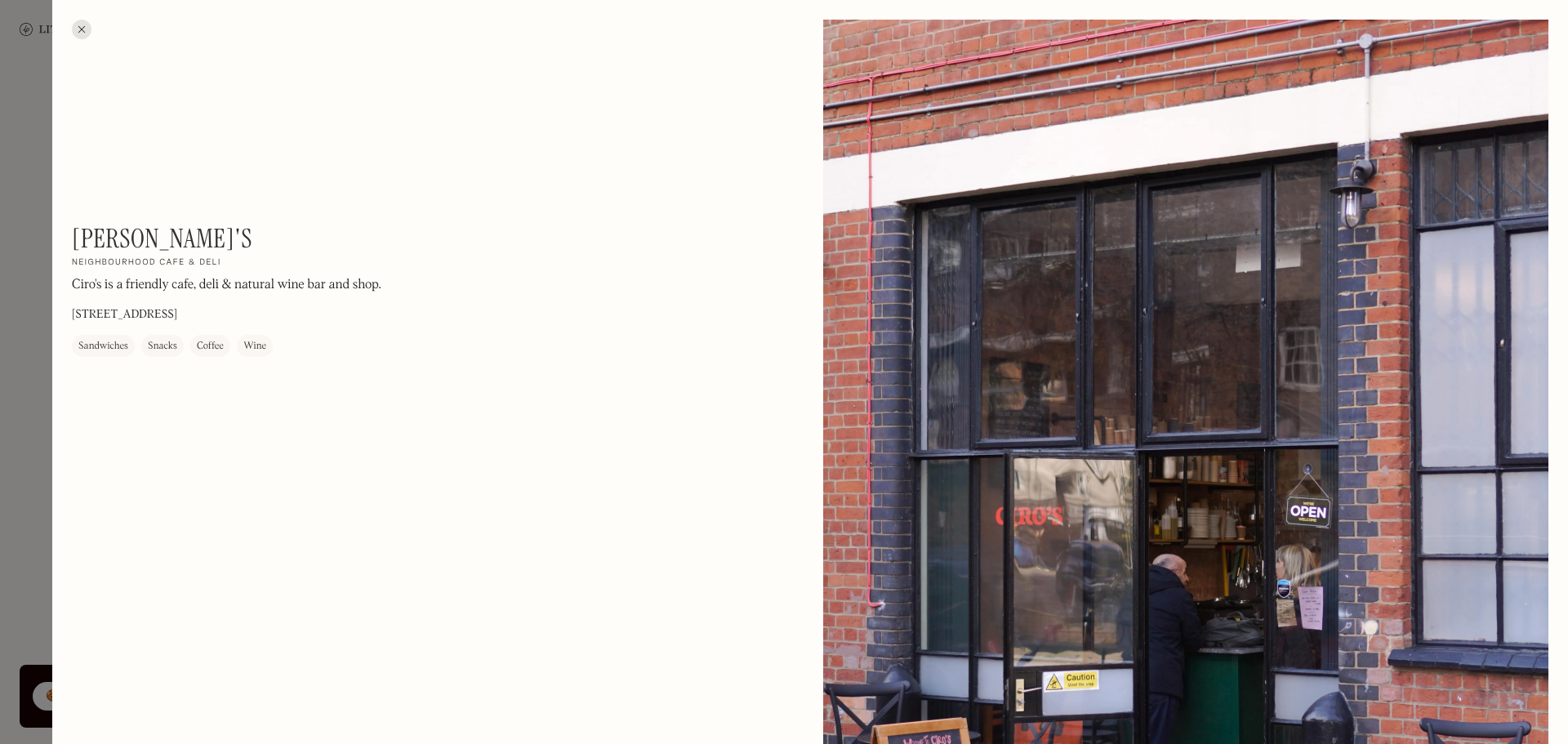
click at [78, 32] on div at bounding box center [81, 30] width 20 height 20
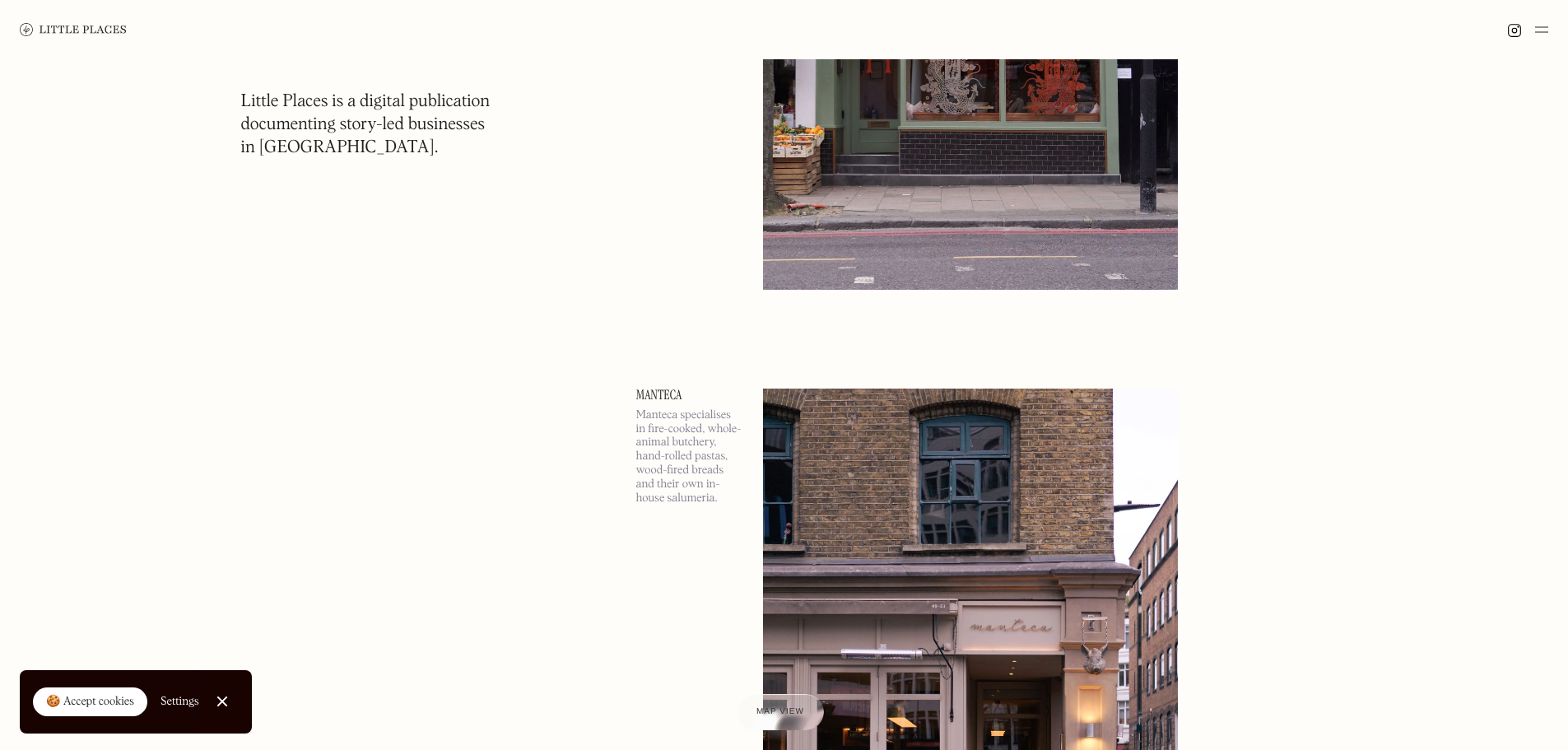
scroll to position [56005, 0]
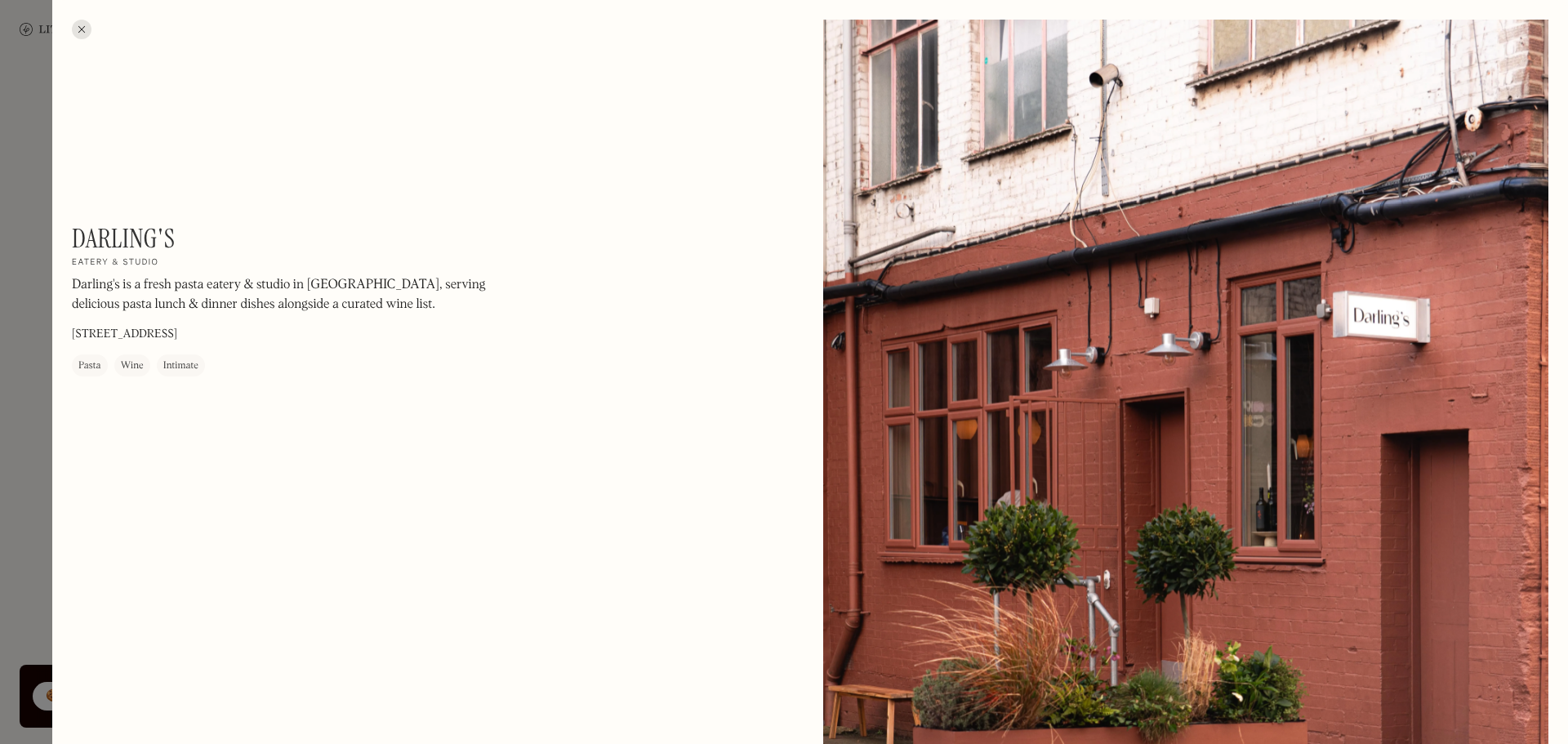
click at [80, 25] on div at bounding box center [81, 30] width 20 height 20
